Goal: Task Accomplishment & Management: Manage account settings

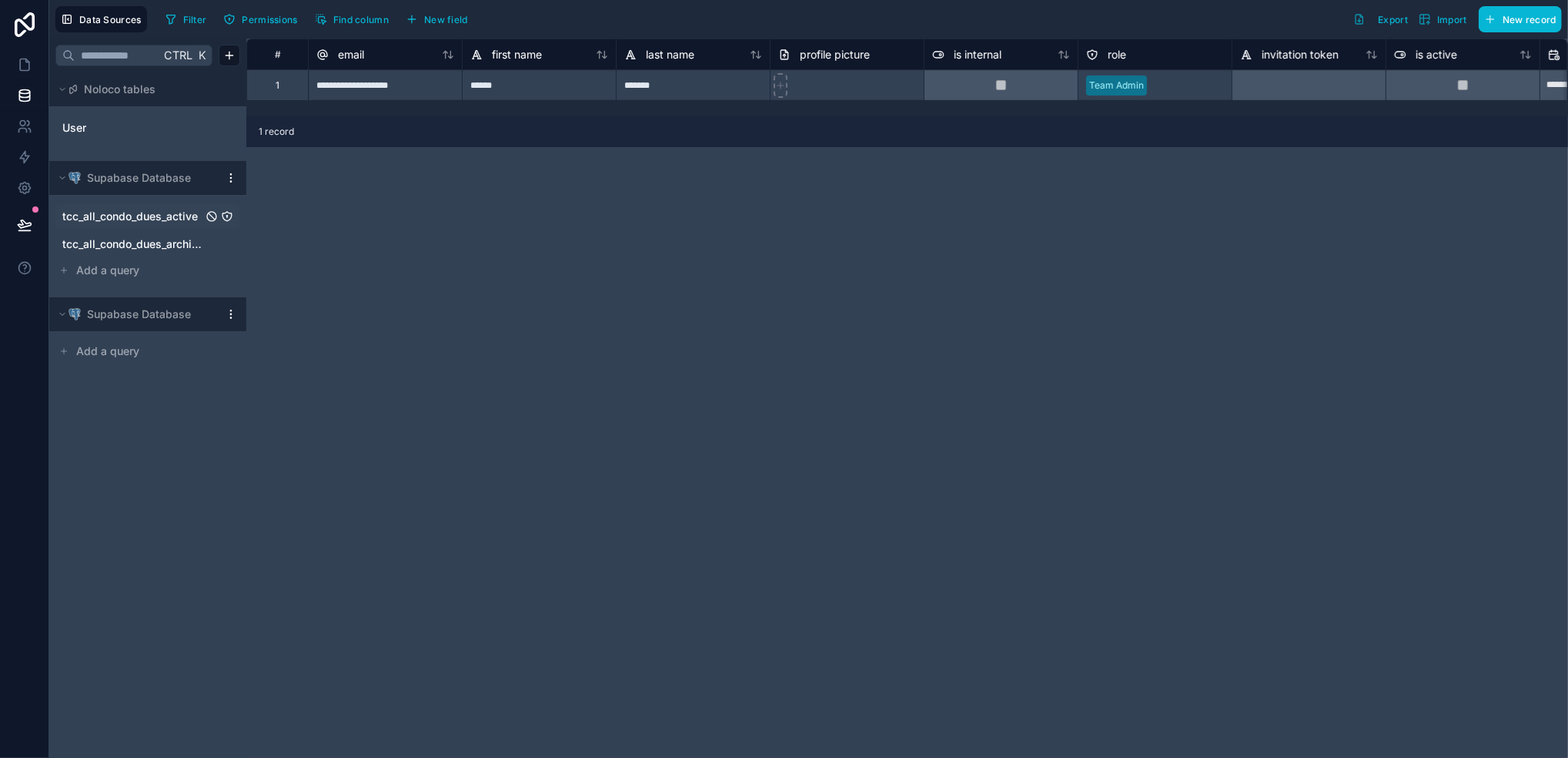
click at [135, 221] on span "tcc_all_condo_dues_active" at bounding box center [130, 217] width 135 height 16
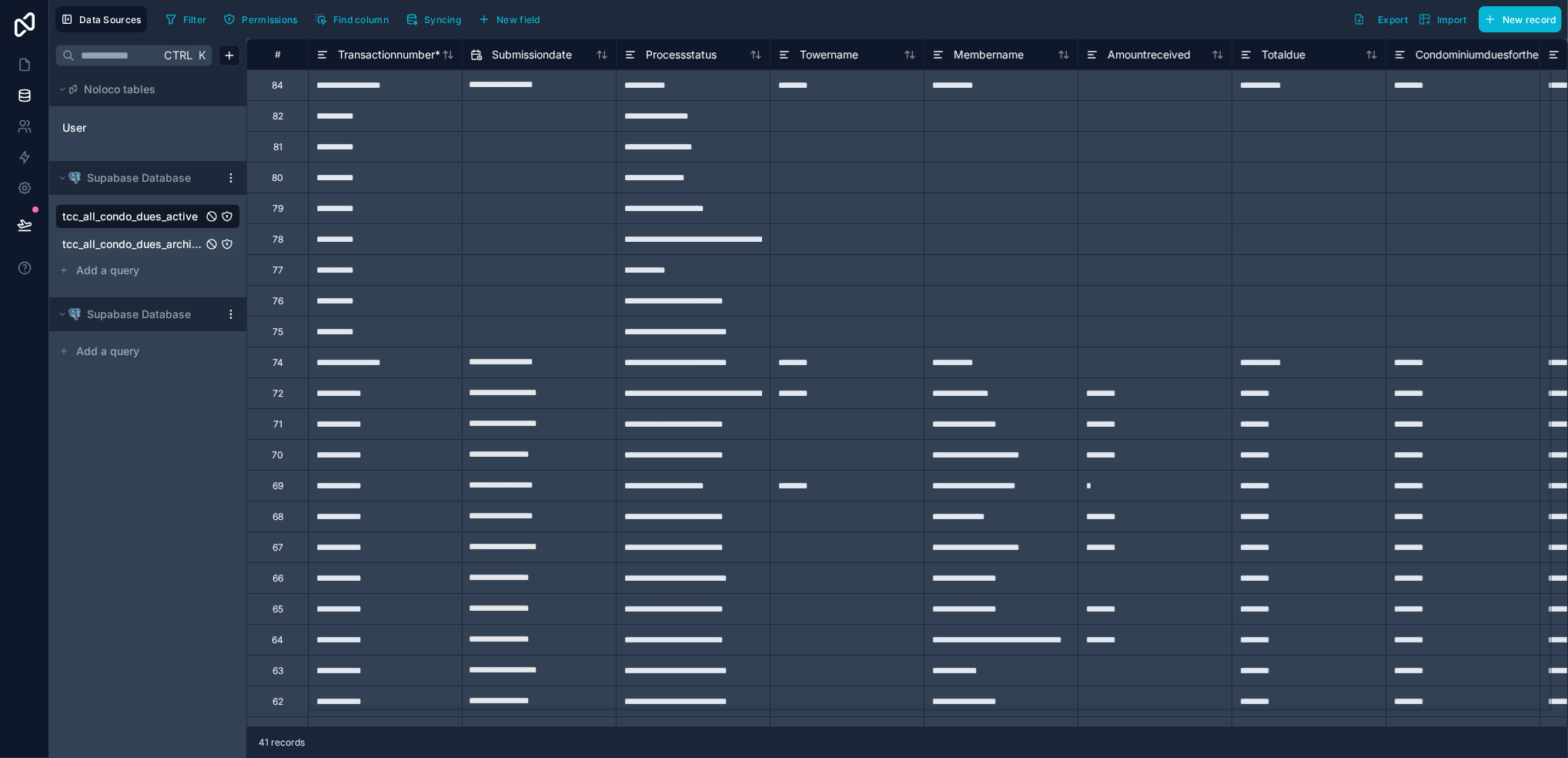
click at [135, 249] on span "tcc_all_condo_dues_archive" at bounding box center [131, 244] width 140 height 16
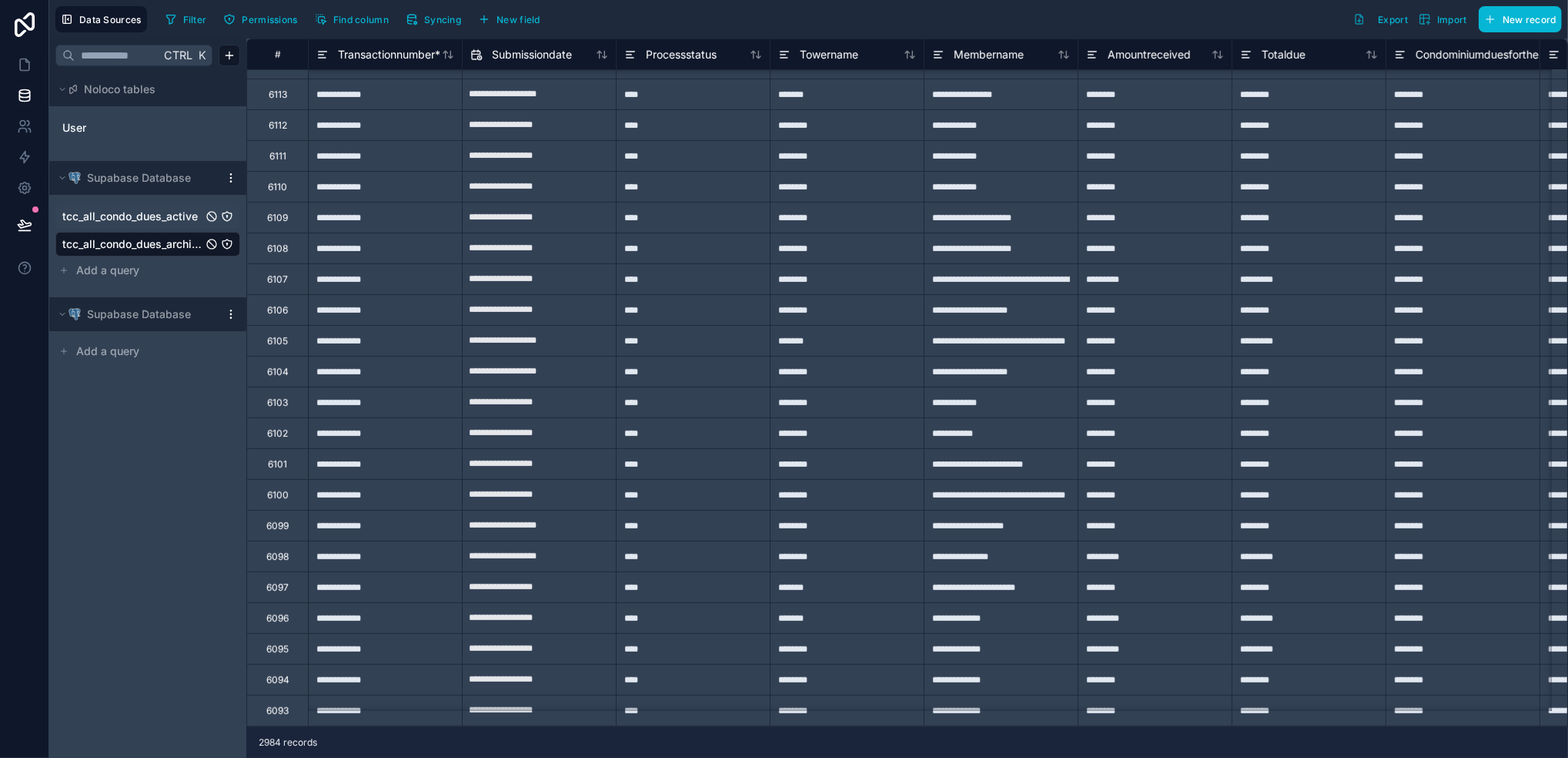
scroll to position [205, 0]
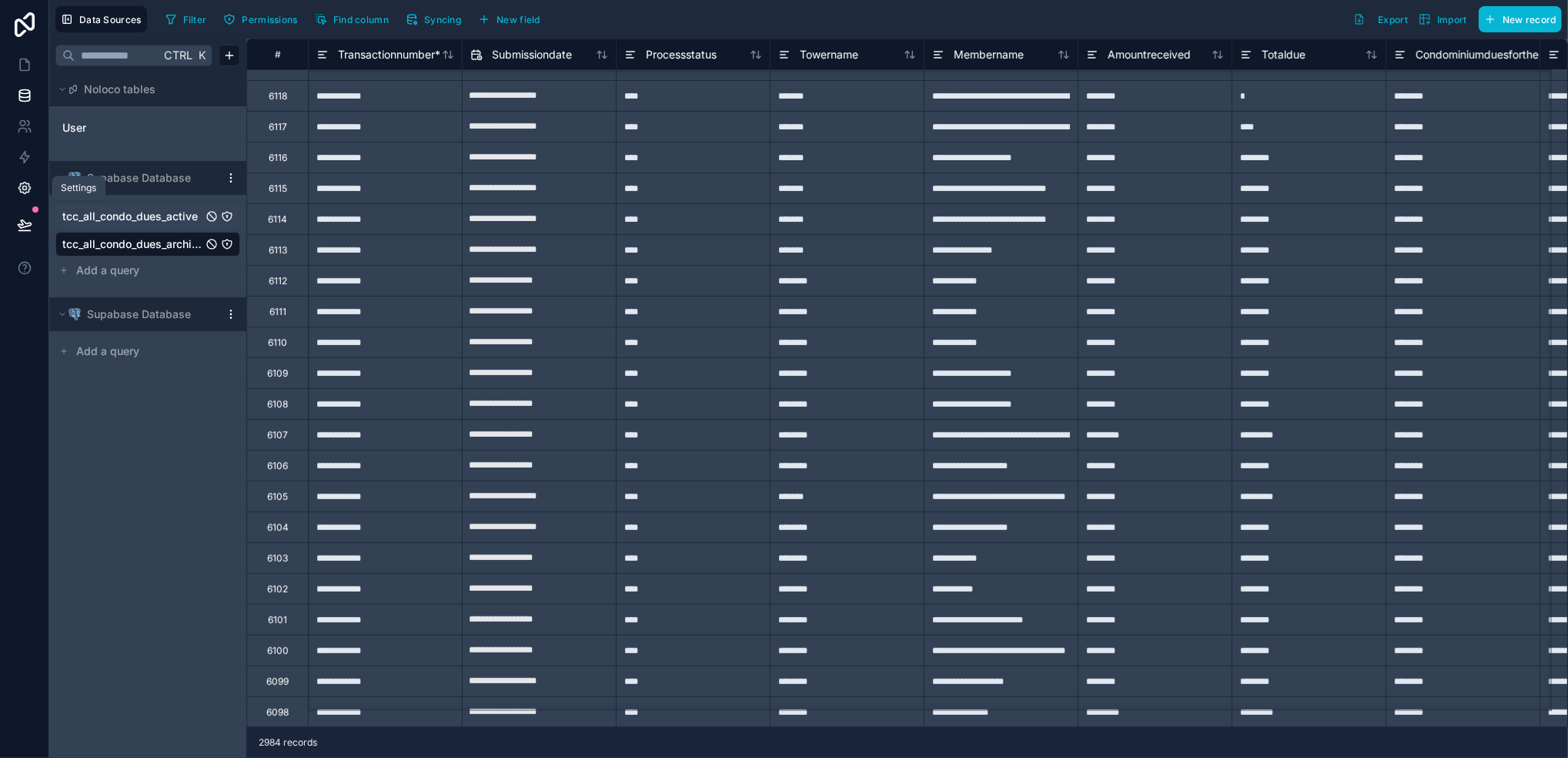
click at [33, 183] on link at bounding box center [24, 187] width 48 height 31
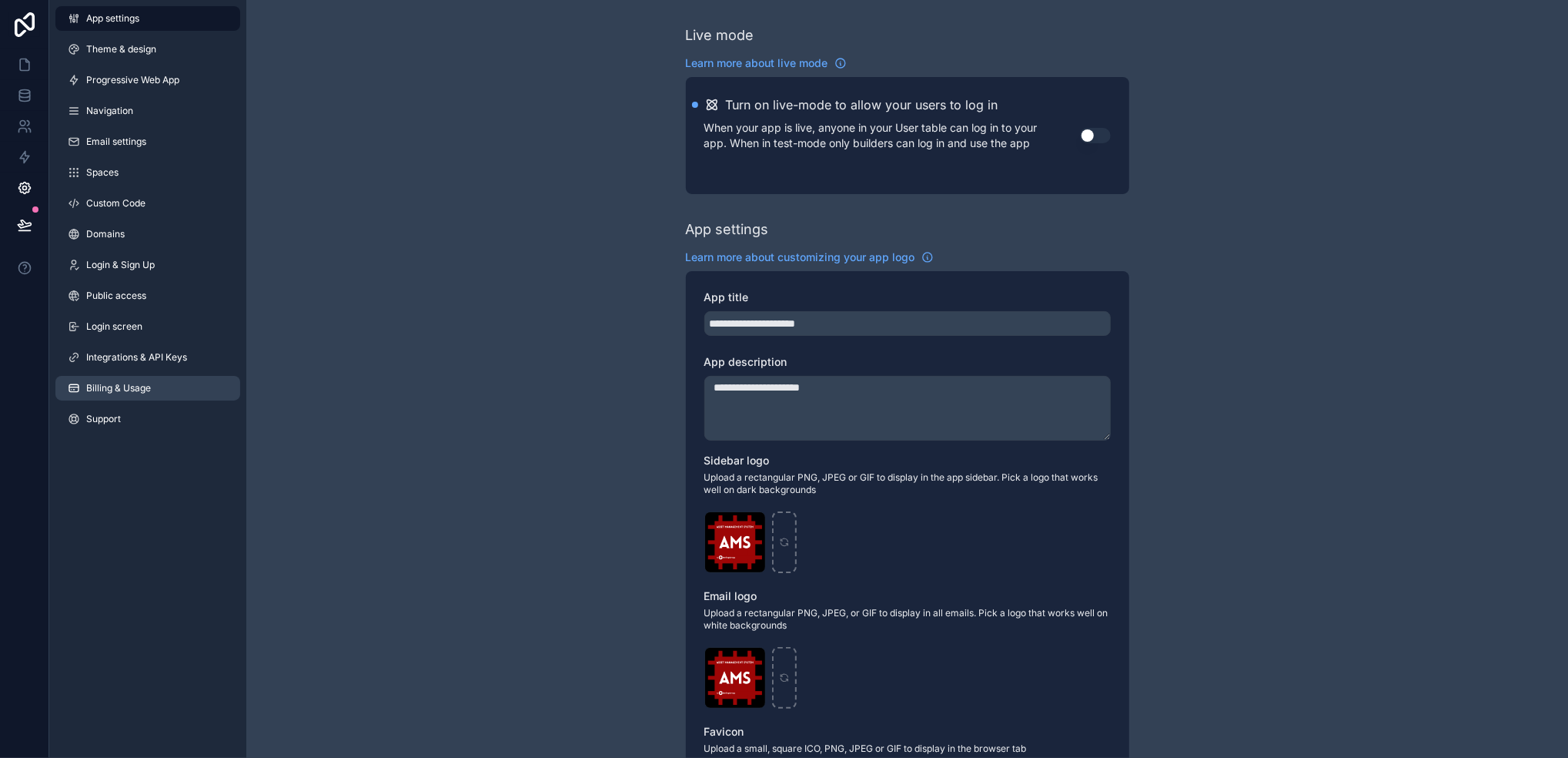
click at [137, 387] on span "Billing & Usage" at bounding box center [118, 388] width 65 height 12
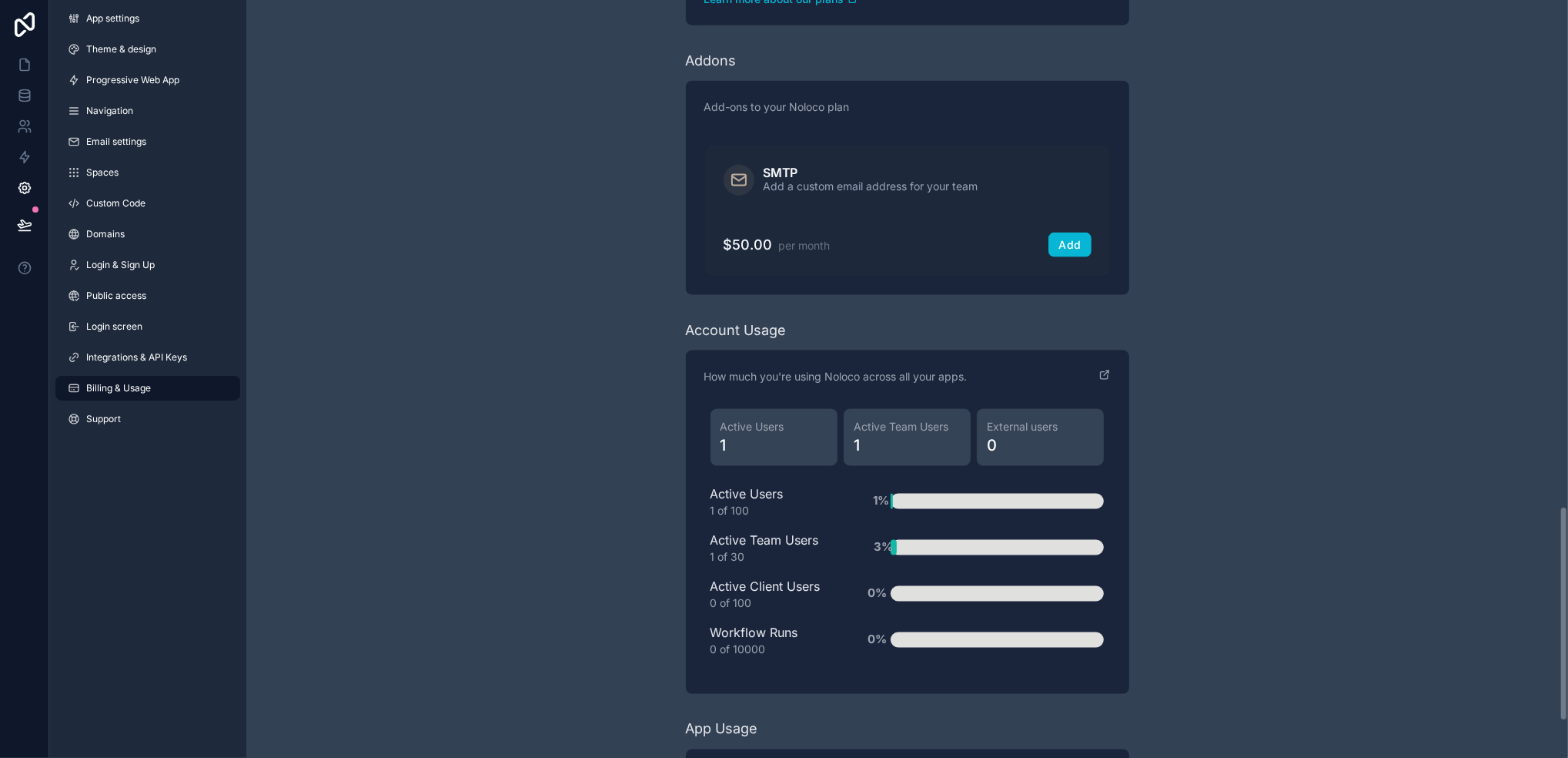
scroll to position [1913, 0]
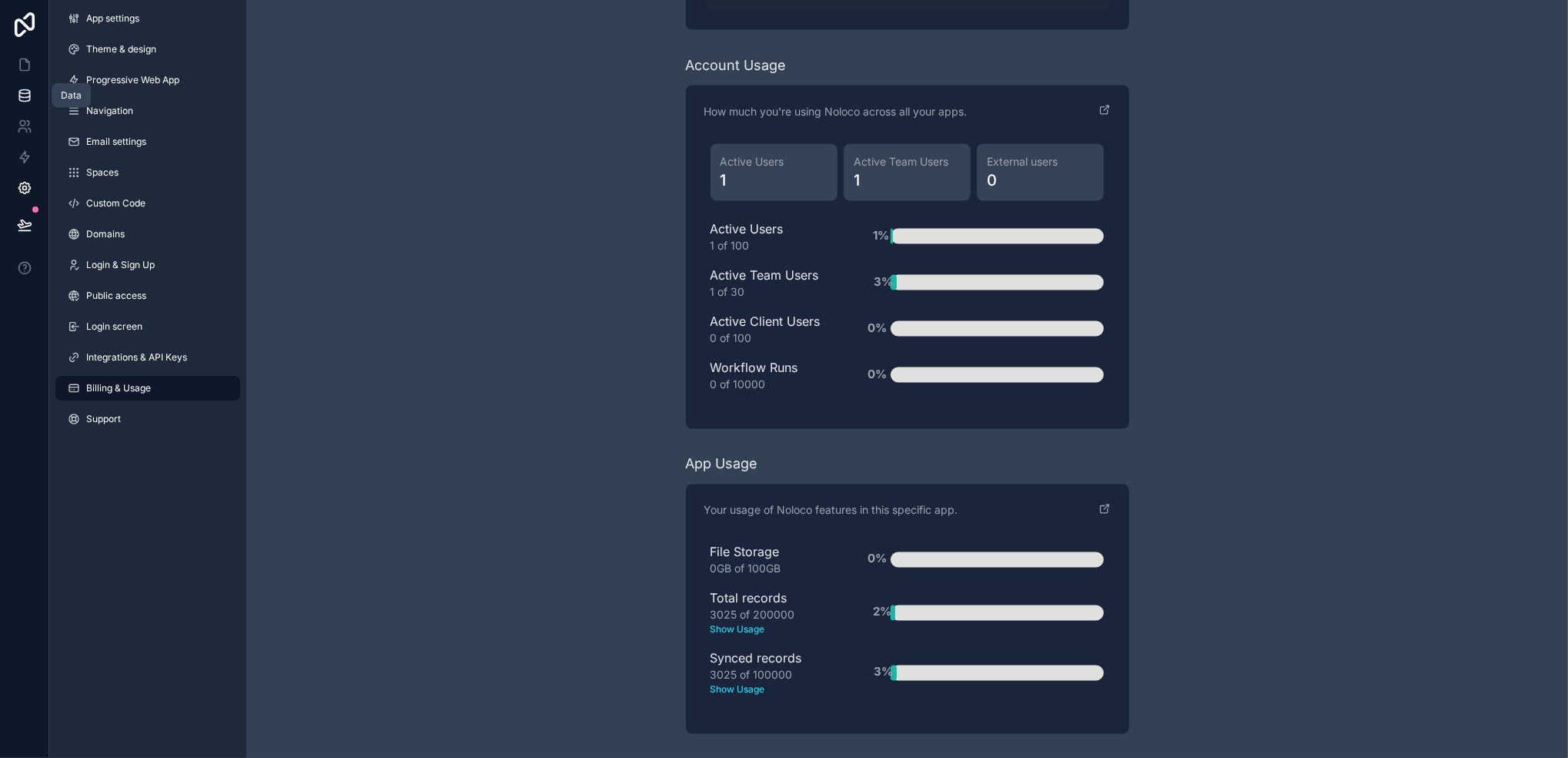
click at [27, 99] on icon at bounding box center [24, 95] width 16 height 16
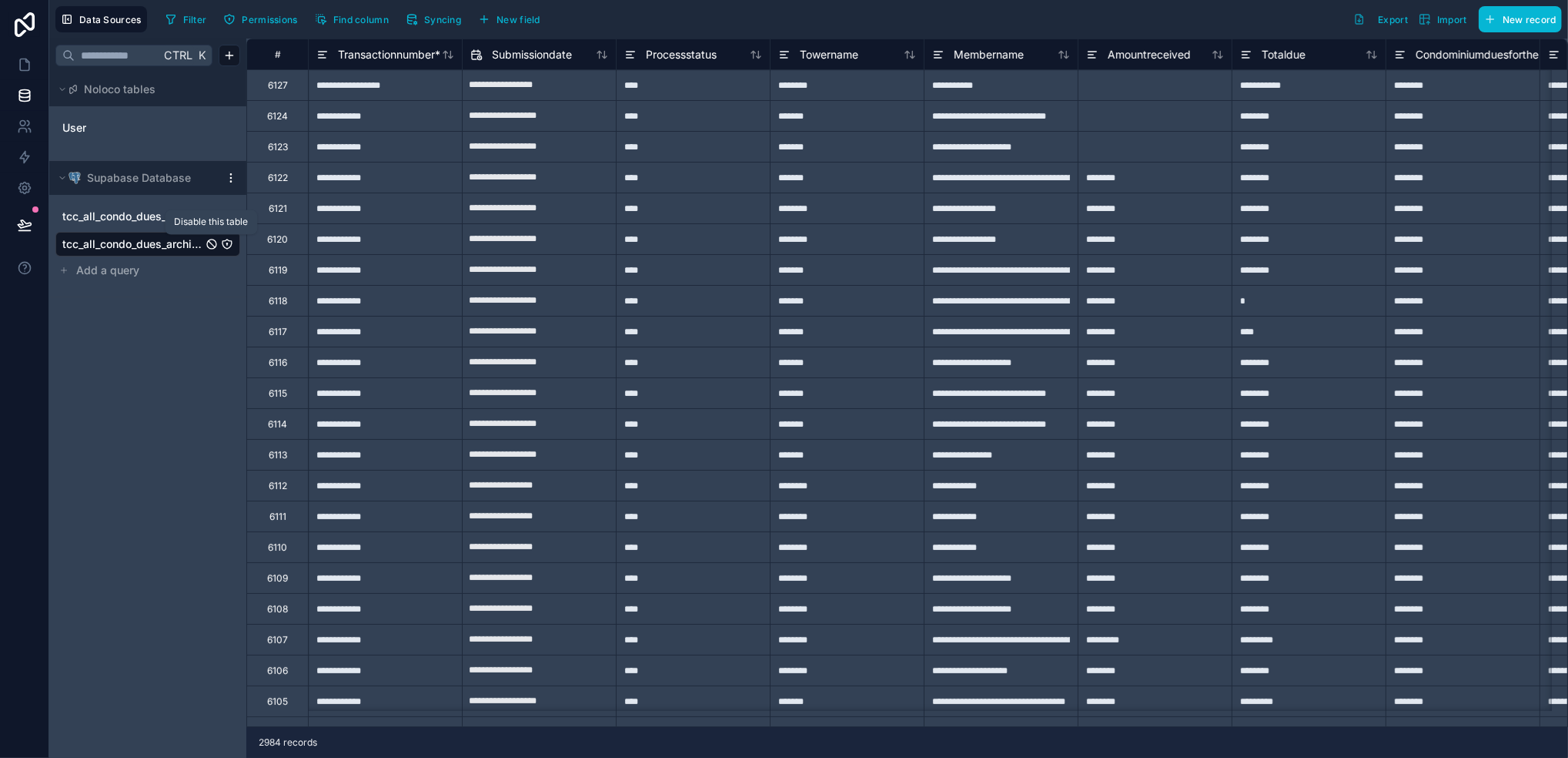
click at [210, 246] on icon "tcc_all_condo_dues_archive" at bounding box center [211, 243] width 12 height 12
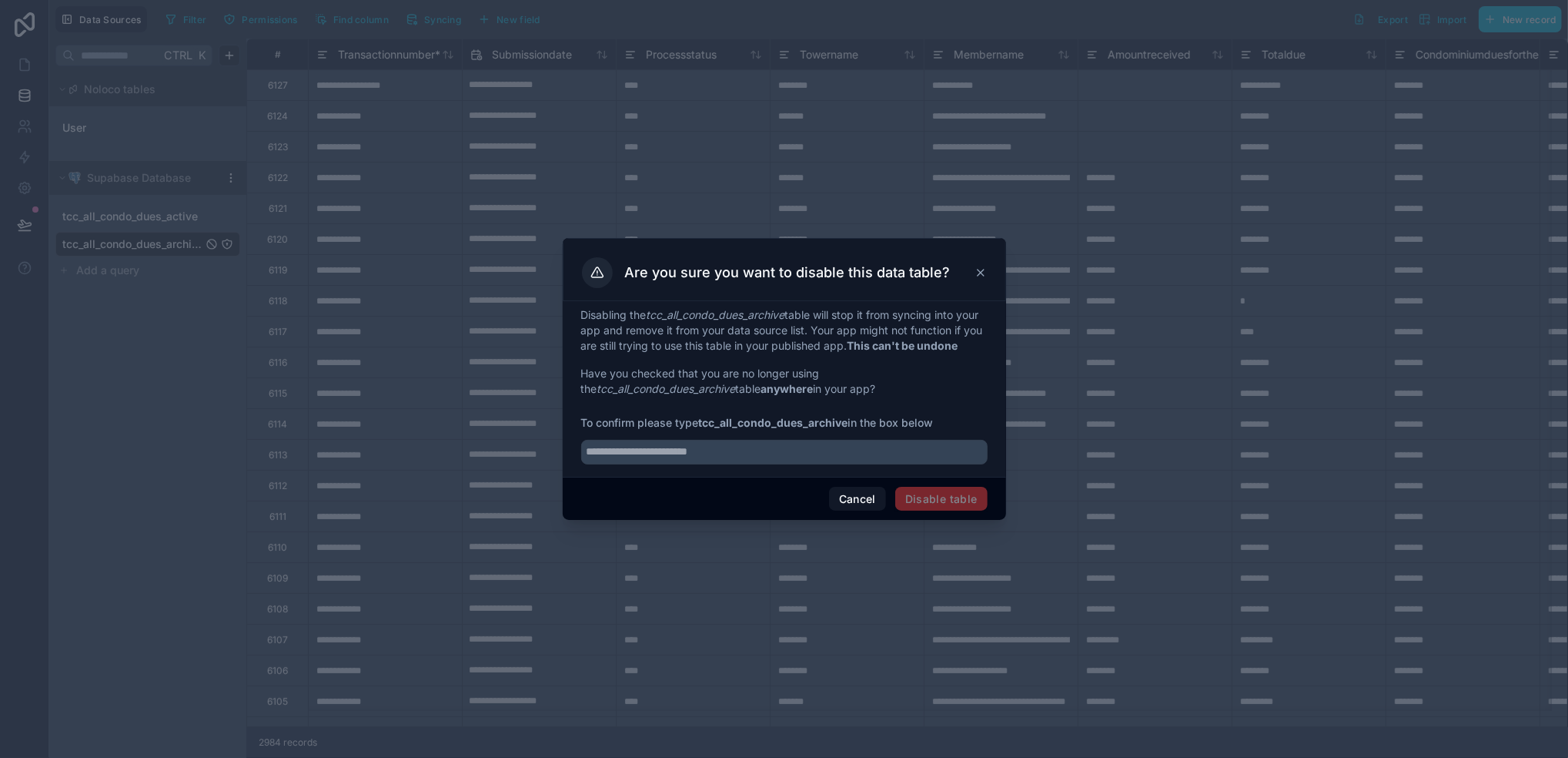
click at [658, 441] on div at bounding box center [784, 447] width 406 height 34
drag, startPoint x: 707, startPoint y: 431, endPoint x: 772, endPoint y: 431, distance: 65.0
click at [772, 429] on strong "tcc_all_condo_dues_archive" at bounding box center [773, 422] width 149 height 13
drag, startPoint x: 772, startPoint y: 431, endPoint x: 696, endPoint y: 428, distance: 76.1
click at [696, 428] on span "To confirm please type tcc_all_condo_dues_archive in the box below" at bounding box center [784, 423] width 406 height 16
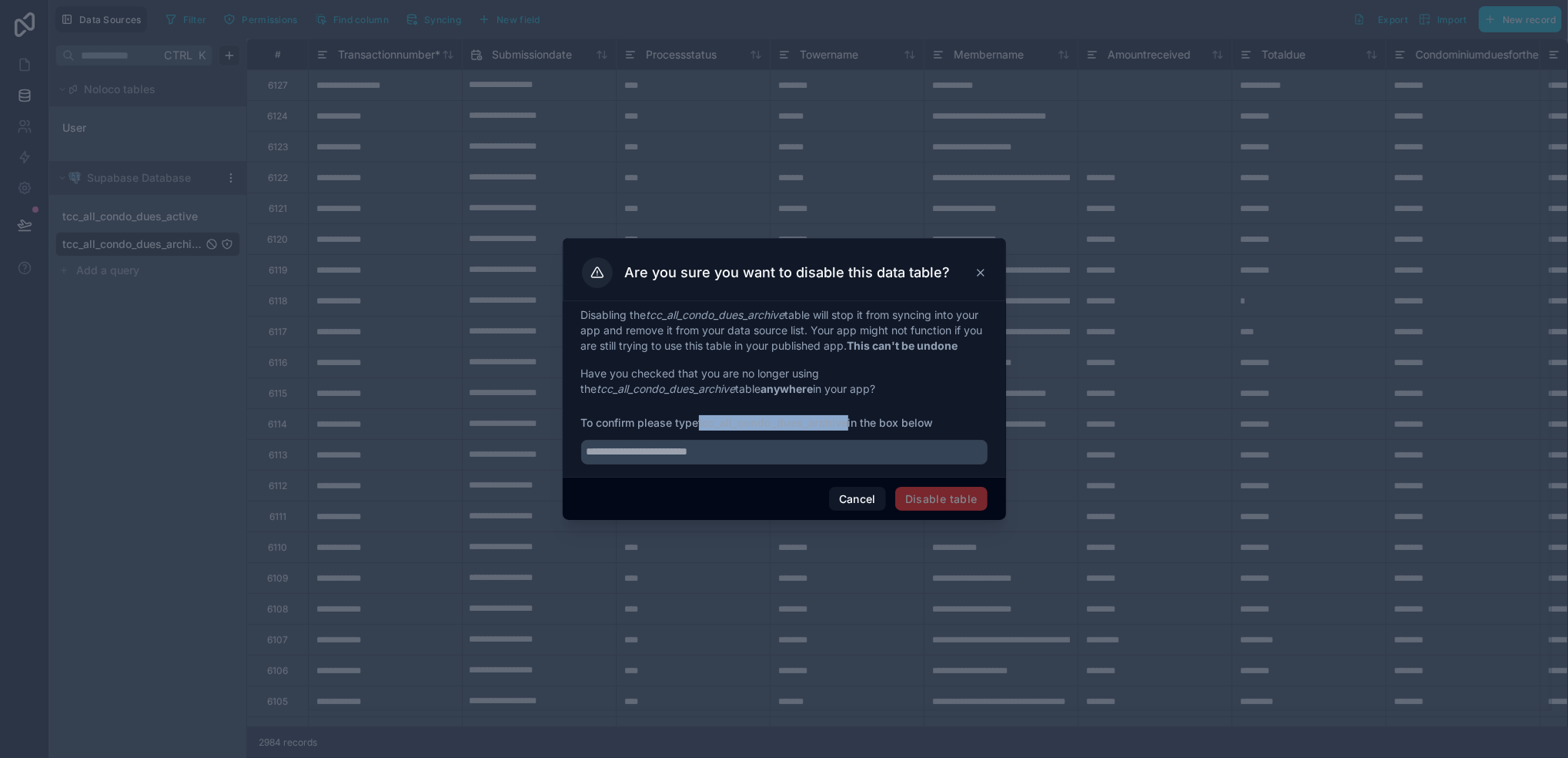
drag, startPoint x: 699, startPoint y: 429, endPoint x: 847, endPoint y: 431, distance: 148.0
click at [847, 430] on span "To confirm please type tcc_all_condo_dues_archive in the box below" at bounding box center [784, 423] width 406 height 16
copy span "tcc_all_condo_dues_archive"
click at [767, 465] on input "text" at bounding box center [784, 452] width 406 height 25
paste input "**********"
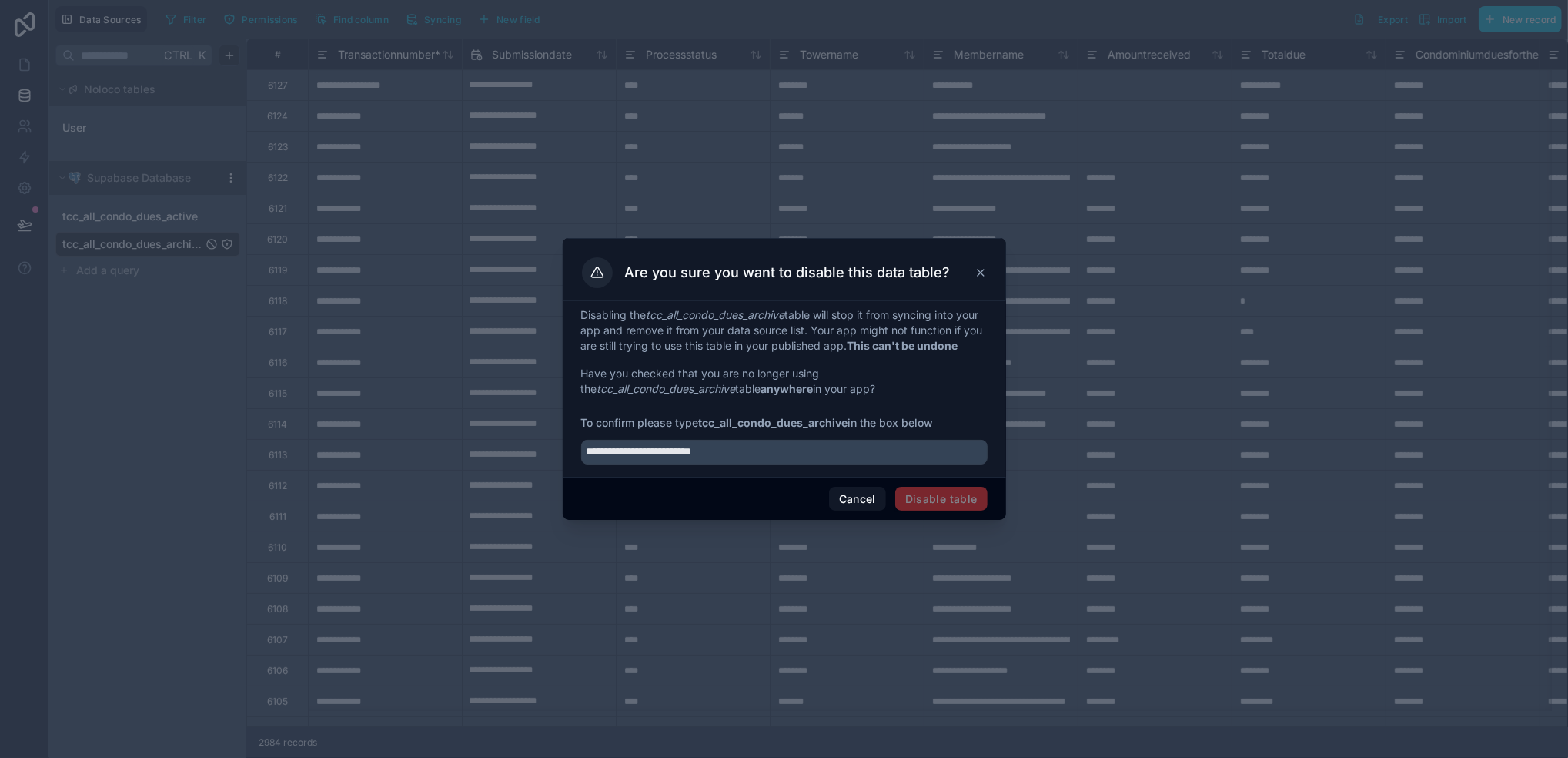
click at [811, 505] on div "Cancel Disable table" at bounding box center [784, 498] width 443 height 43
click at [762, 465] on input "**********" at bounding box center [784, 452] width 406 height 25
click at [917, 501] on span "Disable table" at bounding box center [942, 499] width 93 height 25
click at [916, 501] on span "Disable table" at bounding box center [942, 499] width 93 height 25
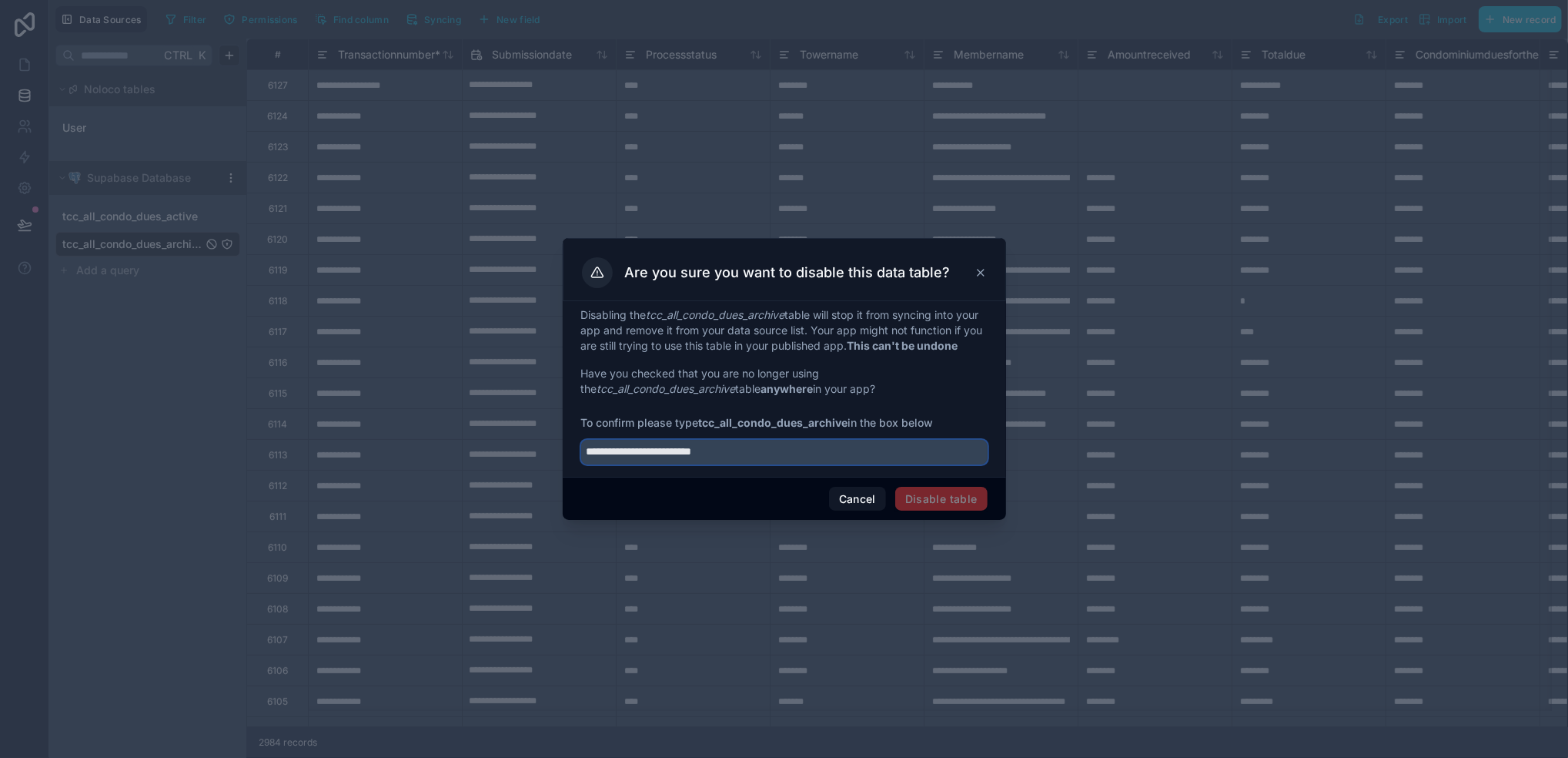
click at [589, 465] on input "**********" at bounding box center [784, 452] width 406 height 25
type input "**********"
click at [962, 506] on button "Disable table" at bounding box center [942, 499] width 93 height 25
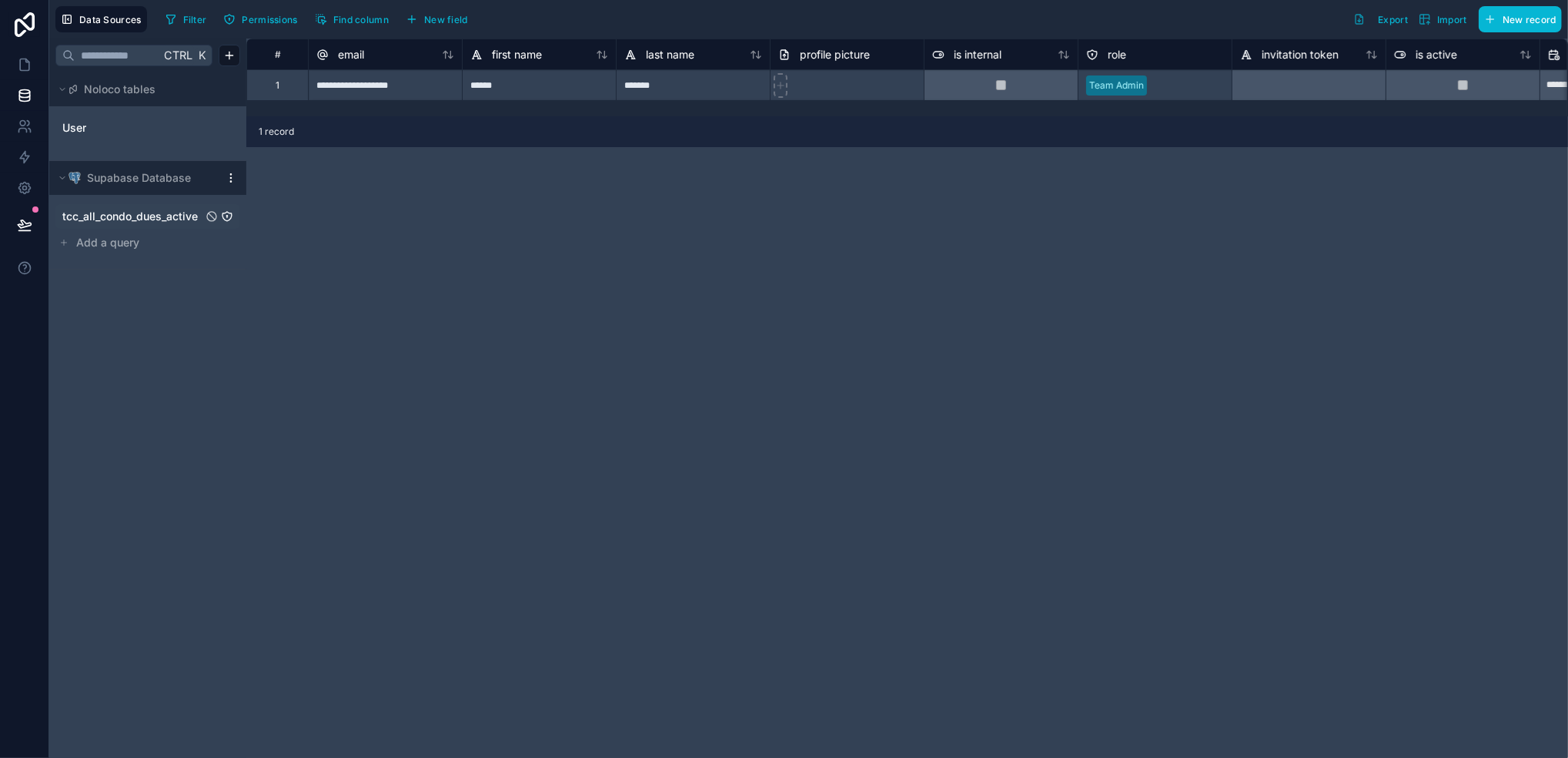
click at [149, 220] on span "tcc_all_condo_dues_active" at bounding box center [130, 217] width 135 height 16
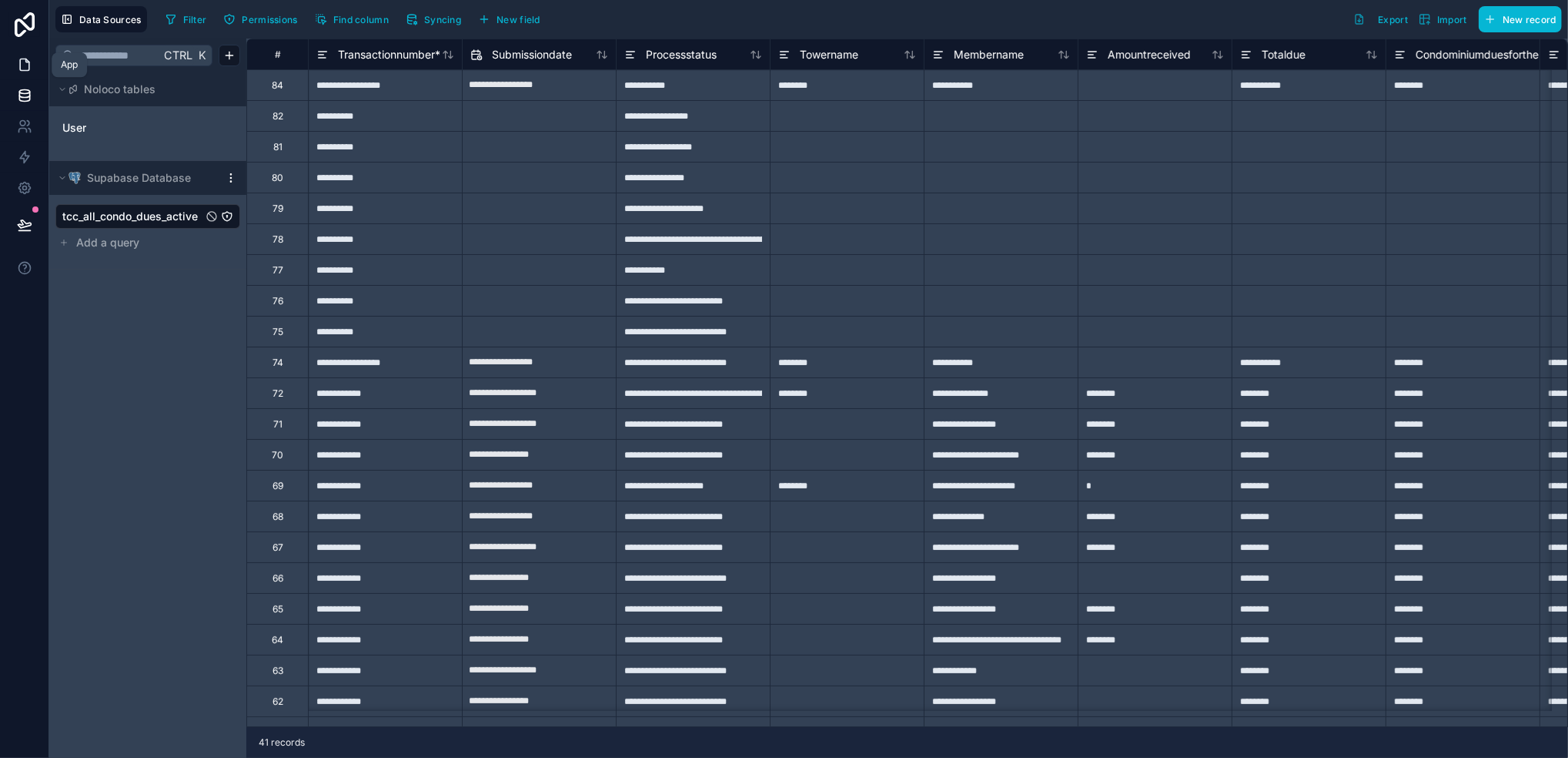
click at [31, 68] on icon at bounding box center [24, 65] width 16 height 16
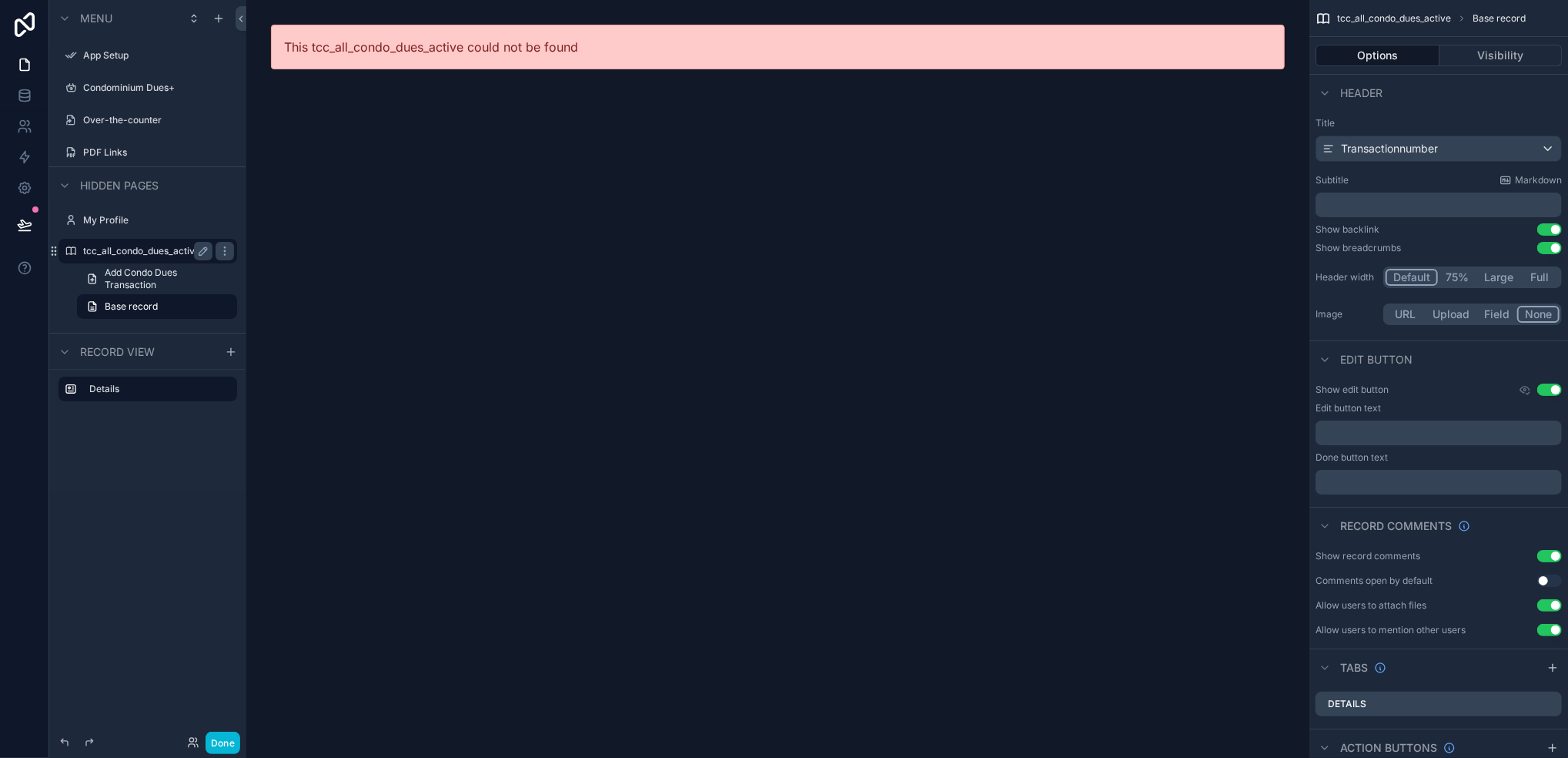
click at [169, 247] on label "tcc_all_condo_dues_active" at bounding box center [144, 251] width 123 height 12
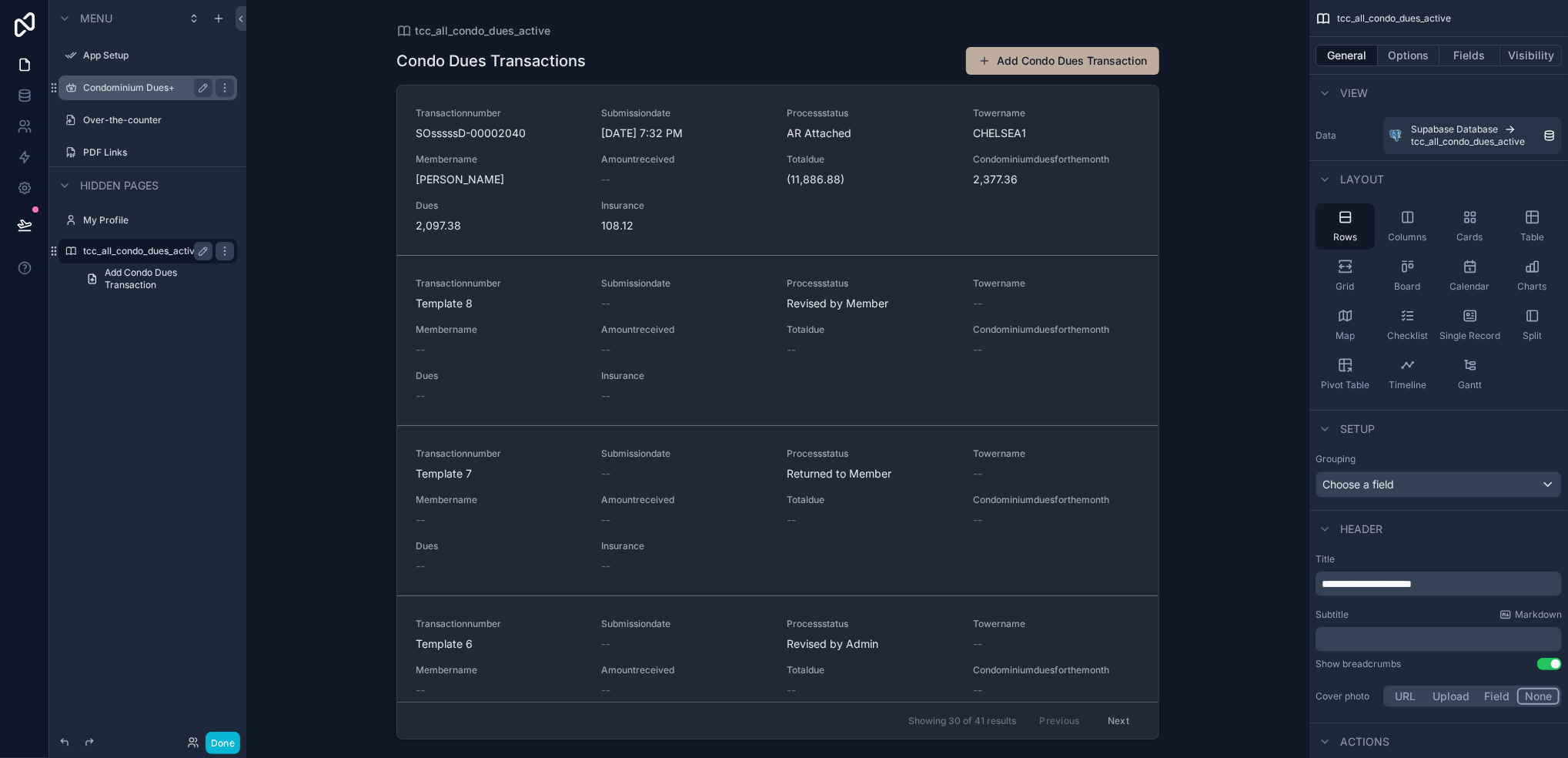
click at [142, 85] on label "Condominium Dues+" at bounding box center [144, 87] width 123 height 12
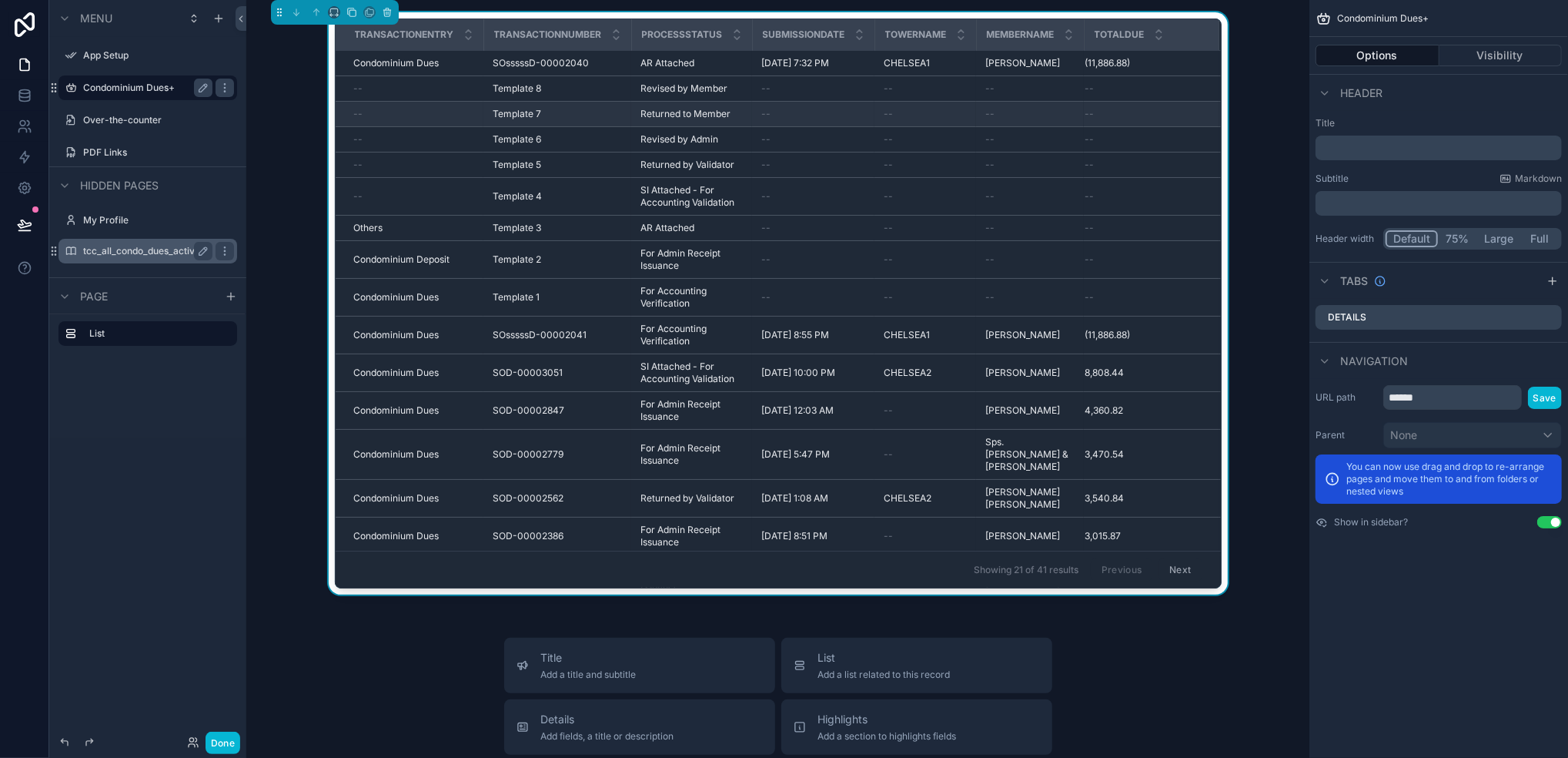
click at [799, 109] on div "--" at bounding box center [813, 114] width 104 height 12
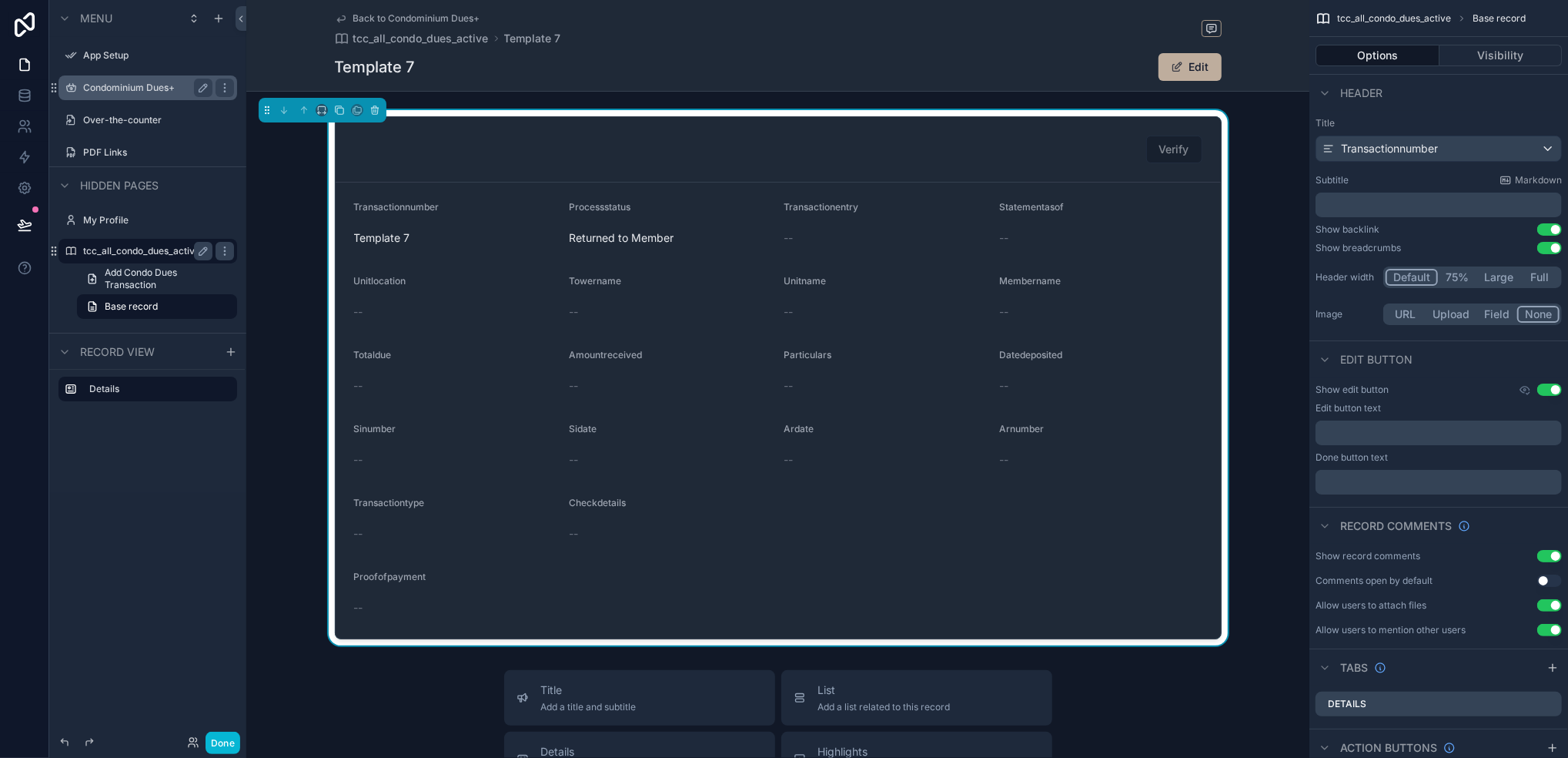
click at [137, 82] on label "Condominium Dues+" at bounding box center [144, 87] width 123 height 12
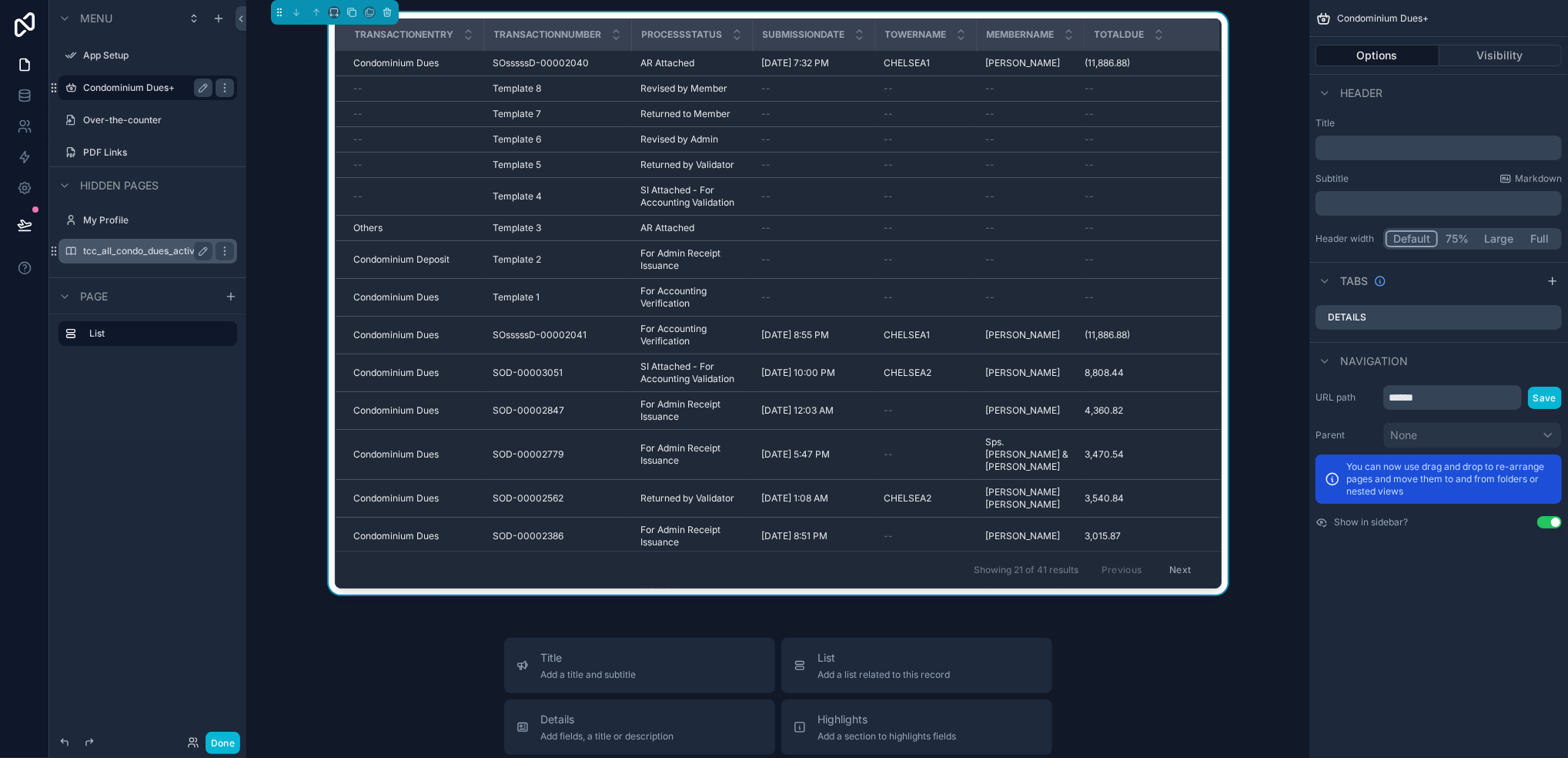
click at [1359, 56] on button "Options" at bounding box center [1377, 55] width 124 height 21
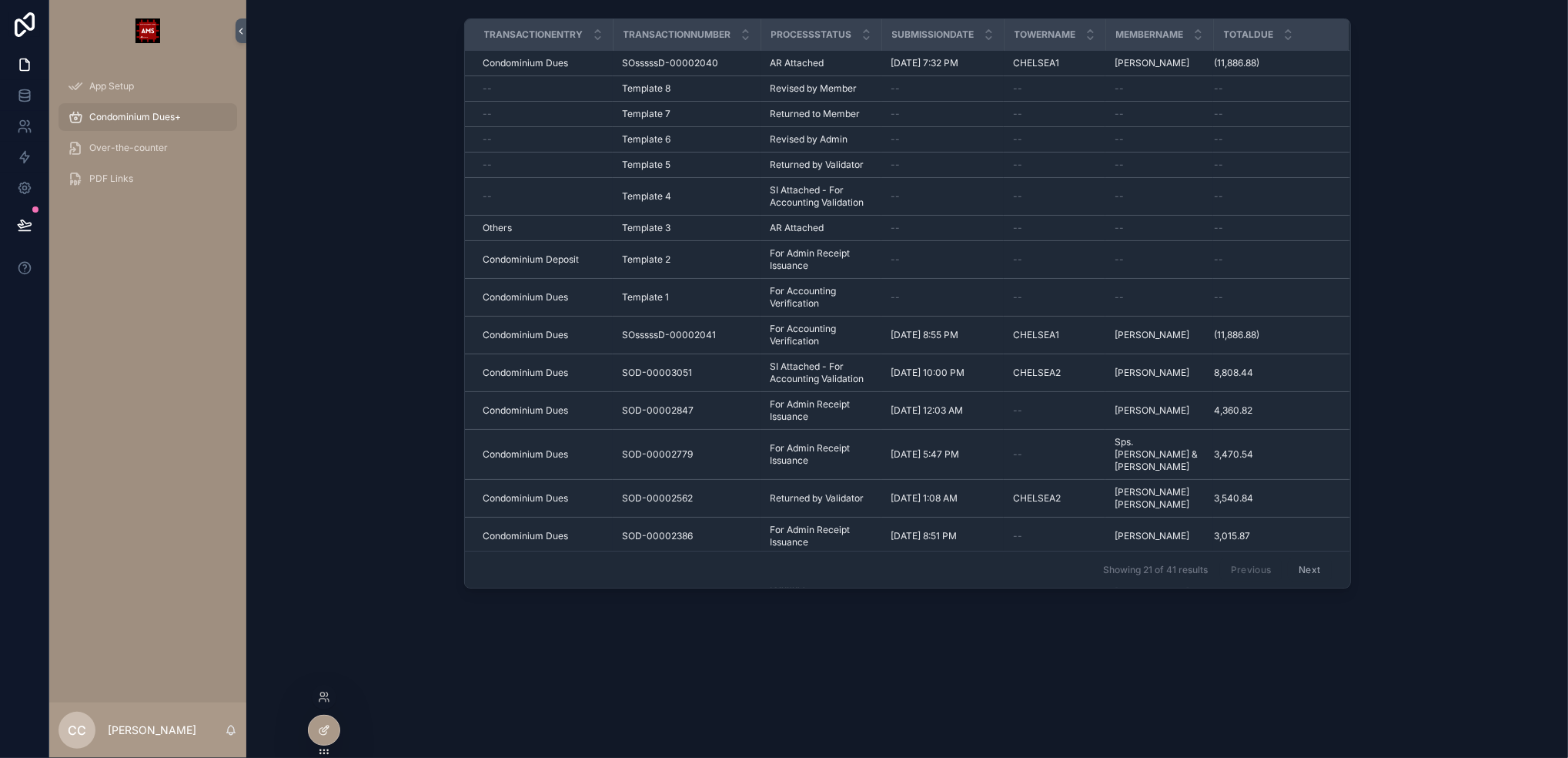
click at [335, 728] on div at bounding box center [324, 730] width 31 height 30
click at [21, 99] on icon at bounding box center [24, 95] width 16 height 16
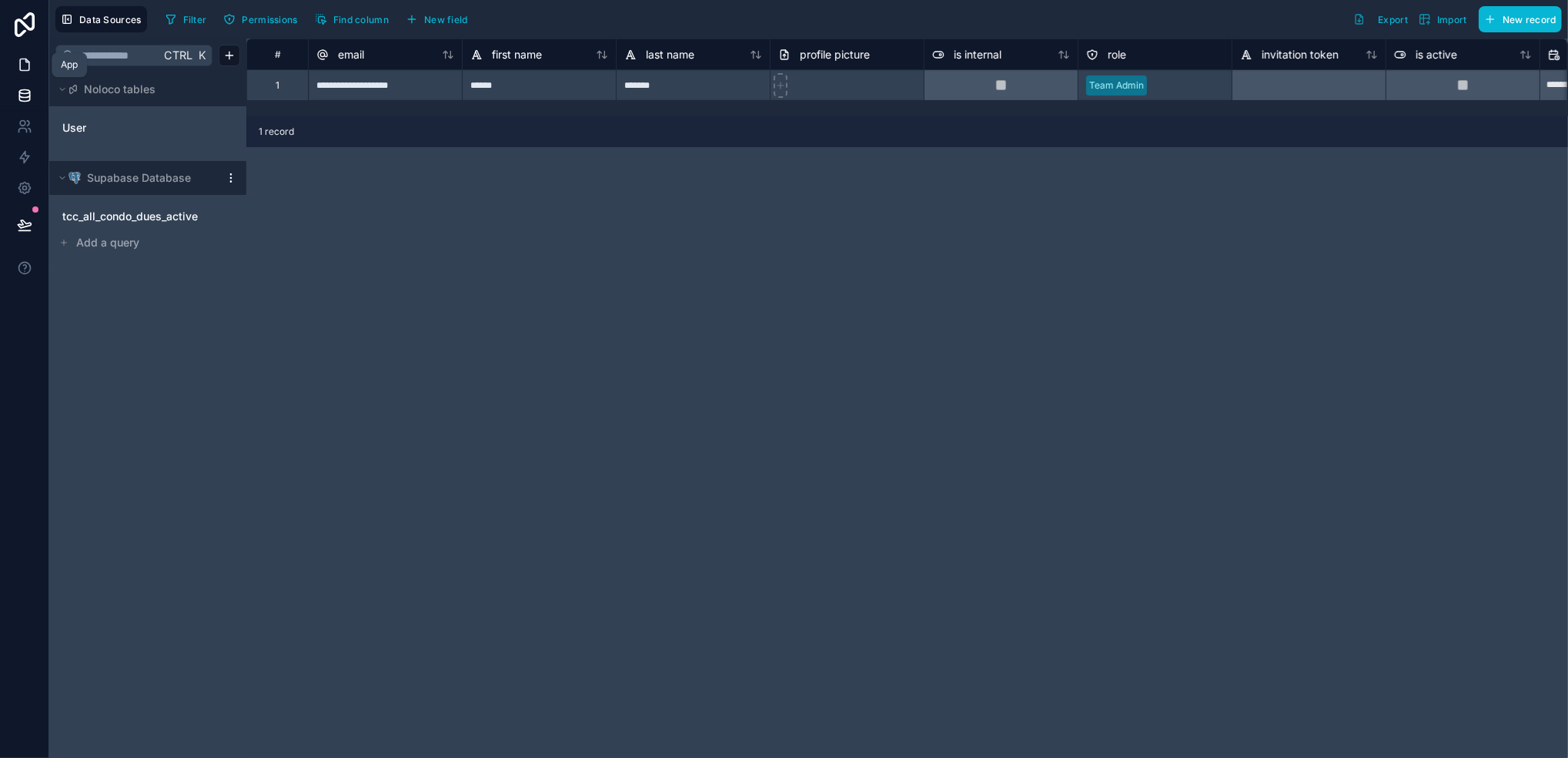
click at [27, 71] on icon at bounding box center [25, 65] width 9 height 11
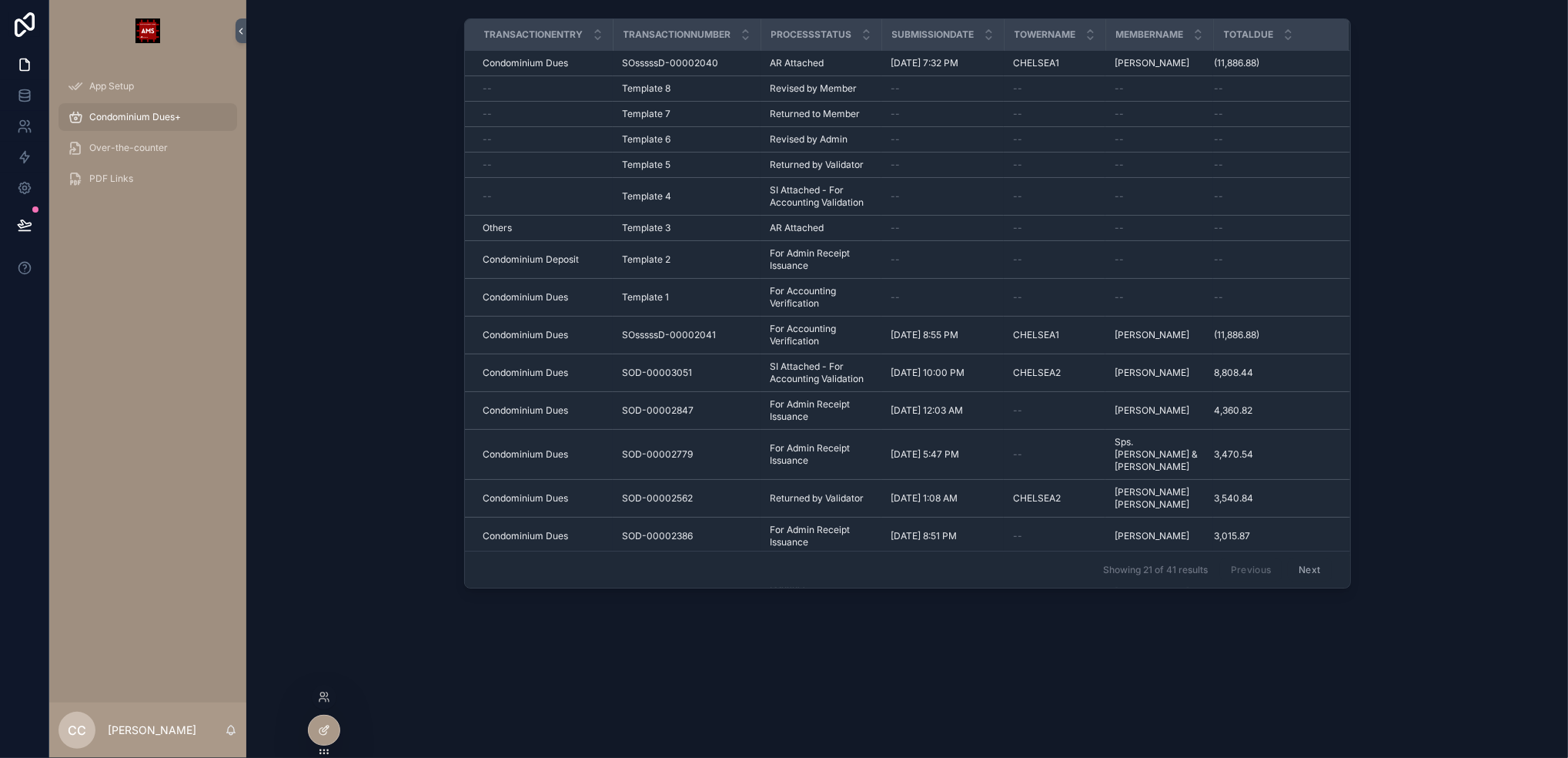
click at [327, 727] on icon at bounding box center [327, 727] width 2 height 2
click at [113, 143] on span "Over-the-counter" at bounding box center [129, 147] width 79 height 12
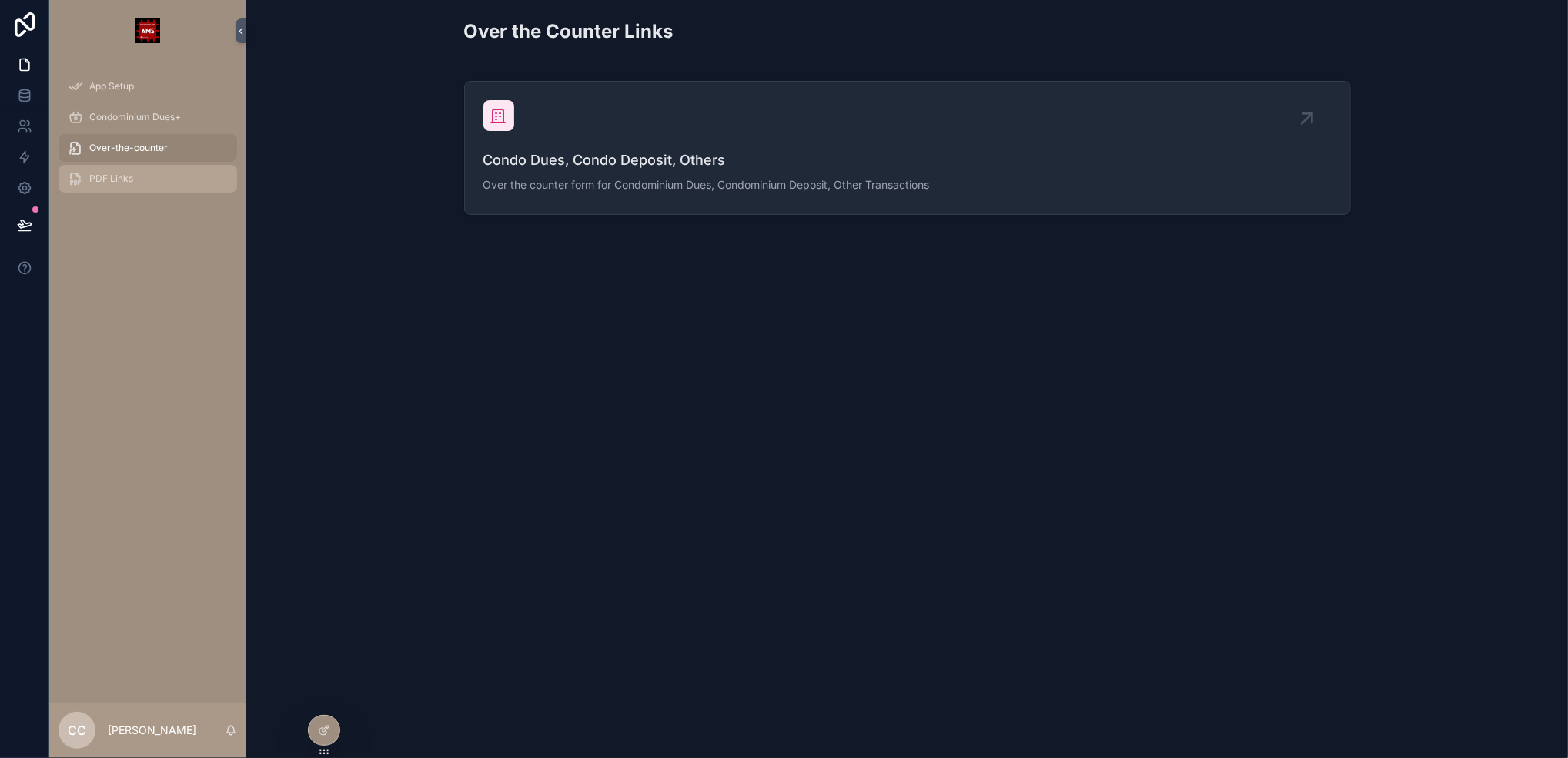
click at [136, 172] on div "PDF Links" at bounding box center [147, 179] width 160 height 25
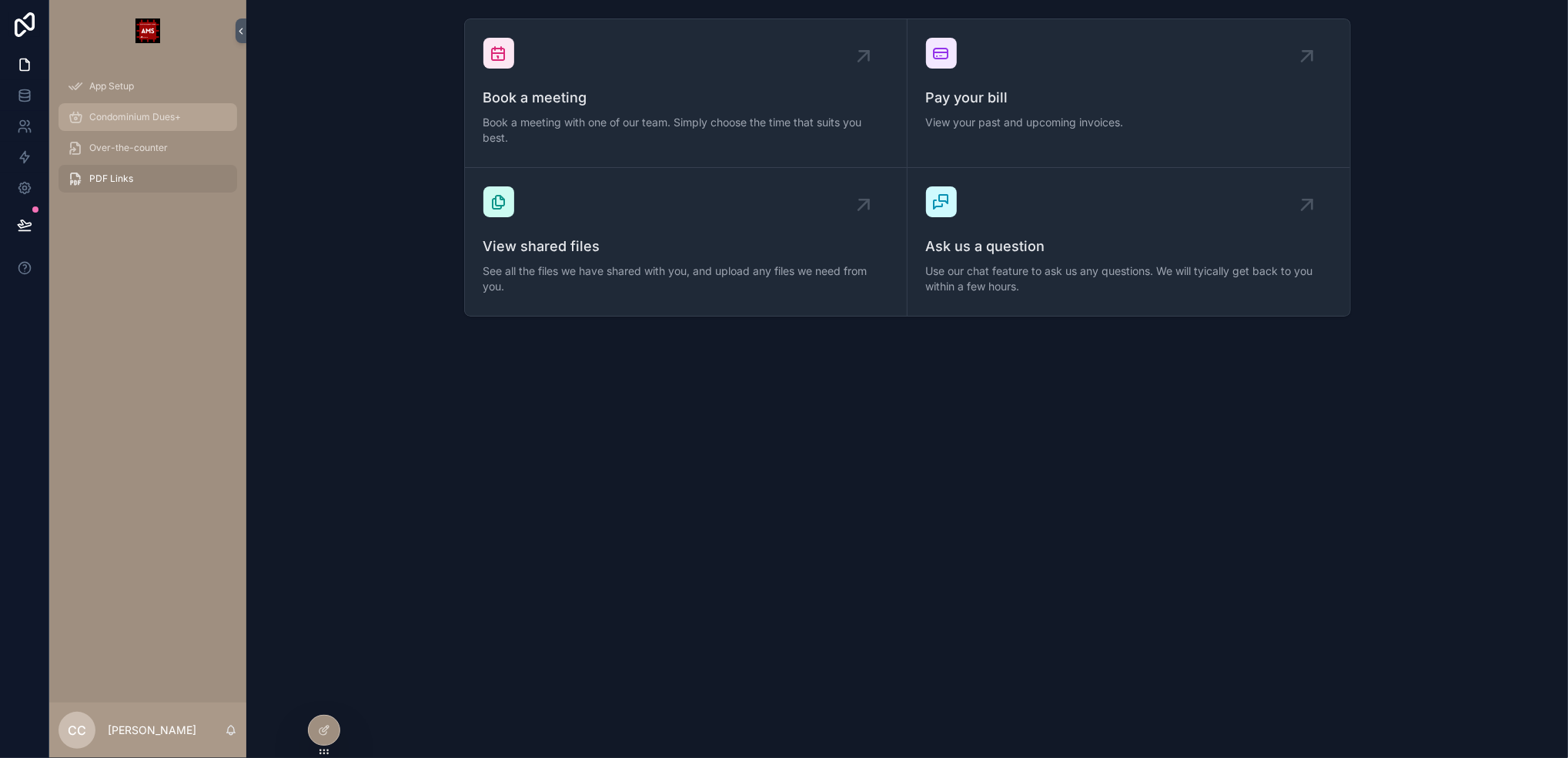
click at [146, 113] on span "Condominium Dues+" at bounding box center [135, 117] width 92 height 12
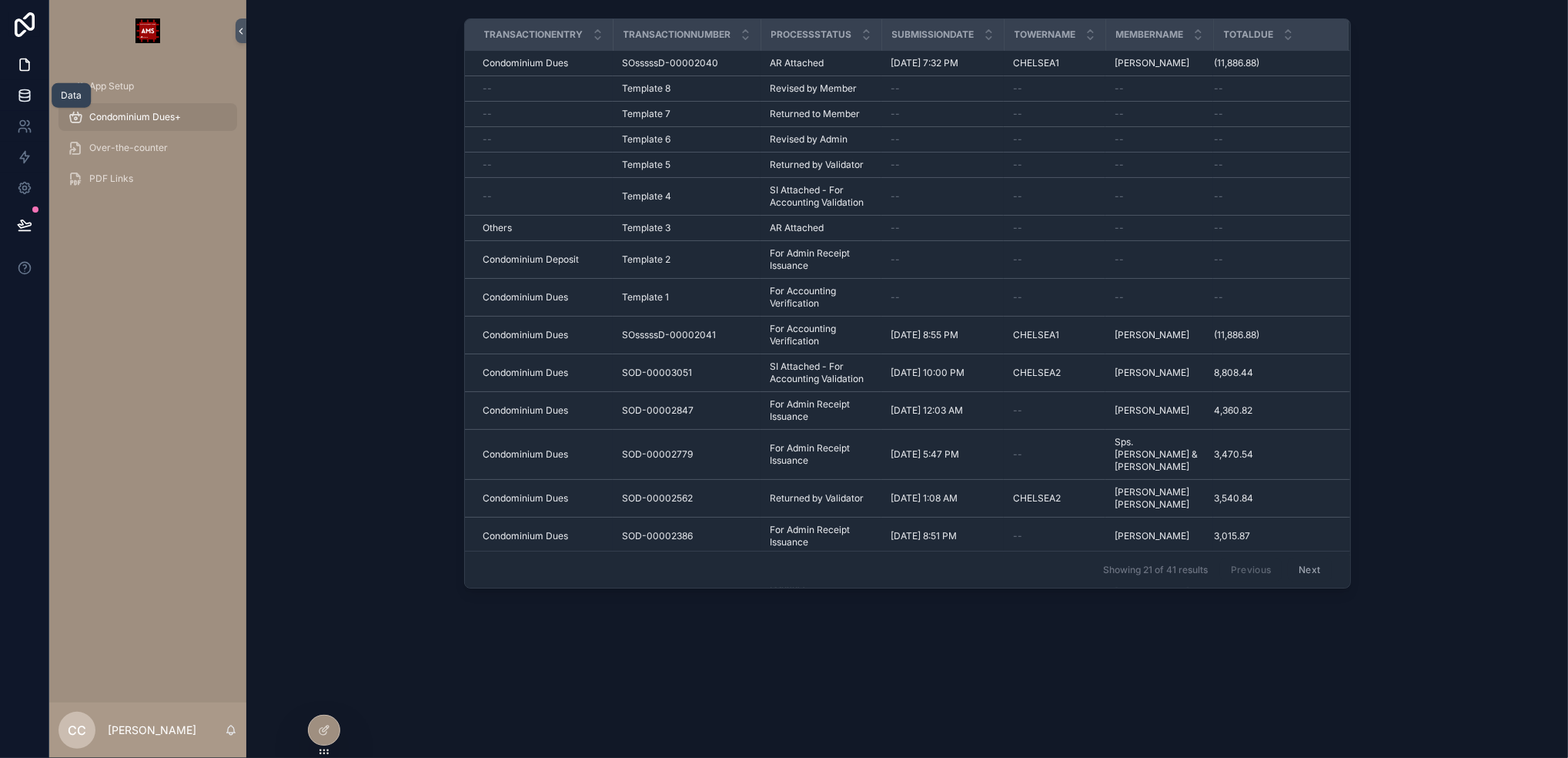
click at [27, 103] on icon at bounding box center [24, 95] width 16 height 16
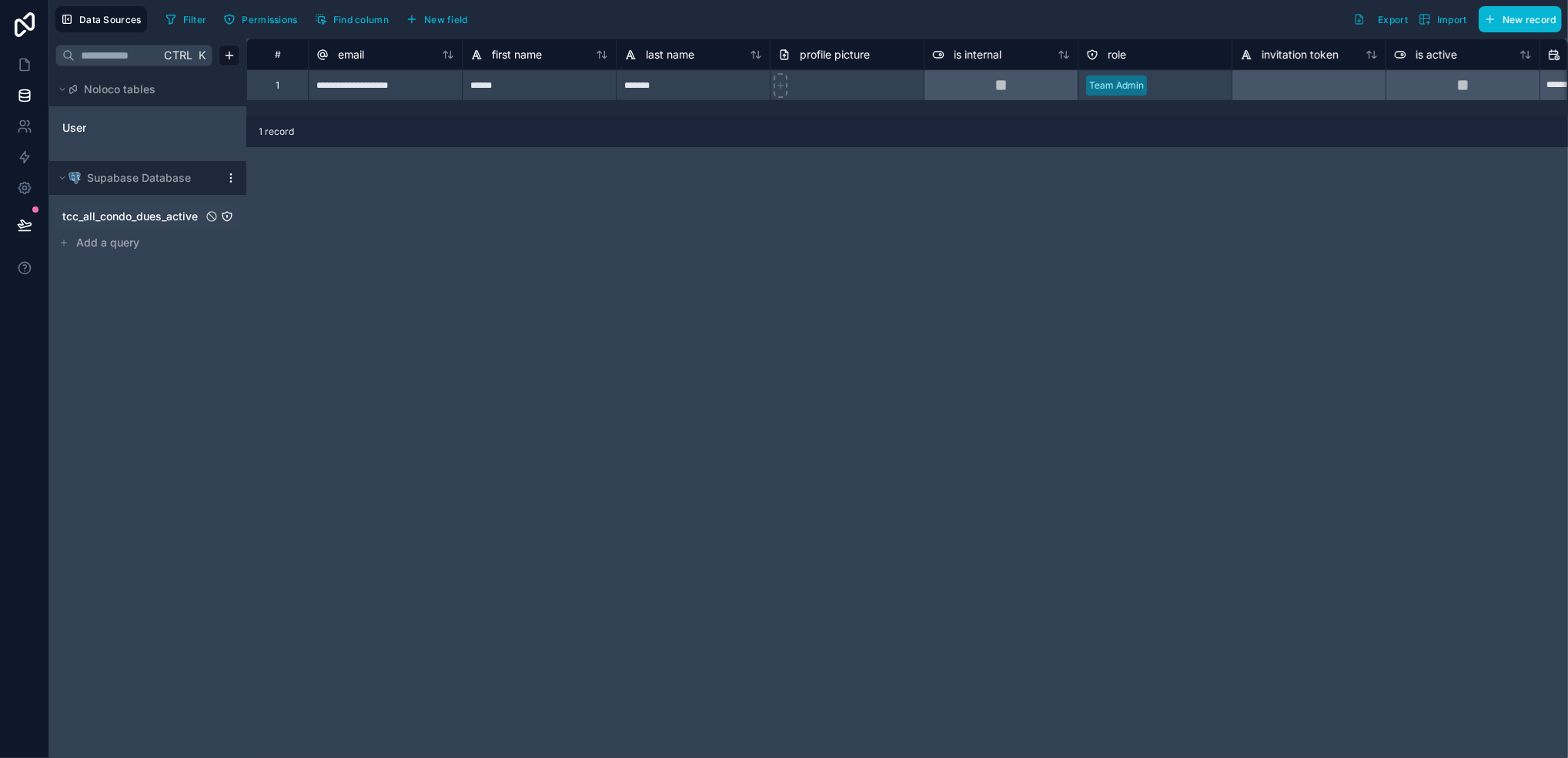
click at [164, 216] on span "tcc_all_condo_dues_active" at bounding box center [130, 217] width 135 height 16
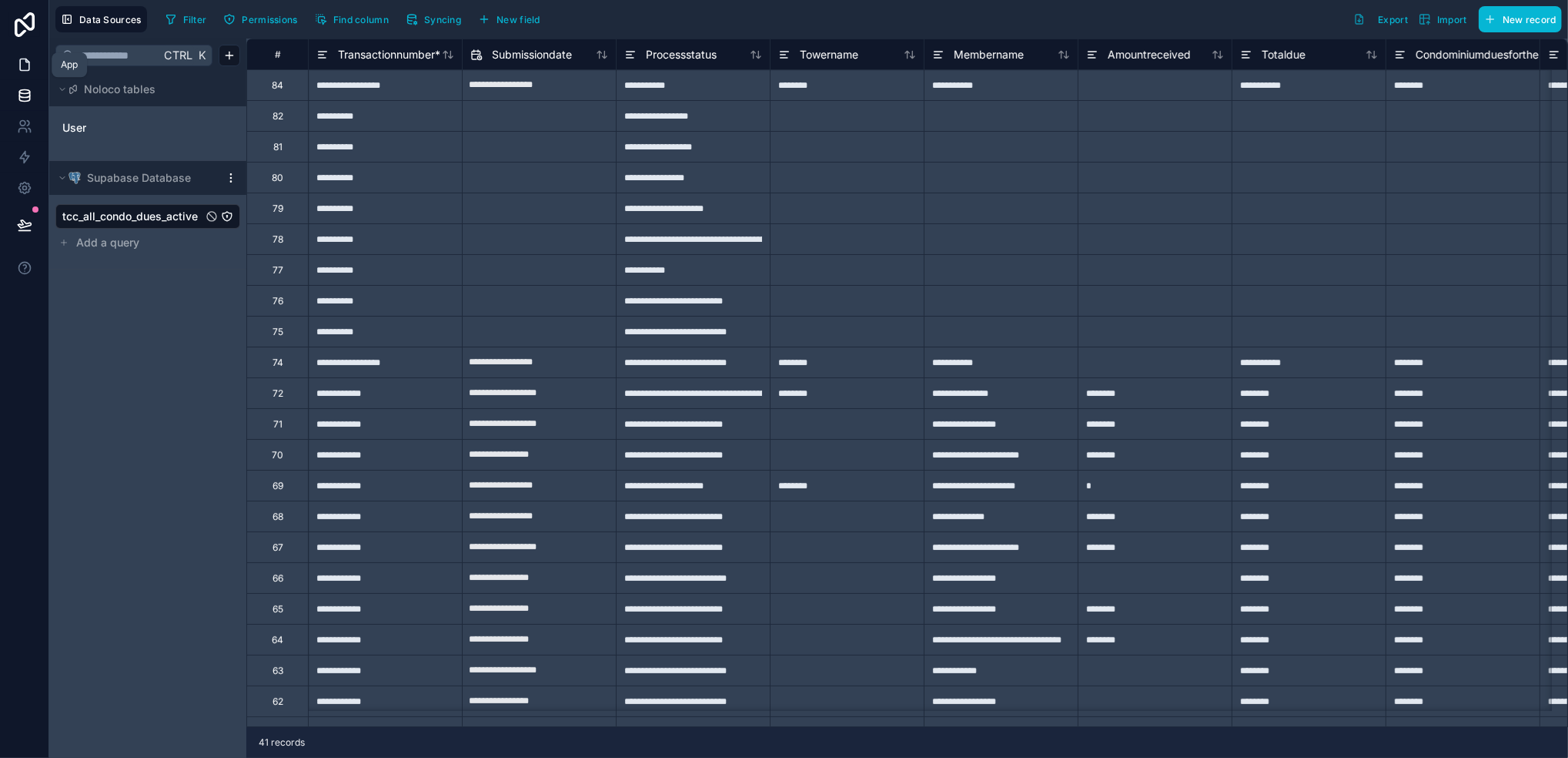
click at [26, 68] on icon at bounding box center [24, 65] width 16 height 16
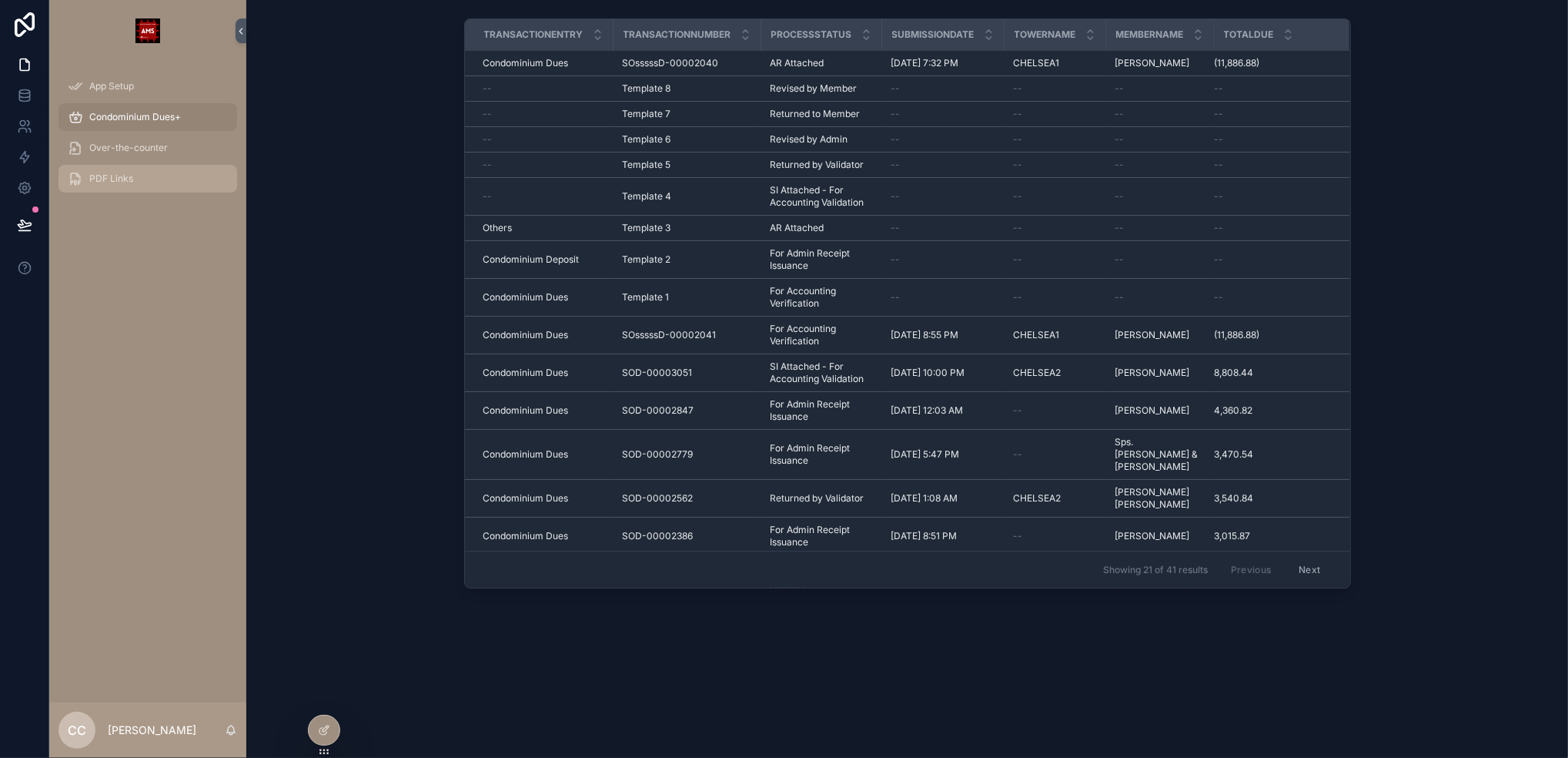
click at [144, 172] on div "PDF Links" at bounding box center [147, 179] width 160 height 25
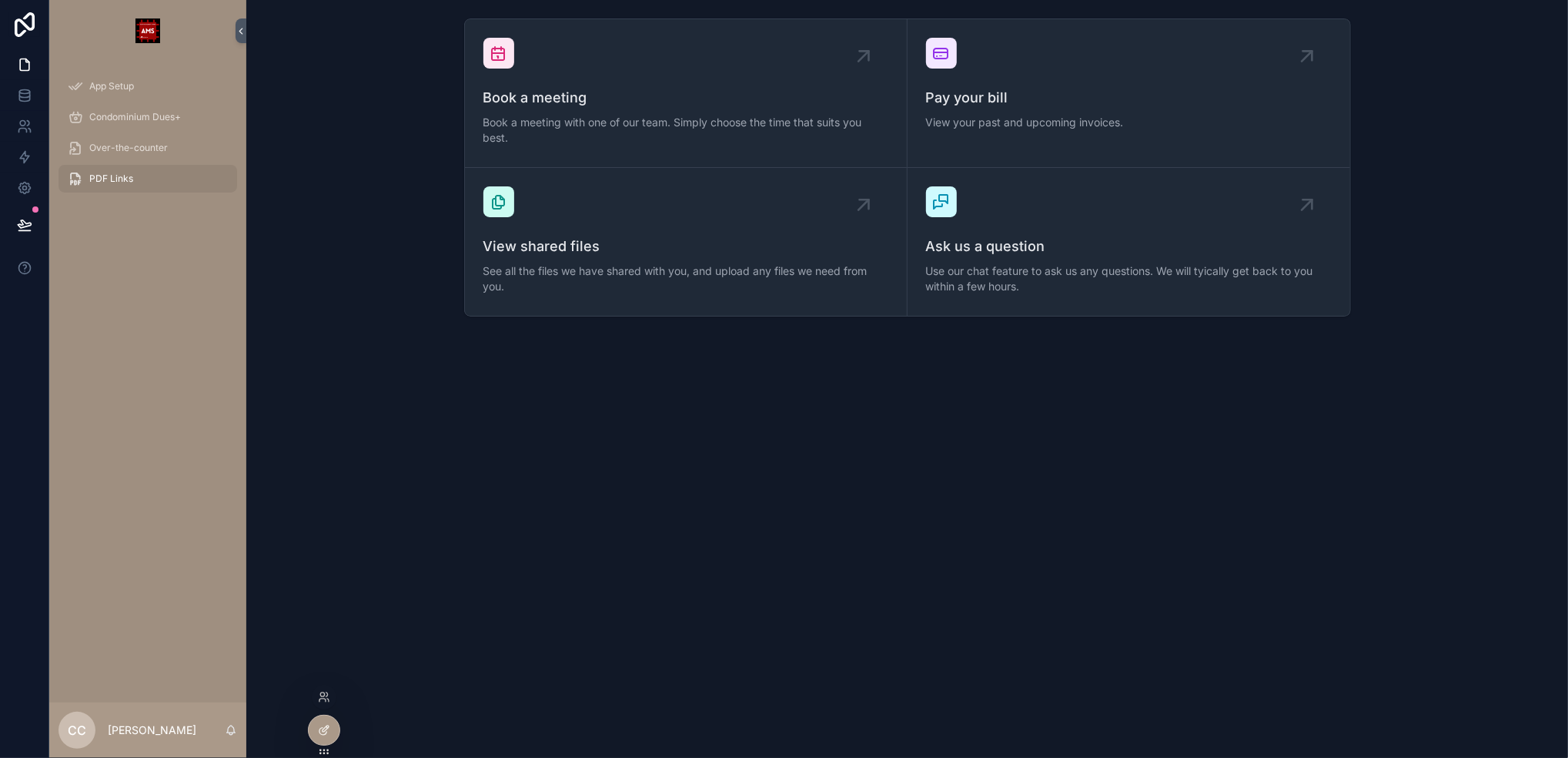
click at [325, 724] on icon at bounding box center [324, 729] width 12 height 12
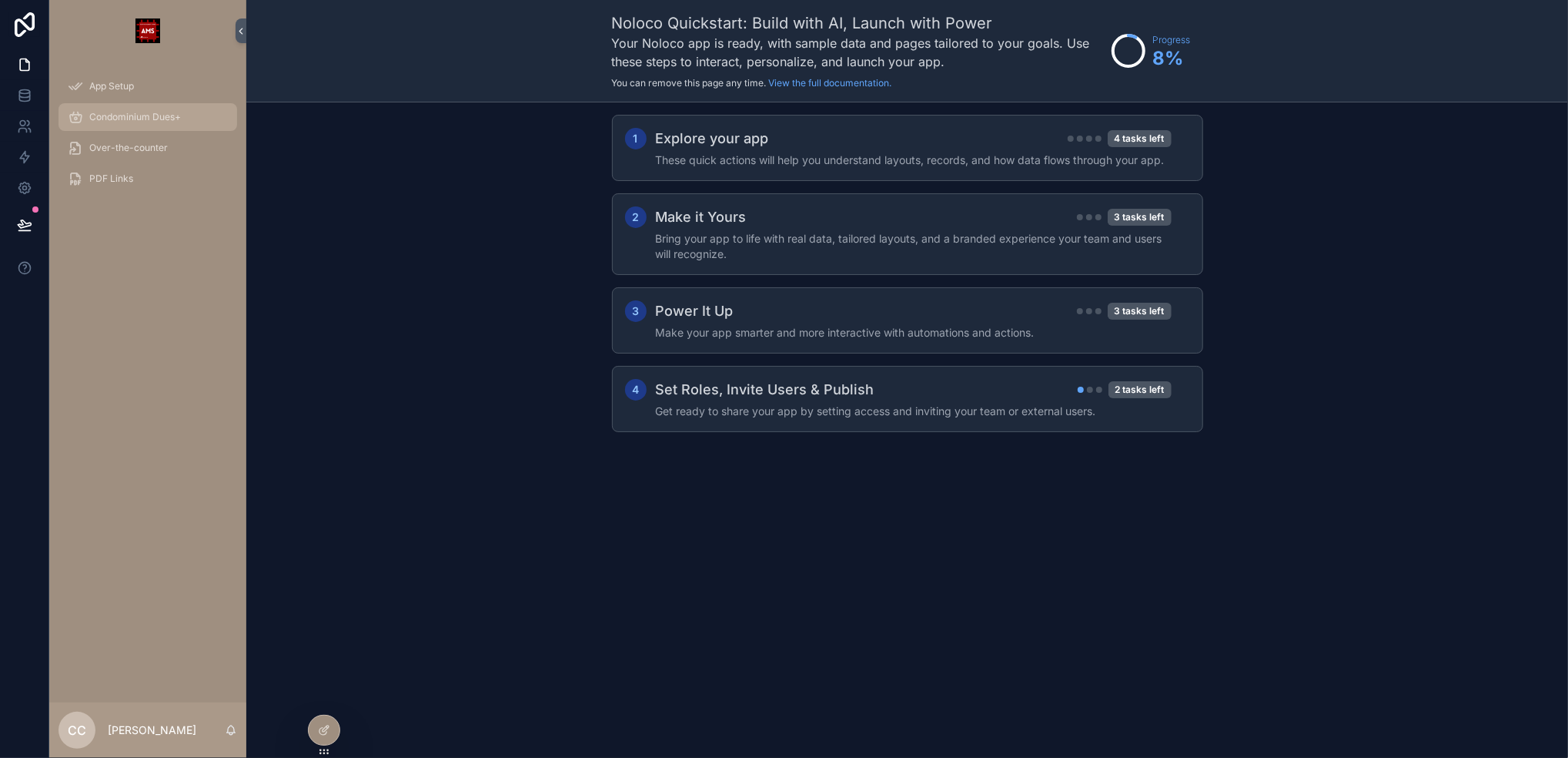
click at [151, 112] on span "Condominium Dues+" at bounding box center [135, 117] width 92 height 12
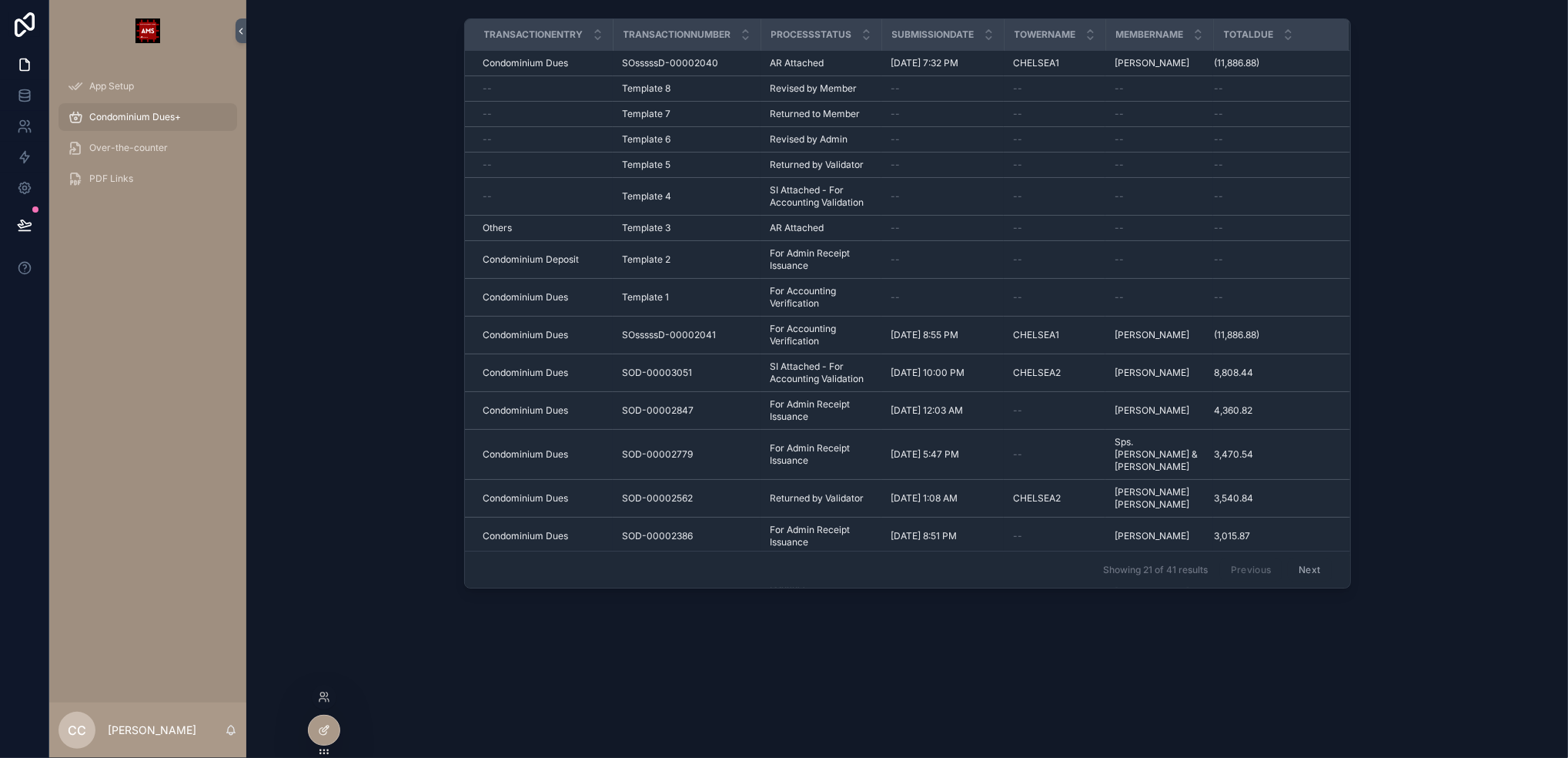
click at [321, 733] on icon at bounding box center [324, 729] width 12 height 12
drag, startPoint x: 142, startPoint y: 109, endPoint x: 67, endPoint y: 236, distance: 147.5
click at [64, 242] on div "App Setup Condominium Dues+ Over-the-counter PDF Links" at bounding box center [147, 382] width 197 height 640
click at [16, 94] on link at bounding box center [24, 95] width 48 height 31
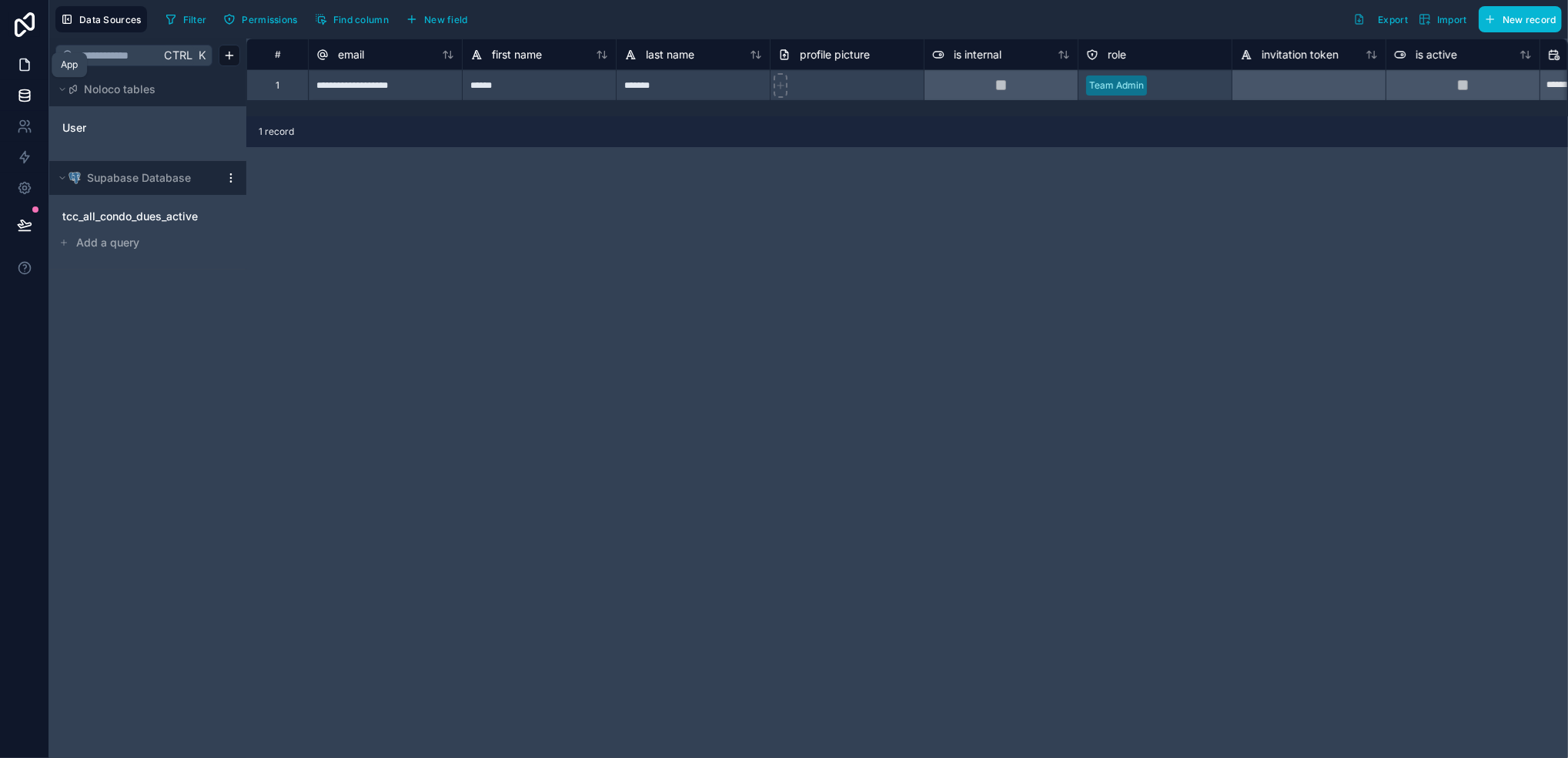
click at [34, 67] on link at bounding box center [24, 64] width 48 height 31
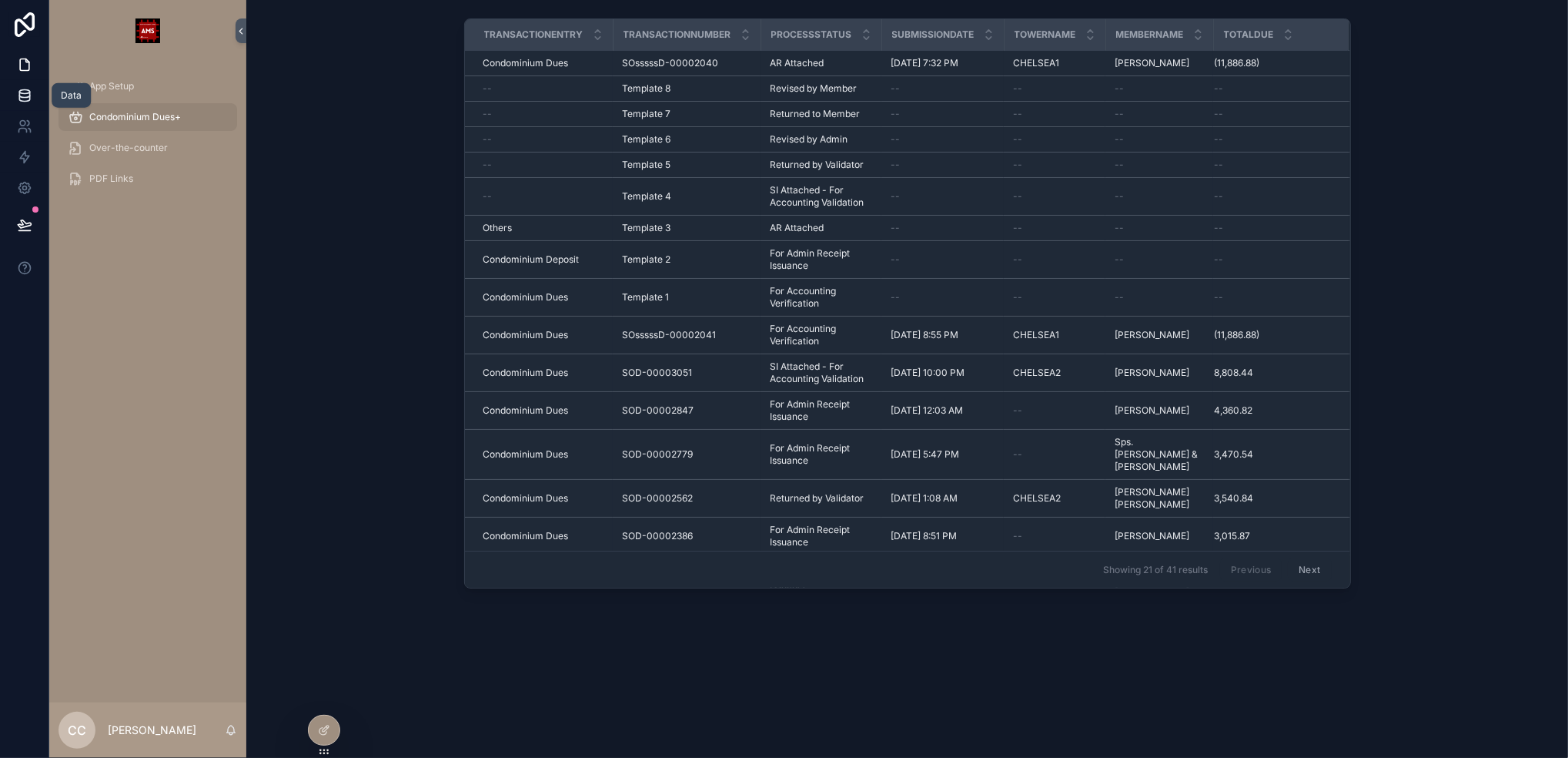
click at [27, 84] on link at bounding box center [24, 95] width 48 height 31
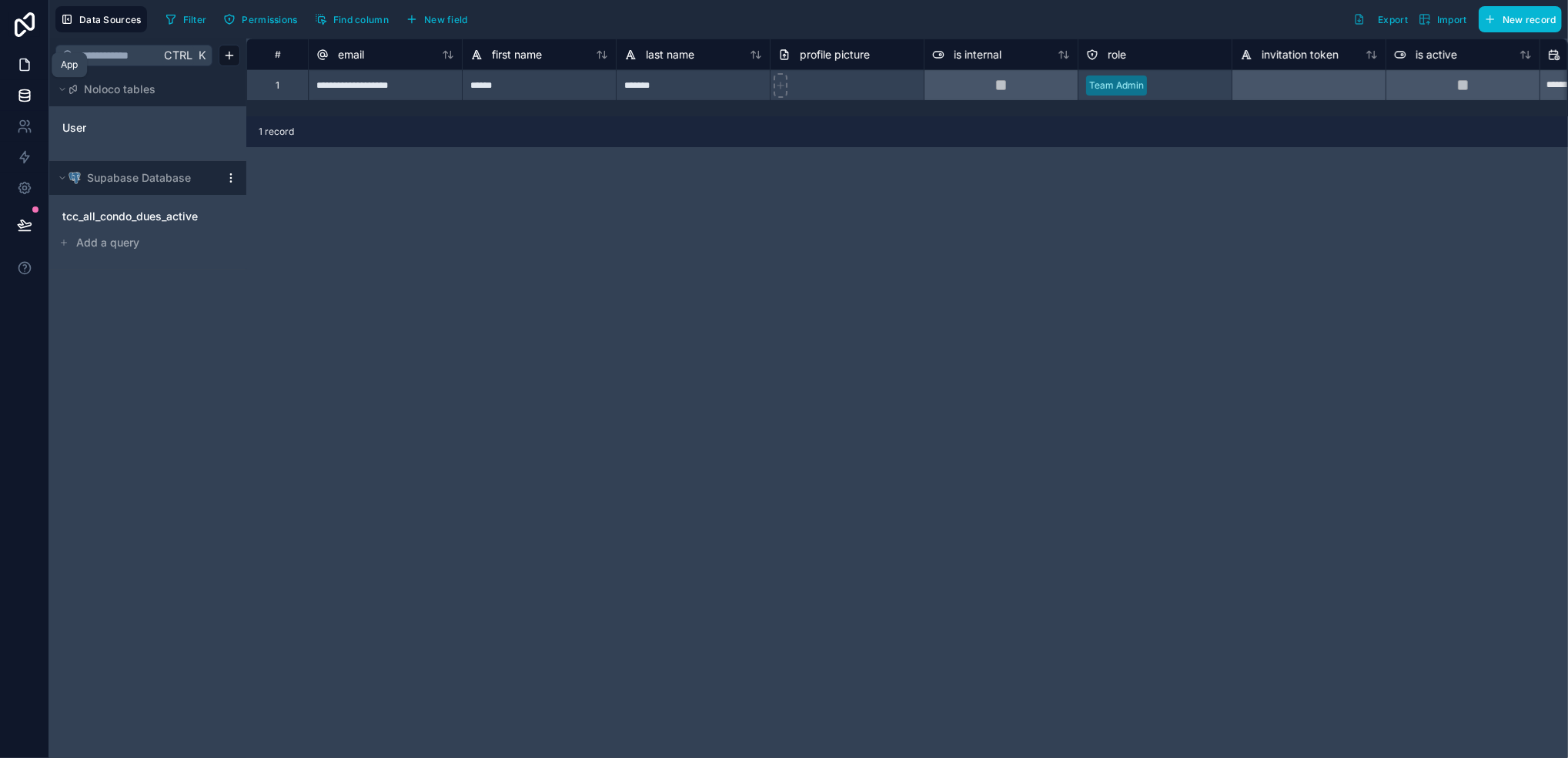
drag, startPoint x: 26, startPoint y: 60, endPoint x: 33, endPoint y: 90, distance: 30.8
click at [26, 61] on icon at bounding box center [24, 65] width 16 height 16
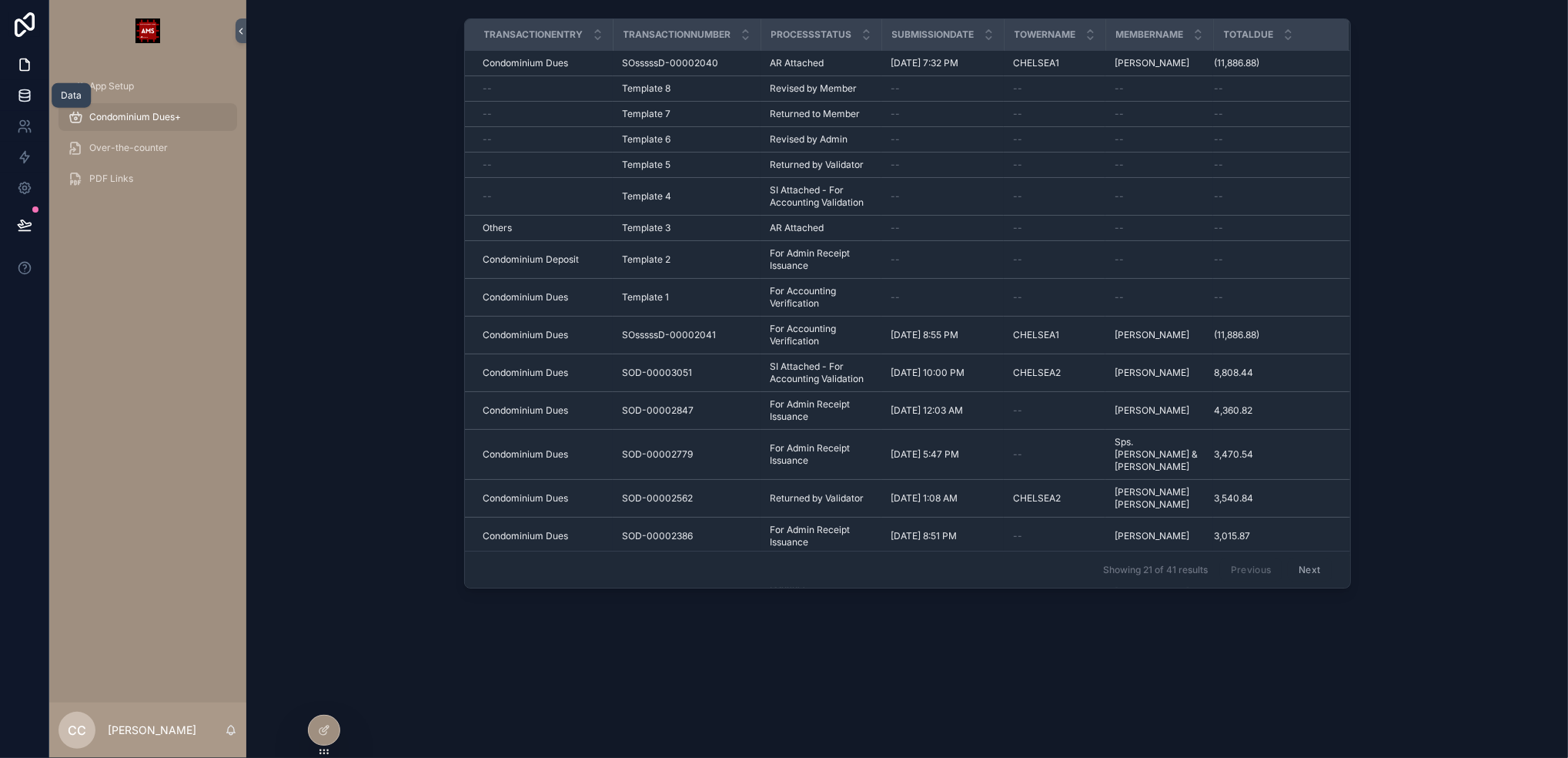
click at [31, 93] on link at bounding box center [24, 95] width 48 height 31
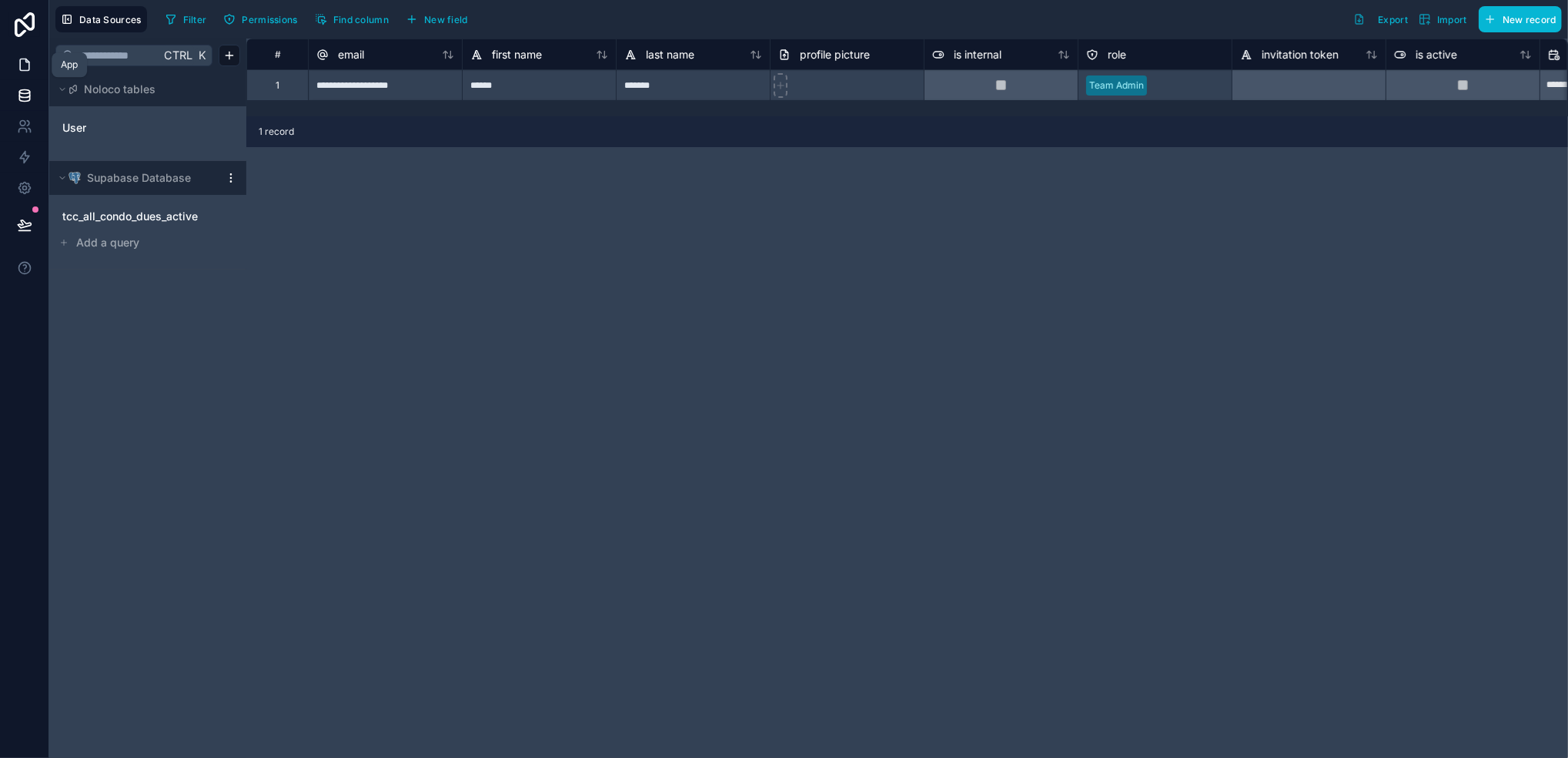
click at [32, 63] on link at bounding box center [24, 64] width 48 height 31
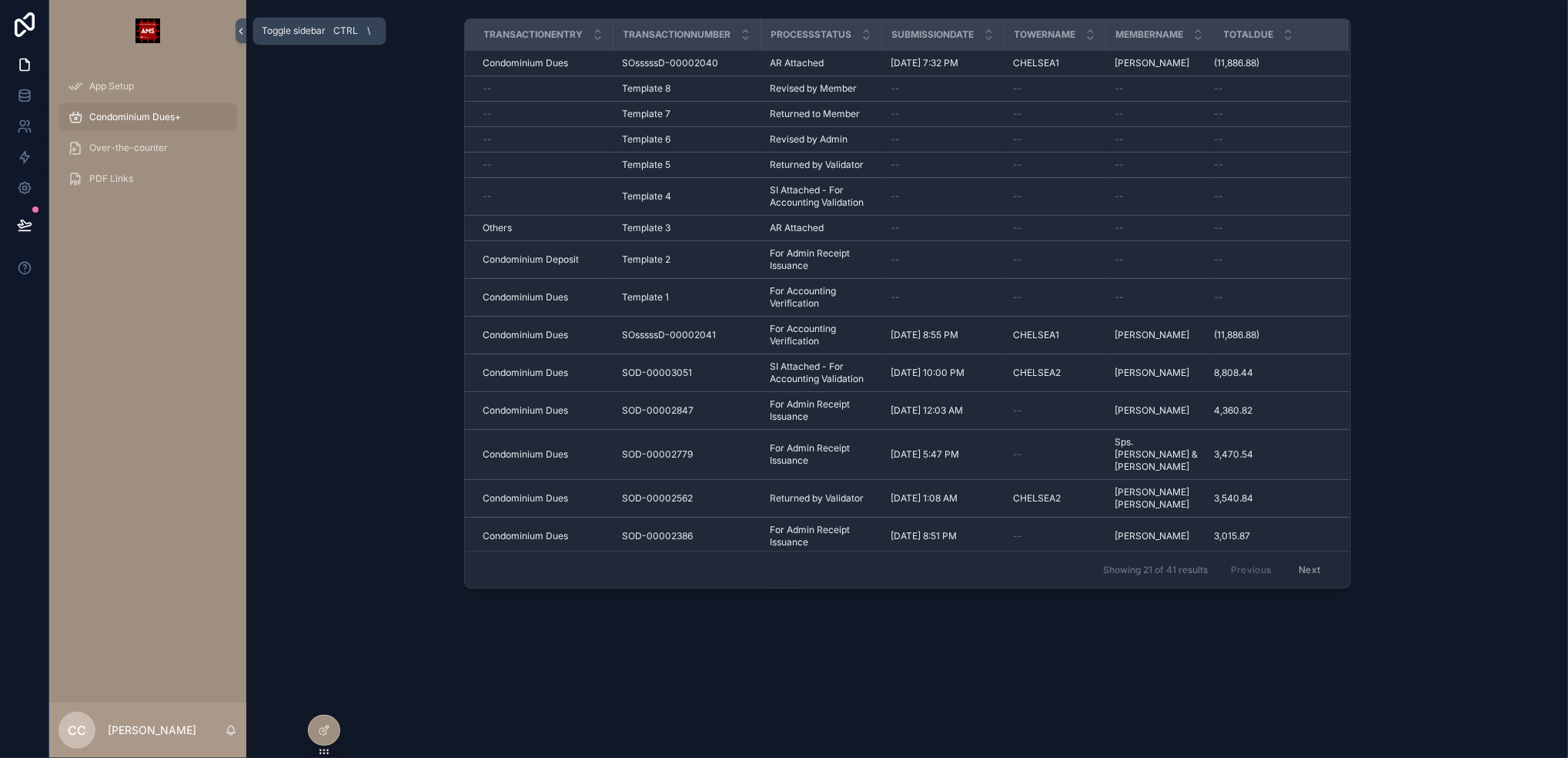
click at [241, 29] on icon "scrollable content" at bounding box center [241, 31] width 3 height 6
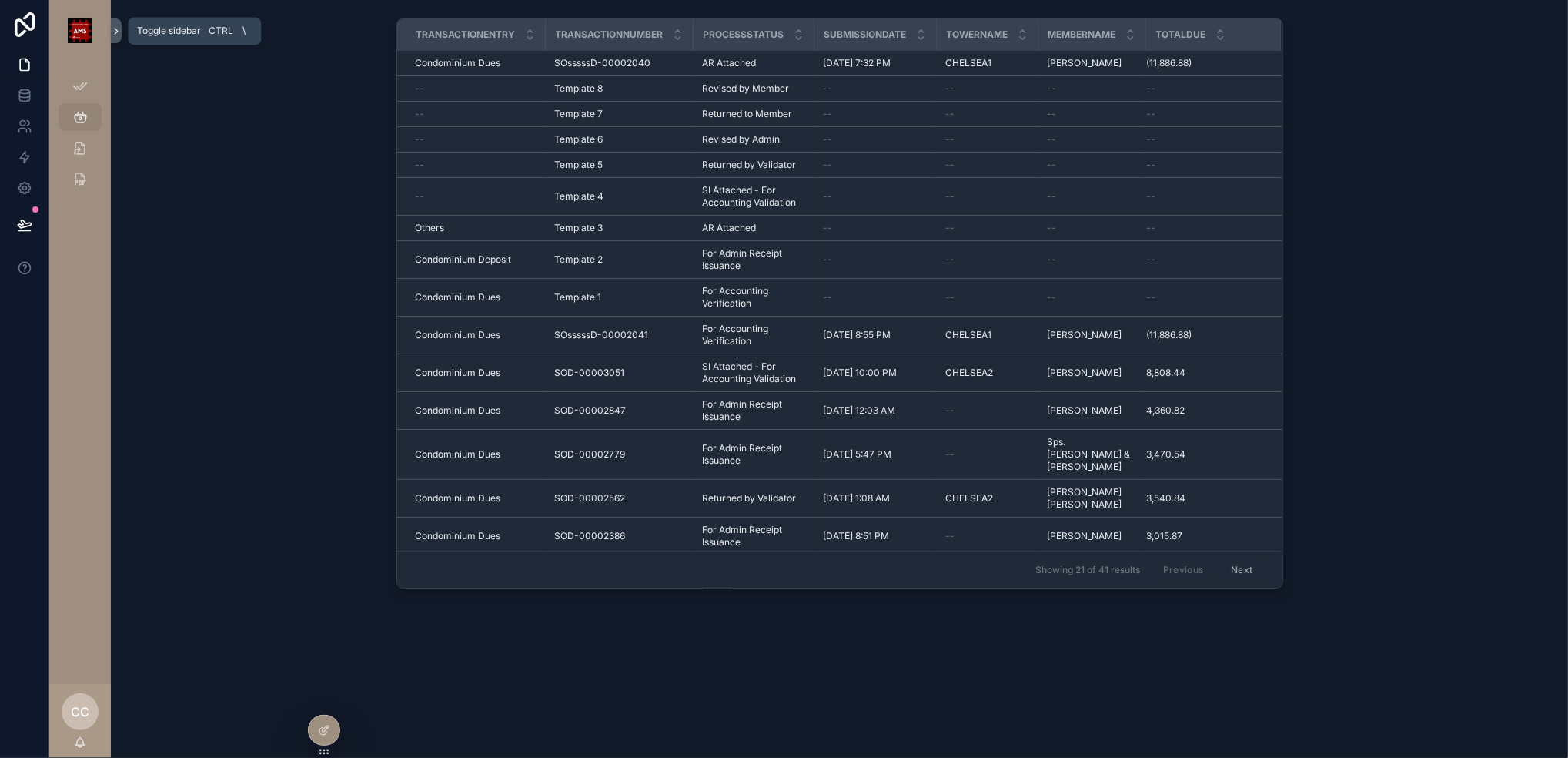
click at [118, 31] on icon "scrollable content" at bounding box center [117, 31] width 11 height 11
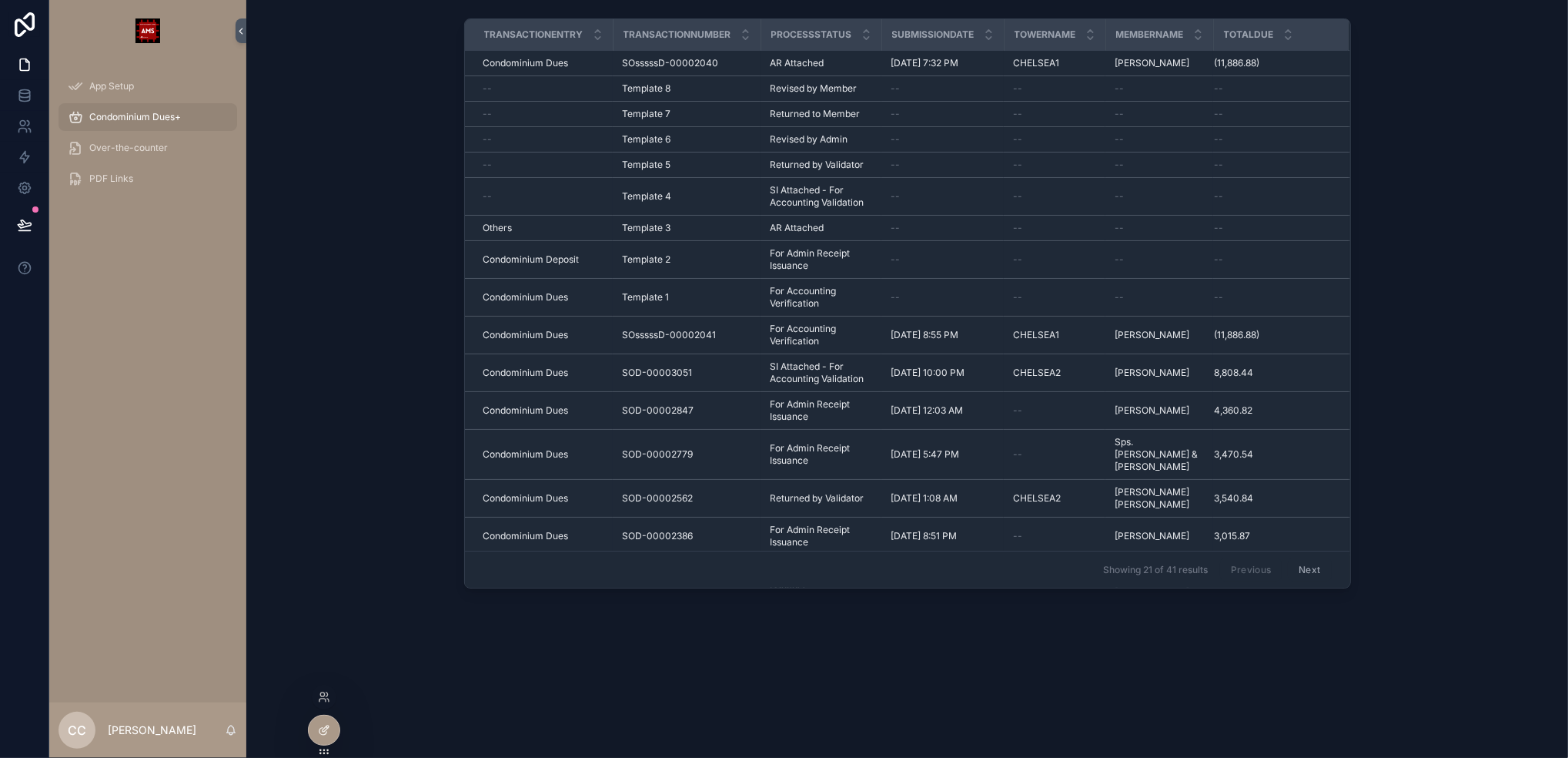
click at [326, 727] on icon at bounding box center [326, 728] width 6 height 6
click at [32, 93] on link at bounding box center [24, 95] width 48 height 31
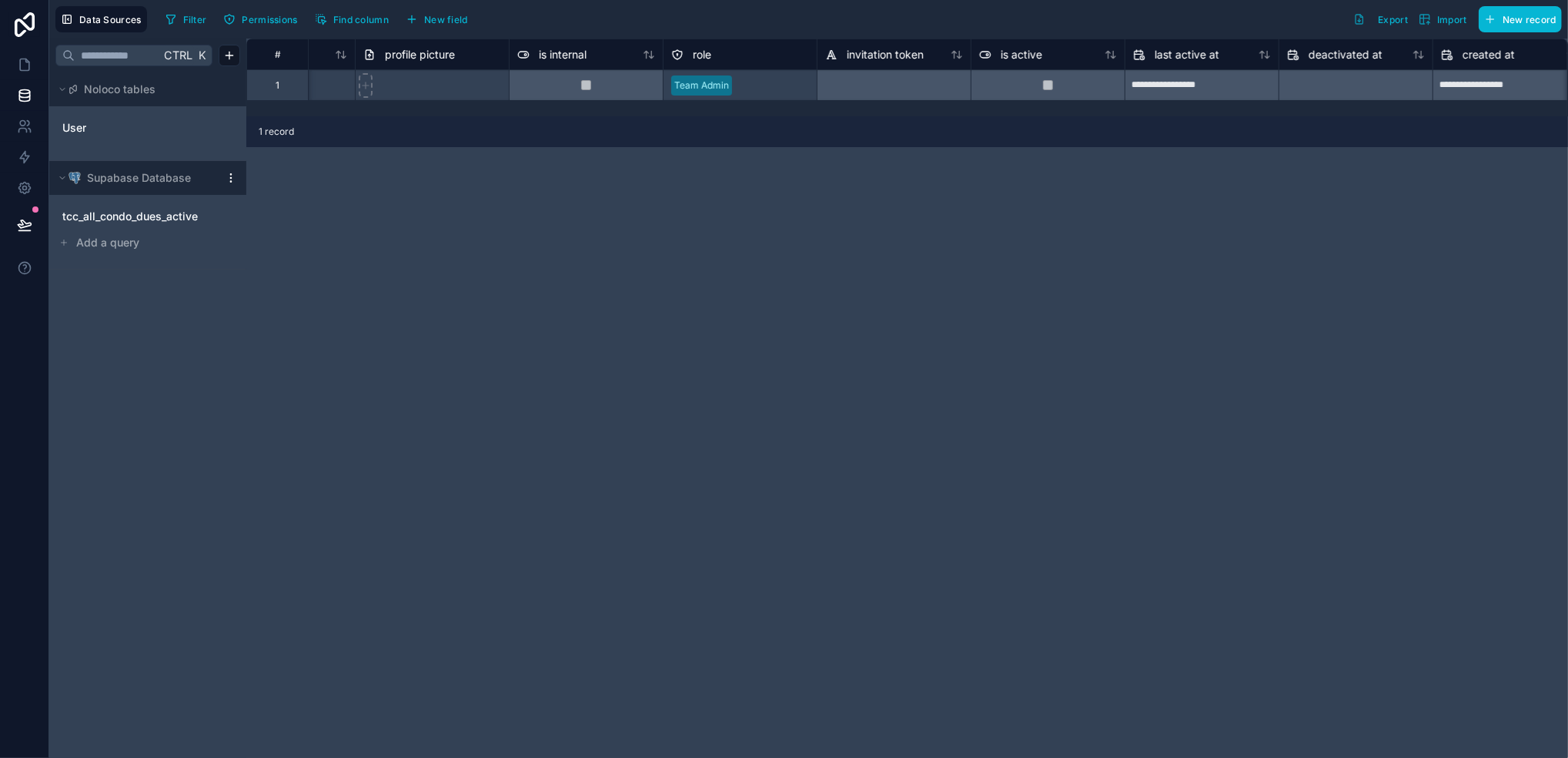
scroll to position [0, 405]
click at [171, 214] on span "tcc_all_condo_dues_active" at bounding box center [130, 217] width 135 height 16
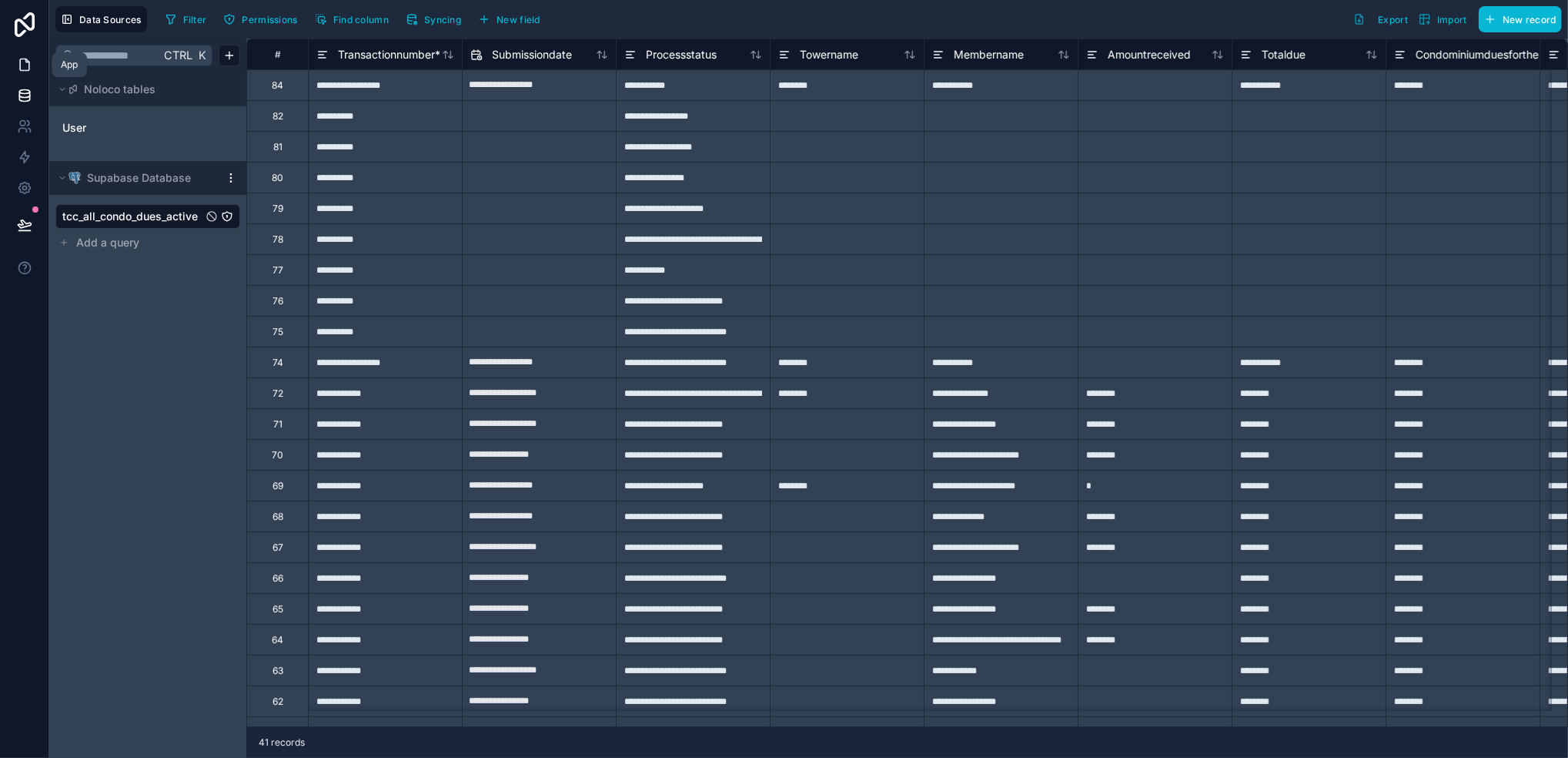
click at [20, 68] on icon at bounding box center [25, 65] width 9 height 11
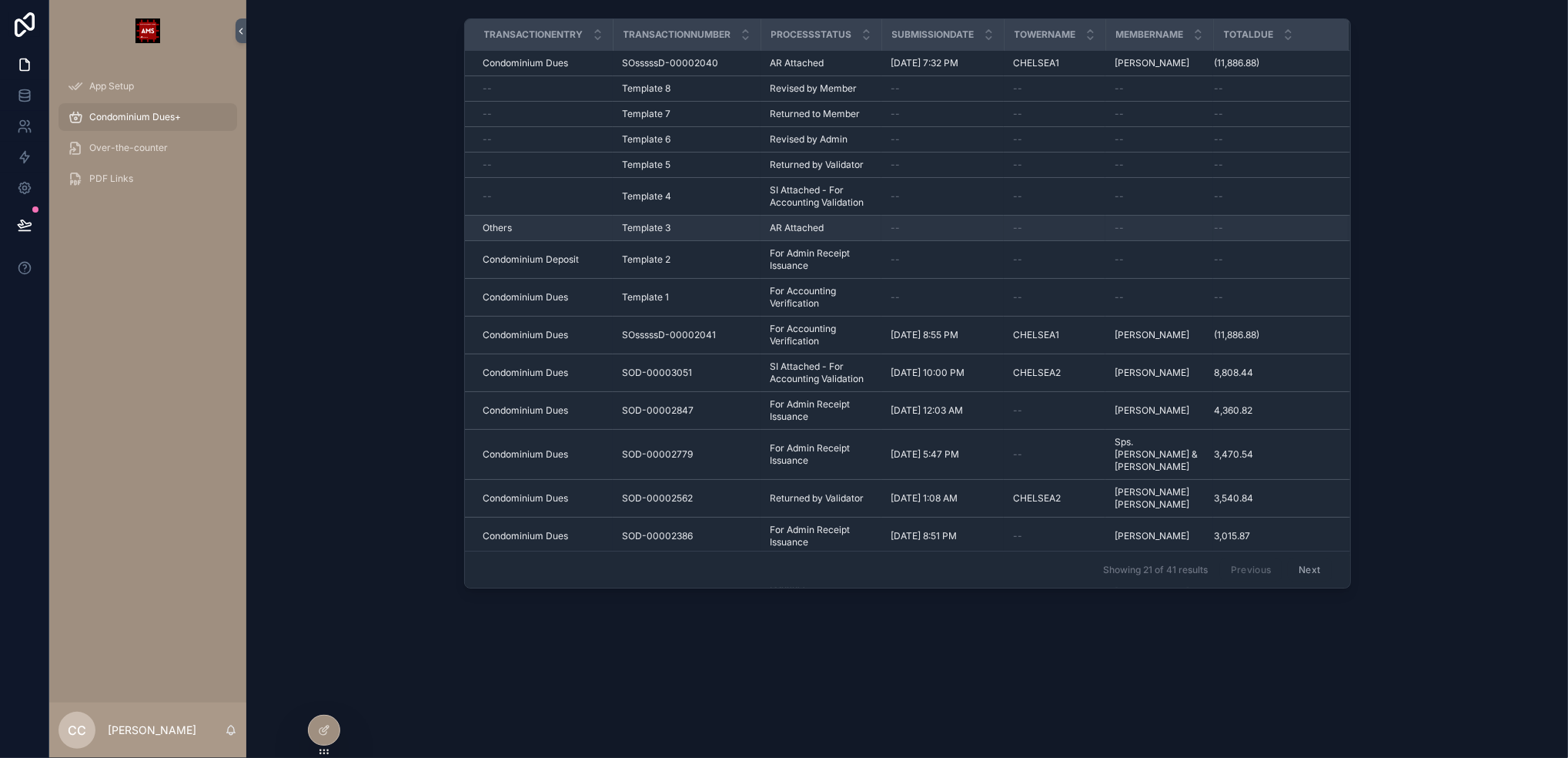
click at [630, 228] on span "Template 3" at bounding box center [647, 228] width 48 height 12
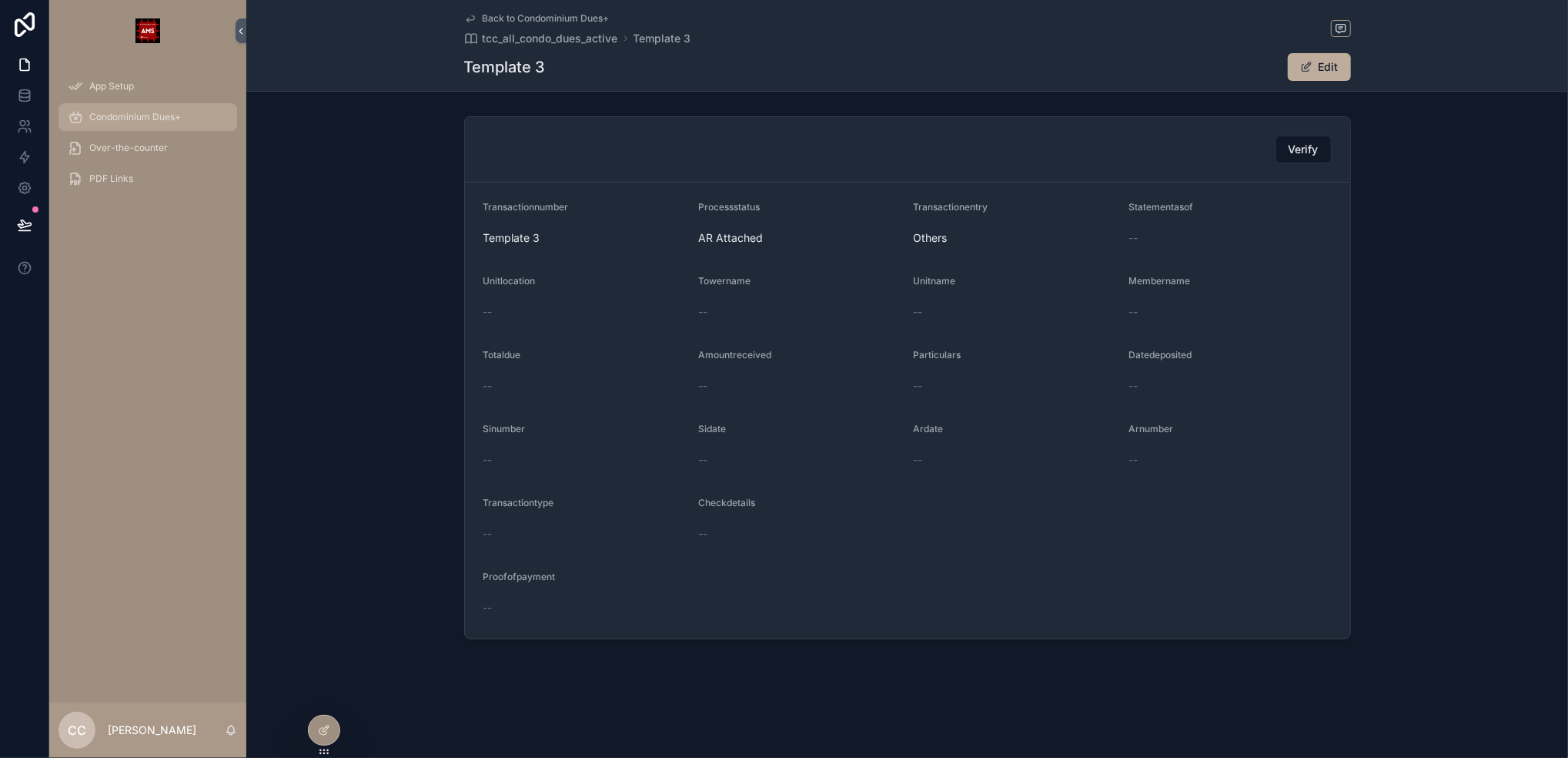
click at [167, 108] on div "Condominium Dues+" at bounding box center [147, 117] width 160 height 25
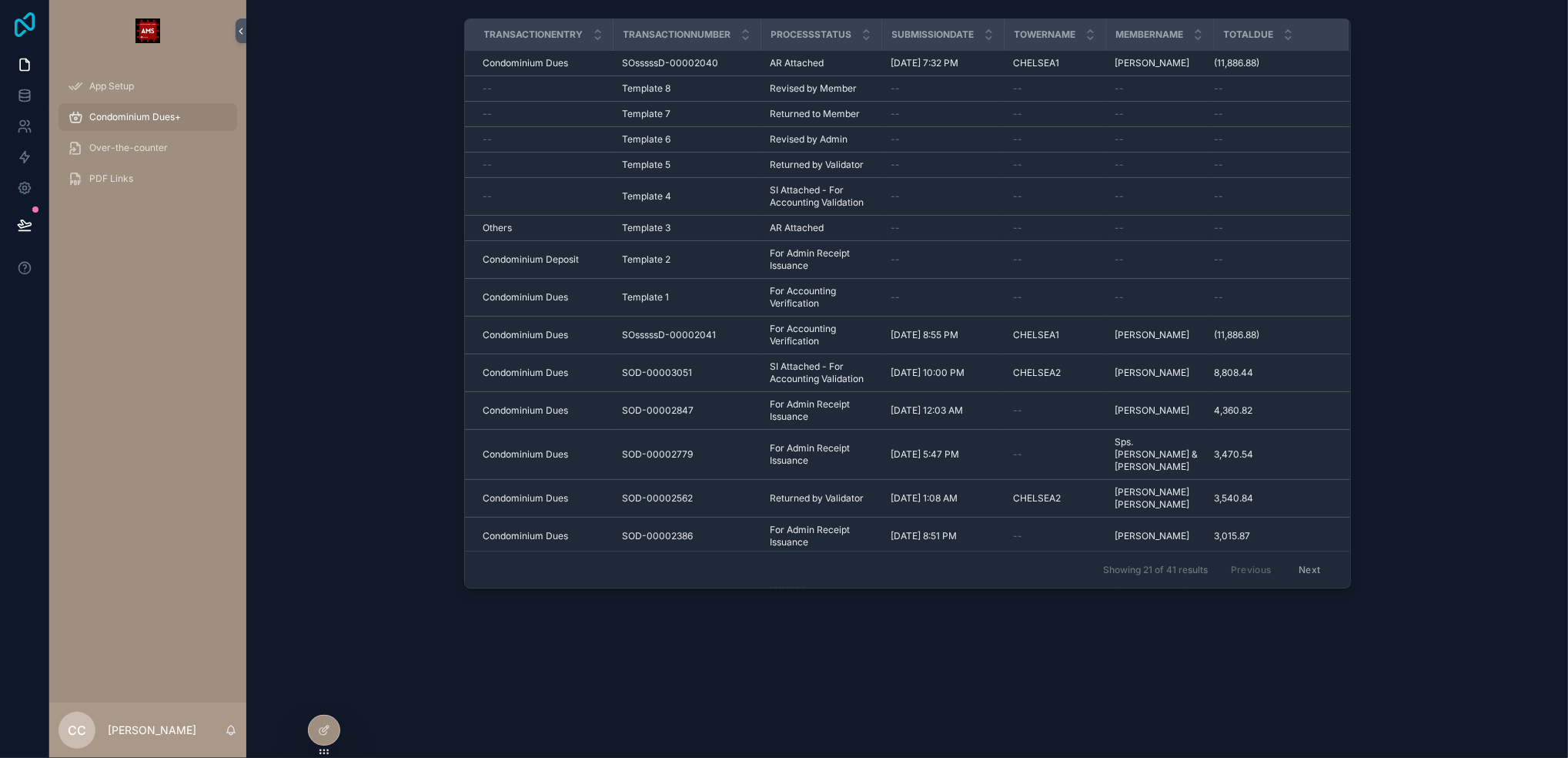
click at [35, 30] on icon at bounding box center [24, 24] width 31 height 25
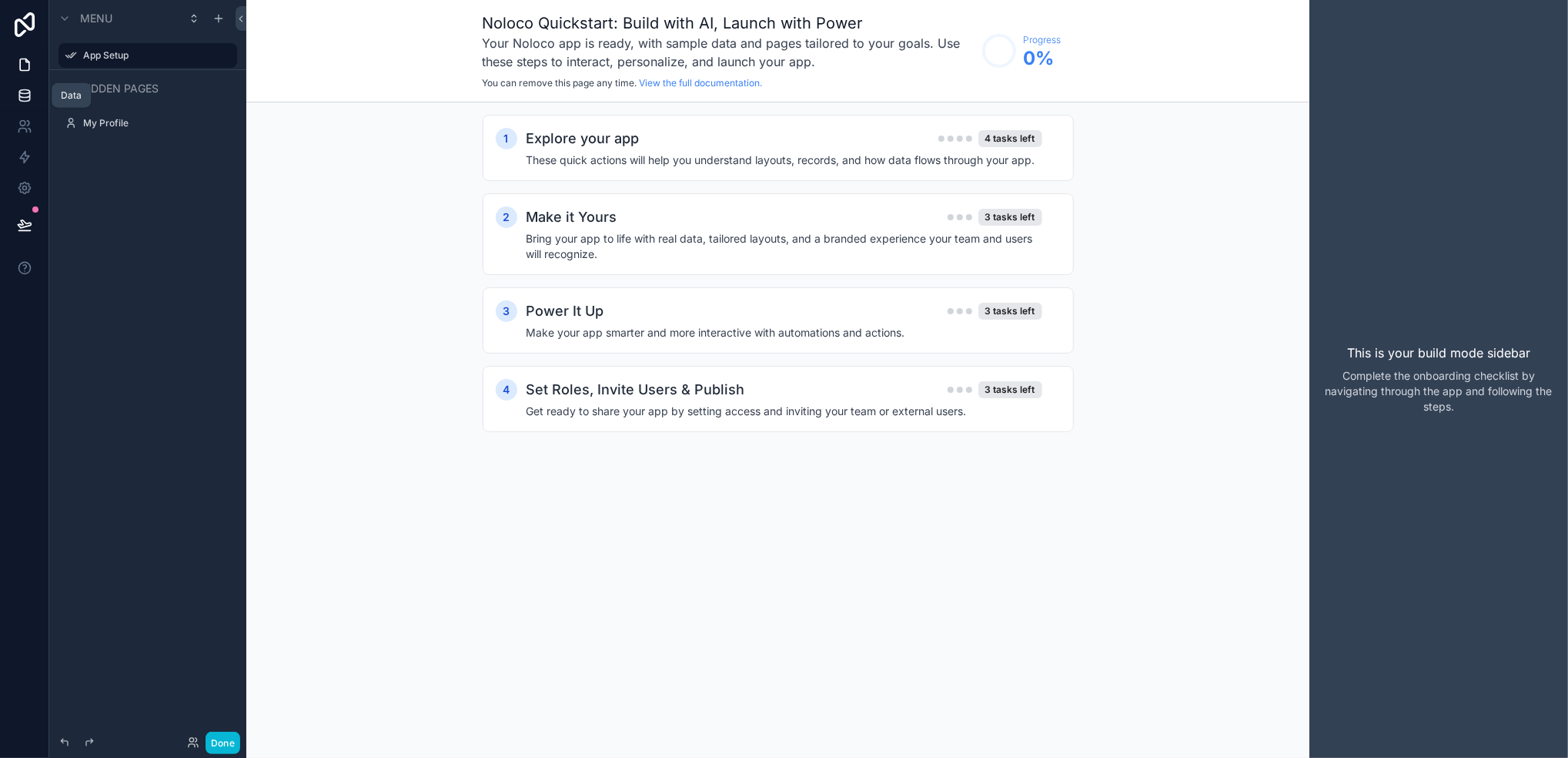
click at [6, 88] on link at bounding box center [24, 95] width 48 height 31
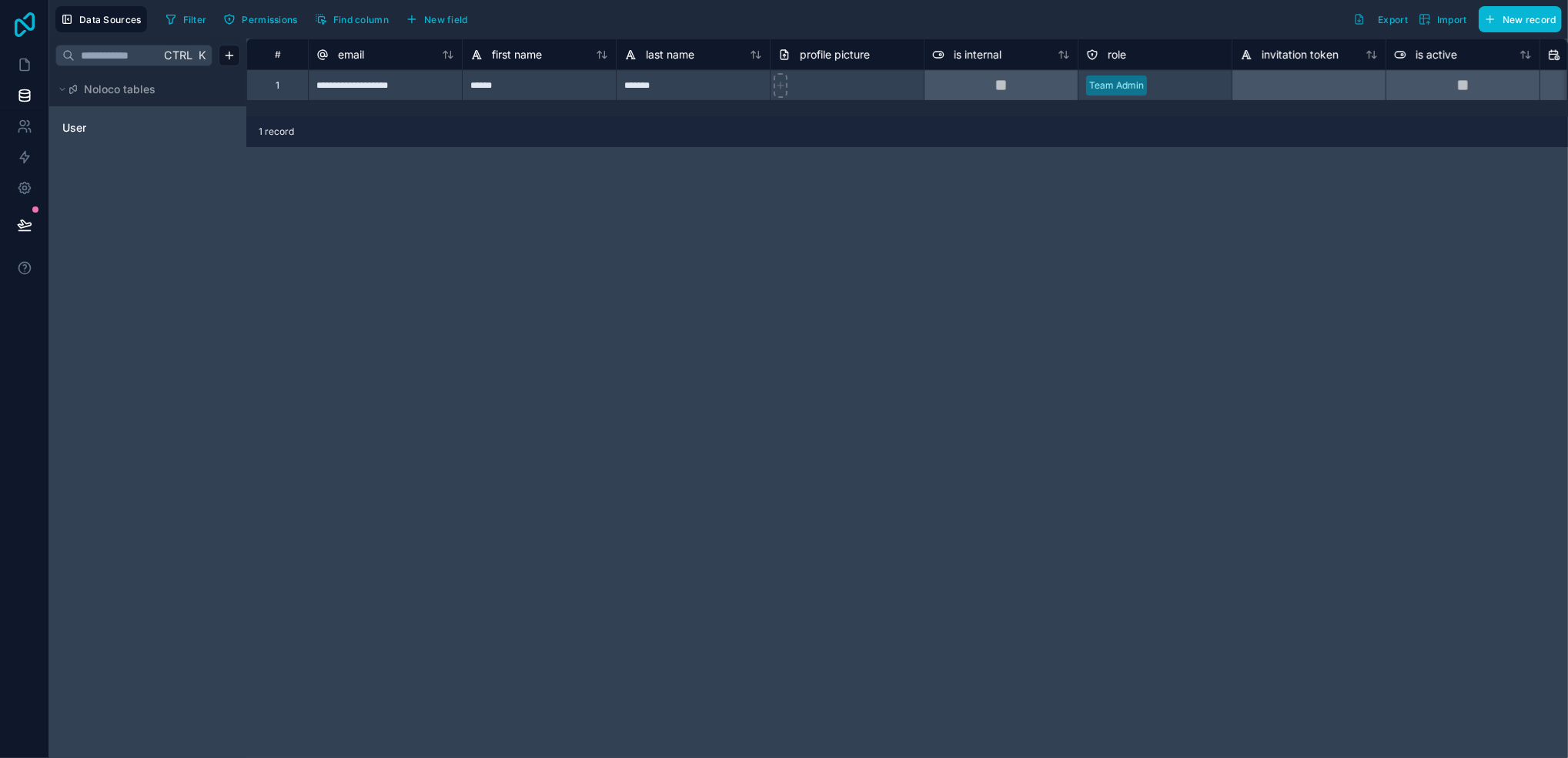
click at [19, 31] on icon at bounding box center [24, 24] width 31 height 25
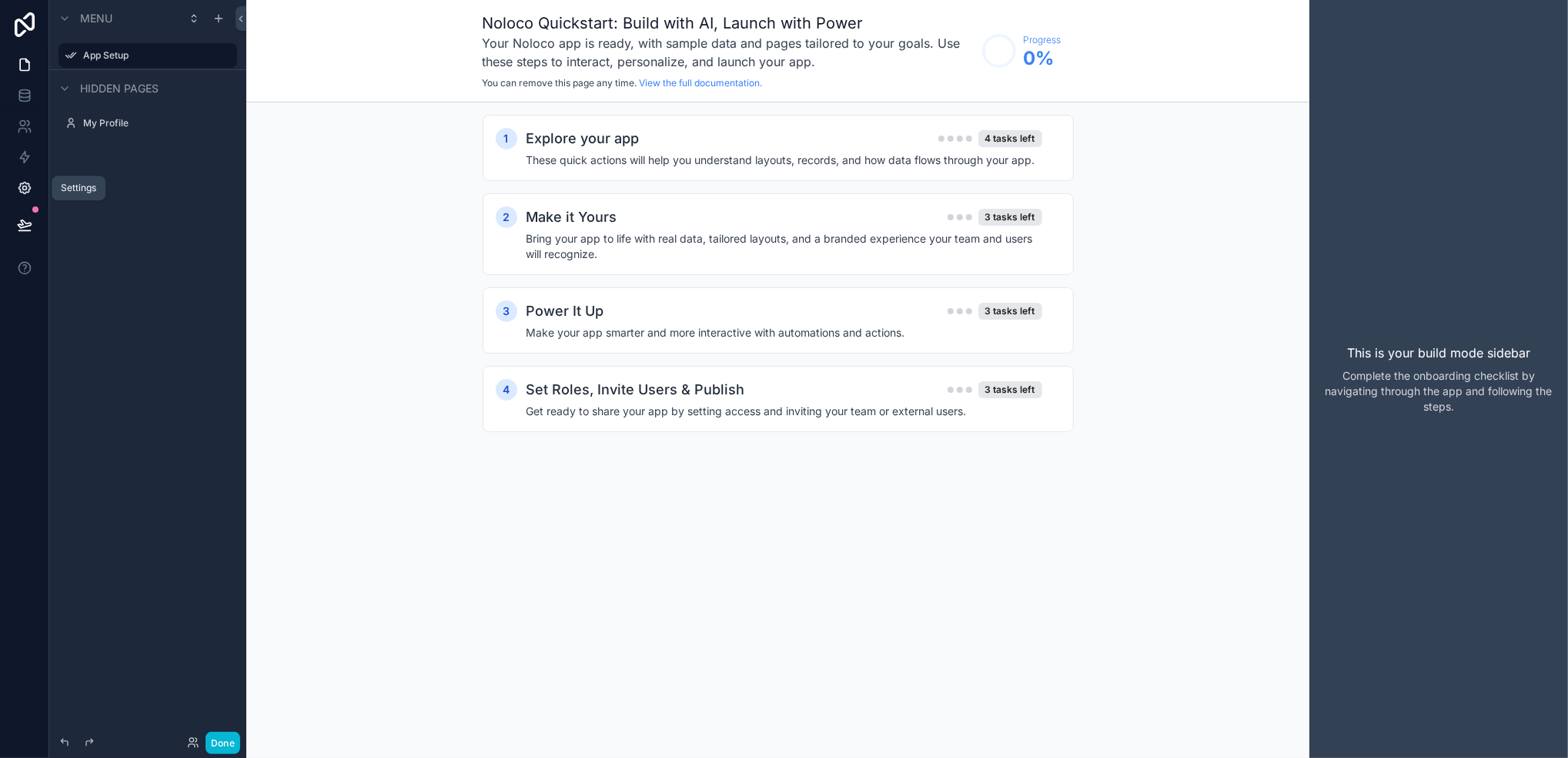
click at [25, 190] on icon at bounding box center [24, 188] width 4 height 4
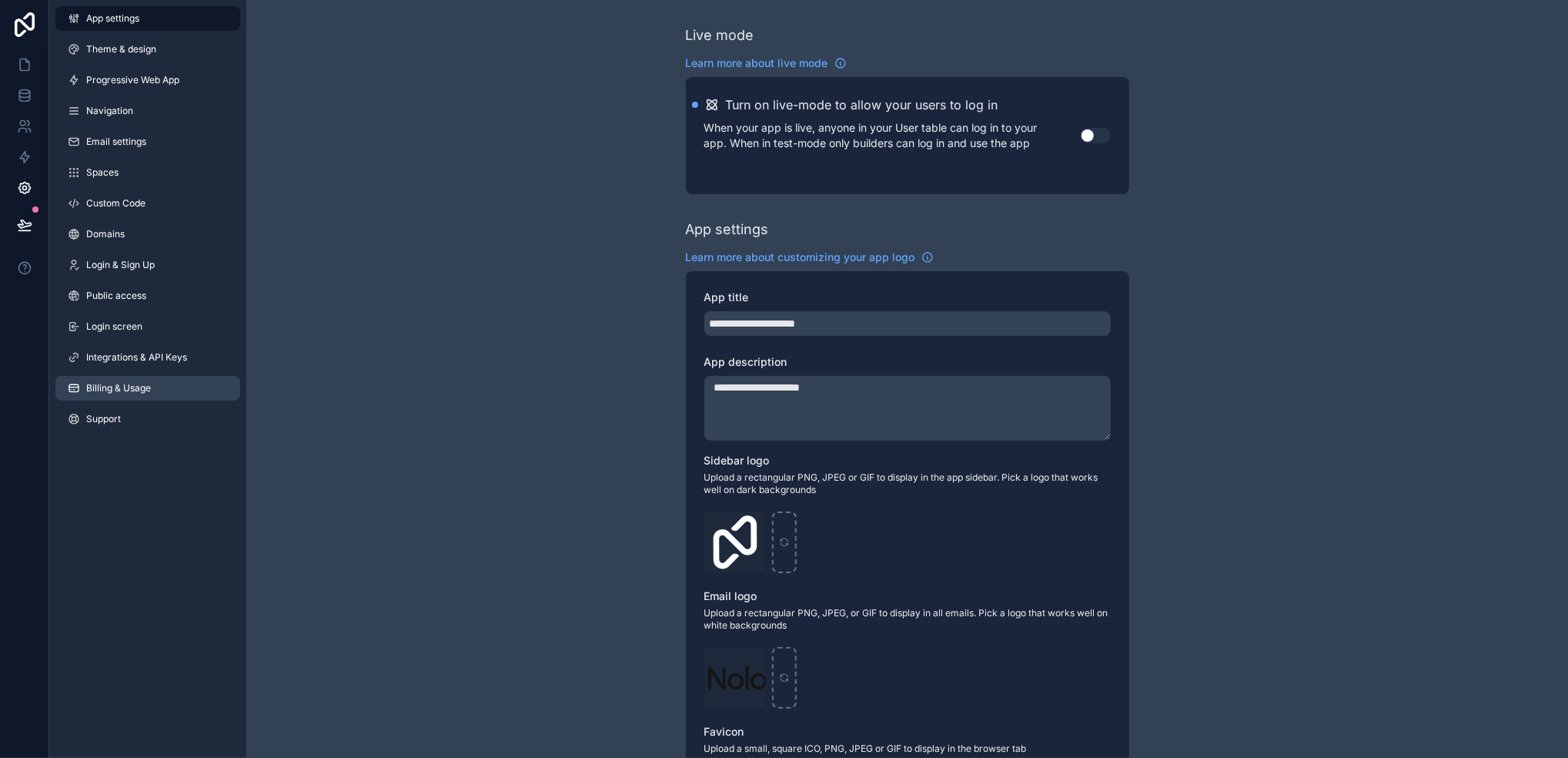
click at [148, 386] on span "Billing & Usage" at bounding box center [118, 388] width 65 height 12
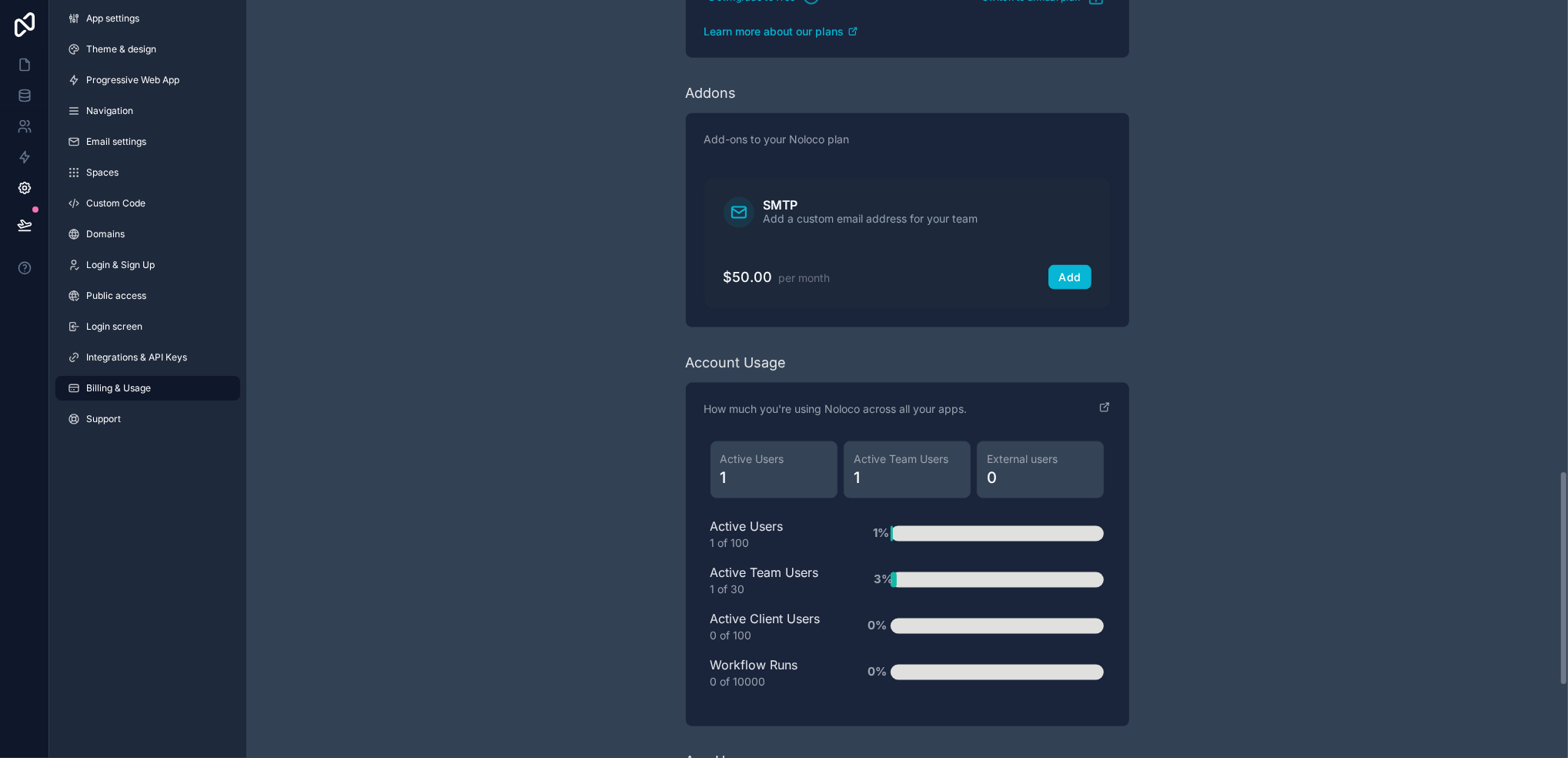
scroll to position [1605, 0]
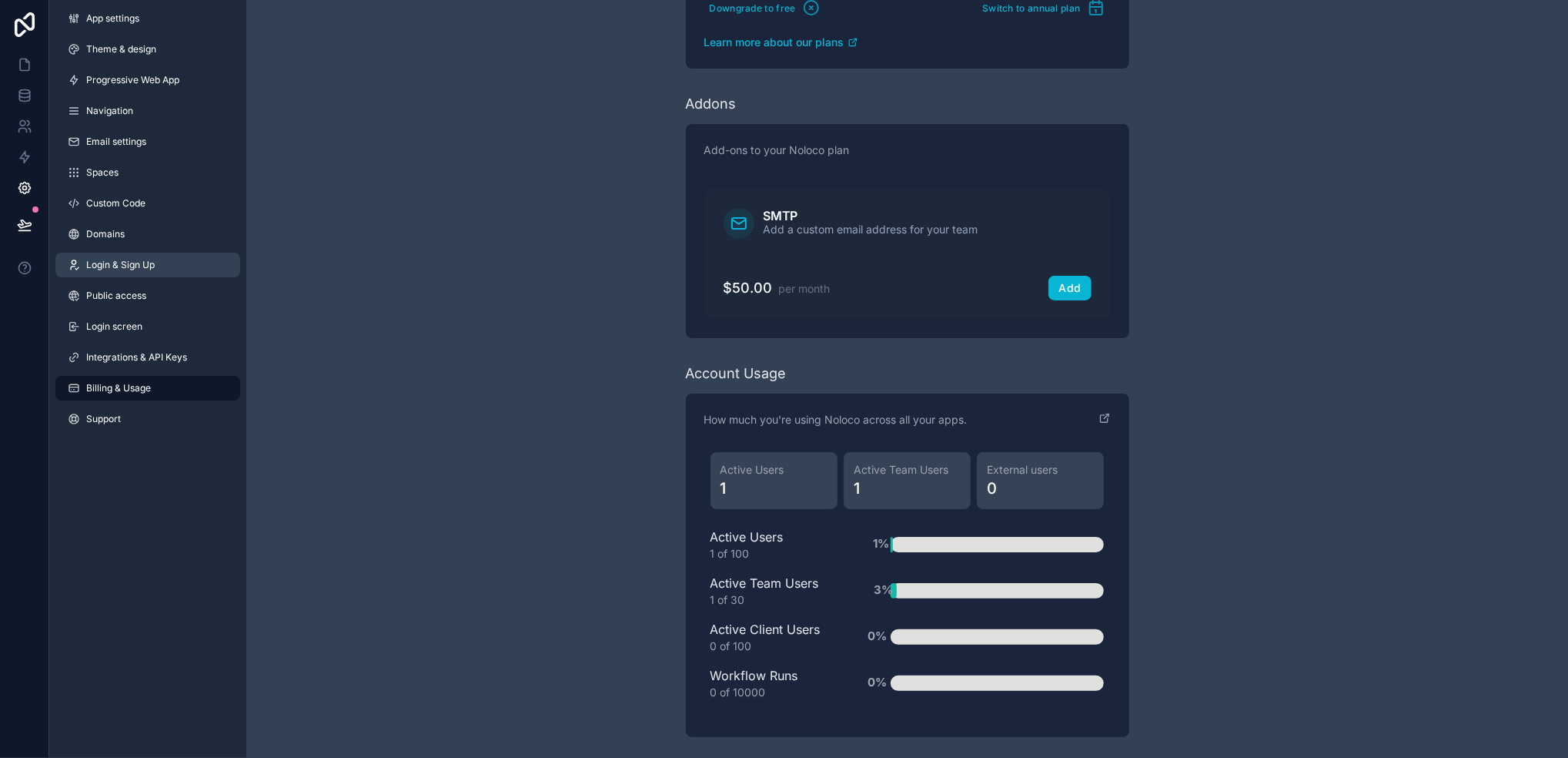
click at [155, 256] on link "Login & Sign Up" at bounding box center [148, 265] width 185 height 25
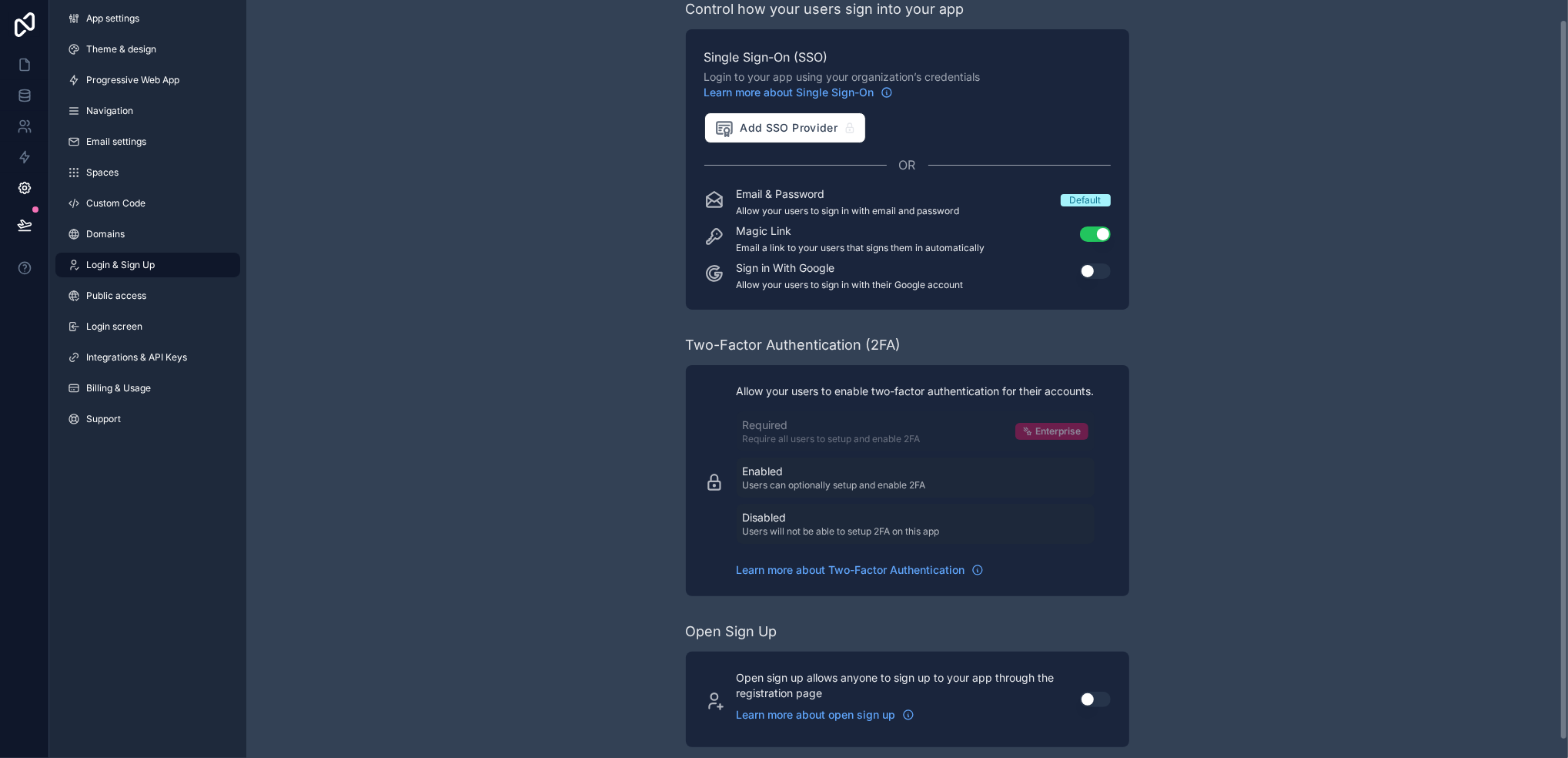
scroll to position [39, 0]
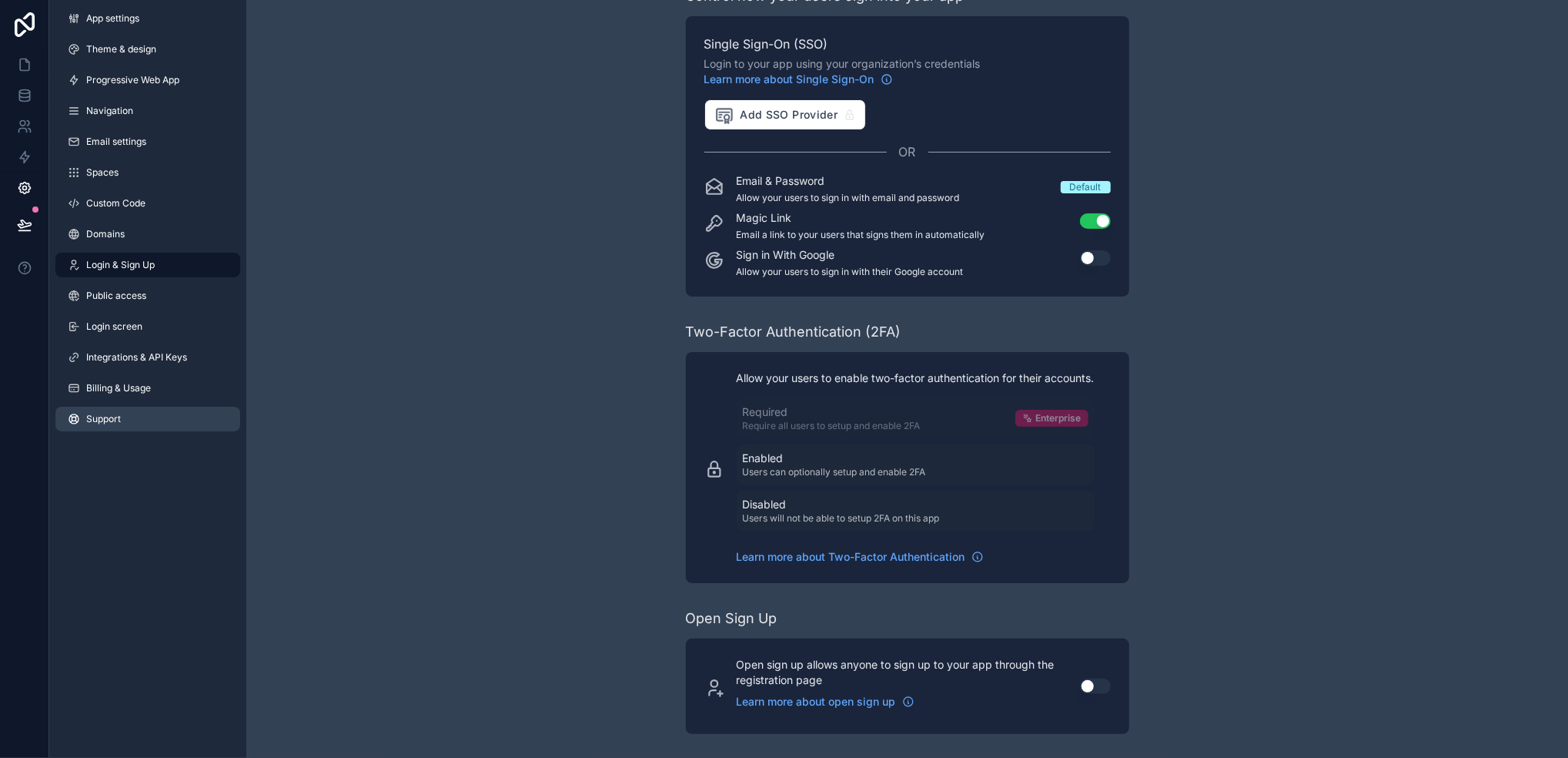
click at [120, 420] on span "Support" at bounding box center [103, 418] width 34 height 12
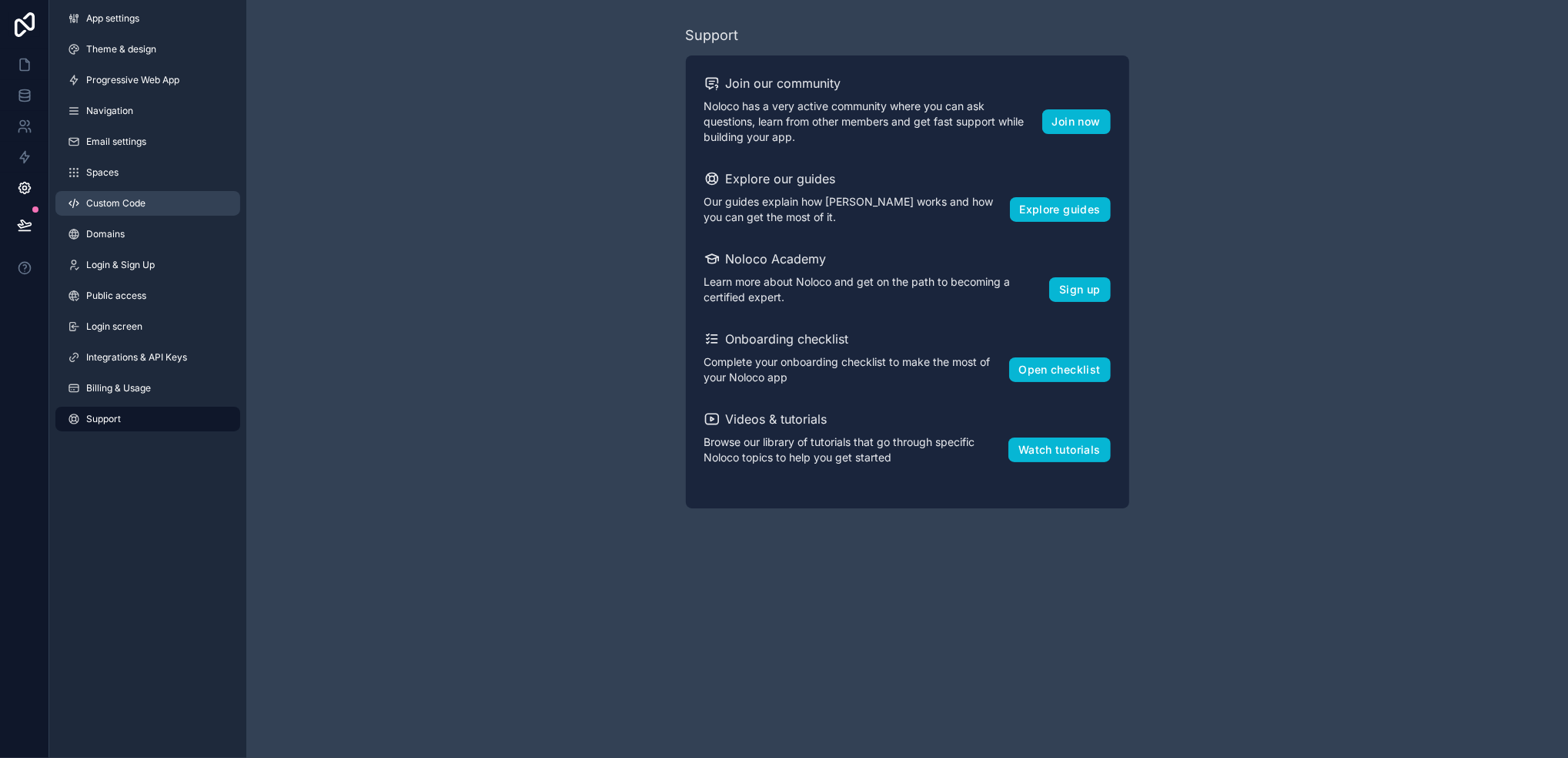
click at [151, 202] on link "Custom Code" at bounding box center [148, 203] width 185 height 25
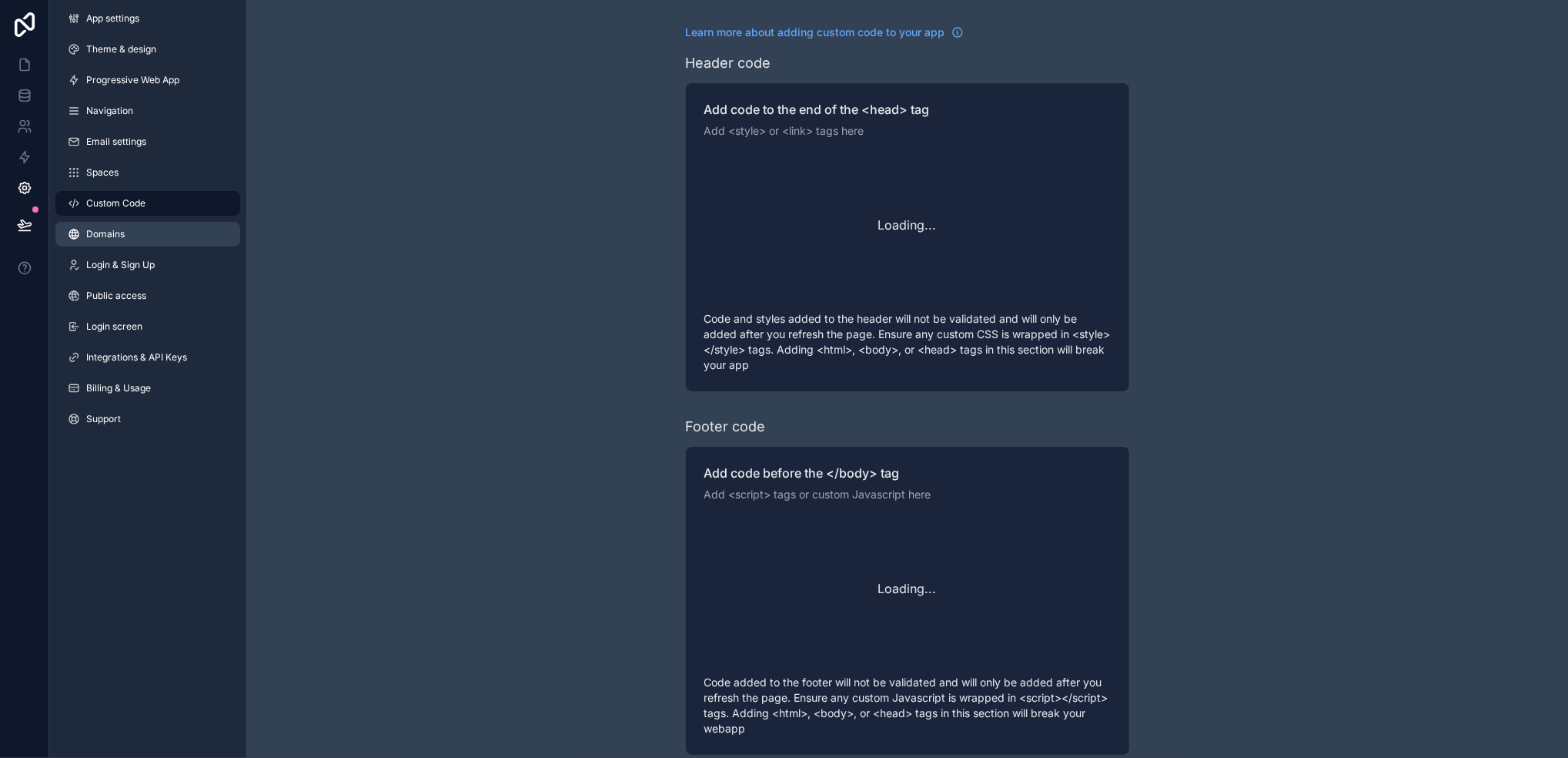
click at [149, 244] on link "Domains" at bounding box center [148, 234] width 185 height 25
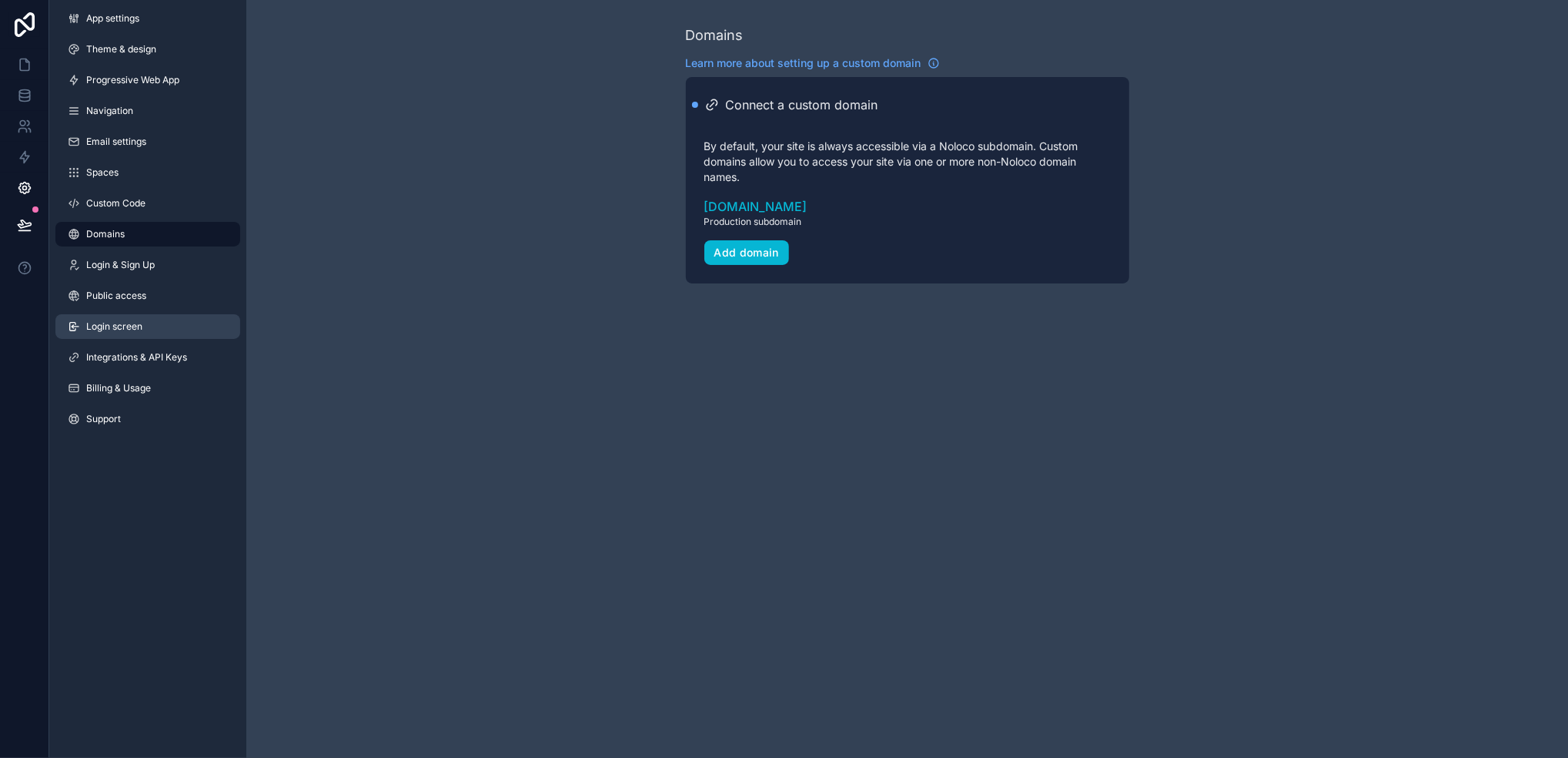
click at [152, 335] on link "Login screen" at bounding box center [148, 327] width 185 height 25
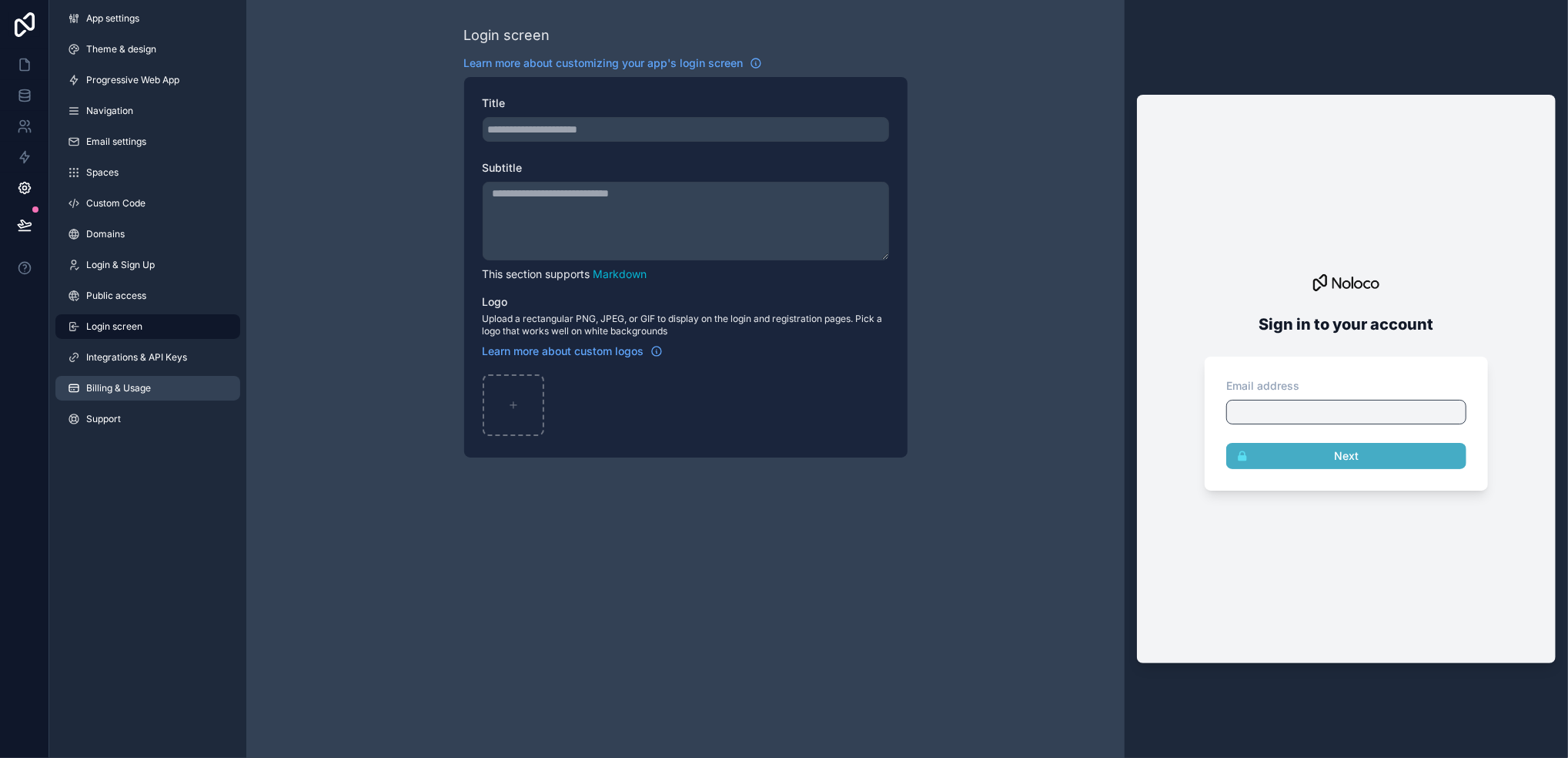
click at [151, 382] on span "Billing & Usage" at bounding box center [118, 388] width 65 height 12
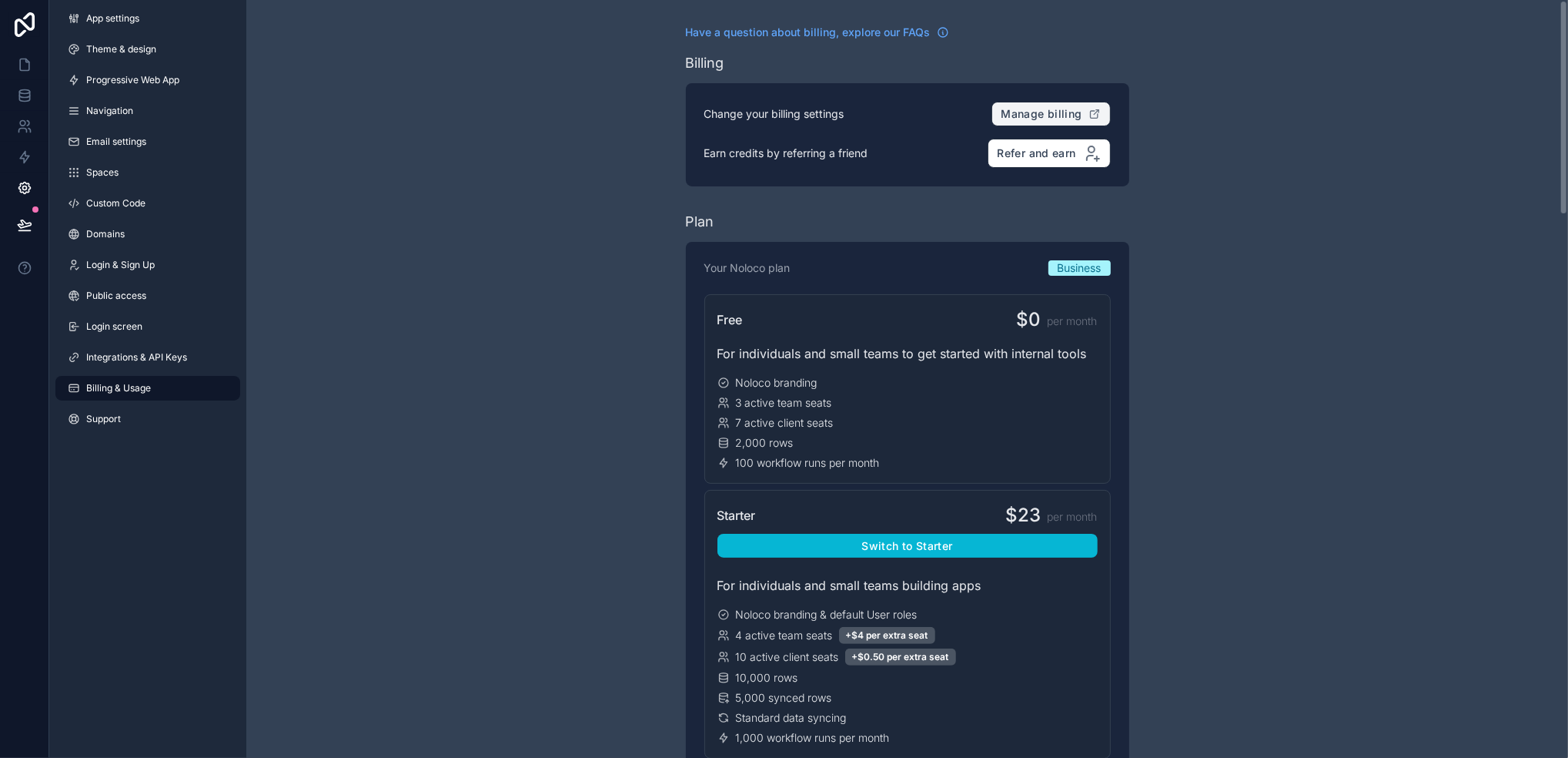
click at [1057, 122] on button "Manage billing" at bounding box center [1051, 114] width 119 height 25
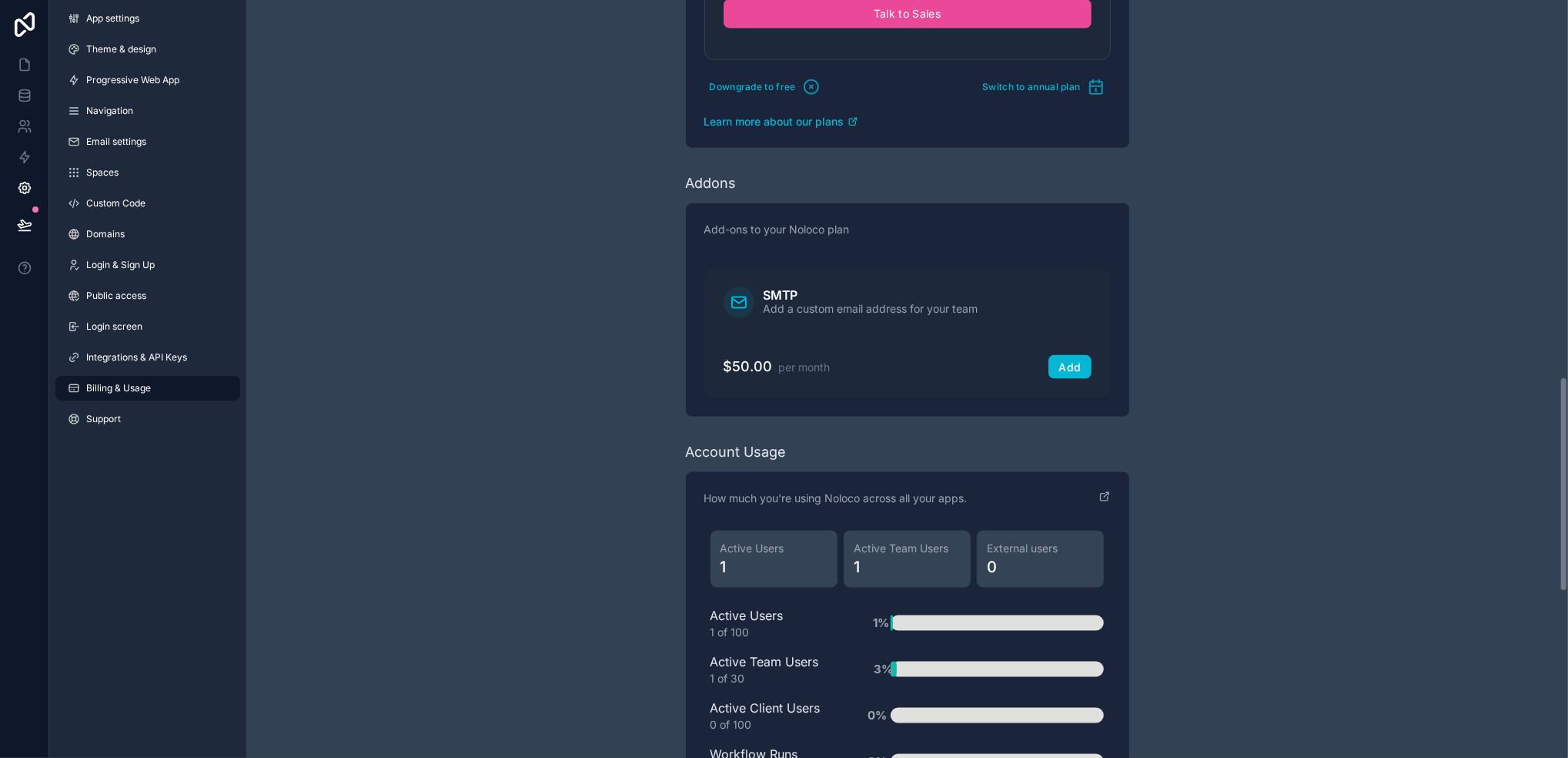
scroll to position [1643, 0]
